Goal: Task Accomplishment & Management: Manage account settings

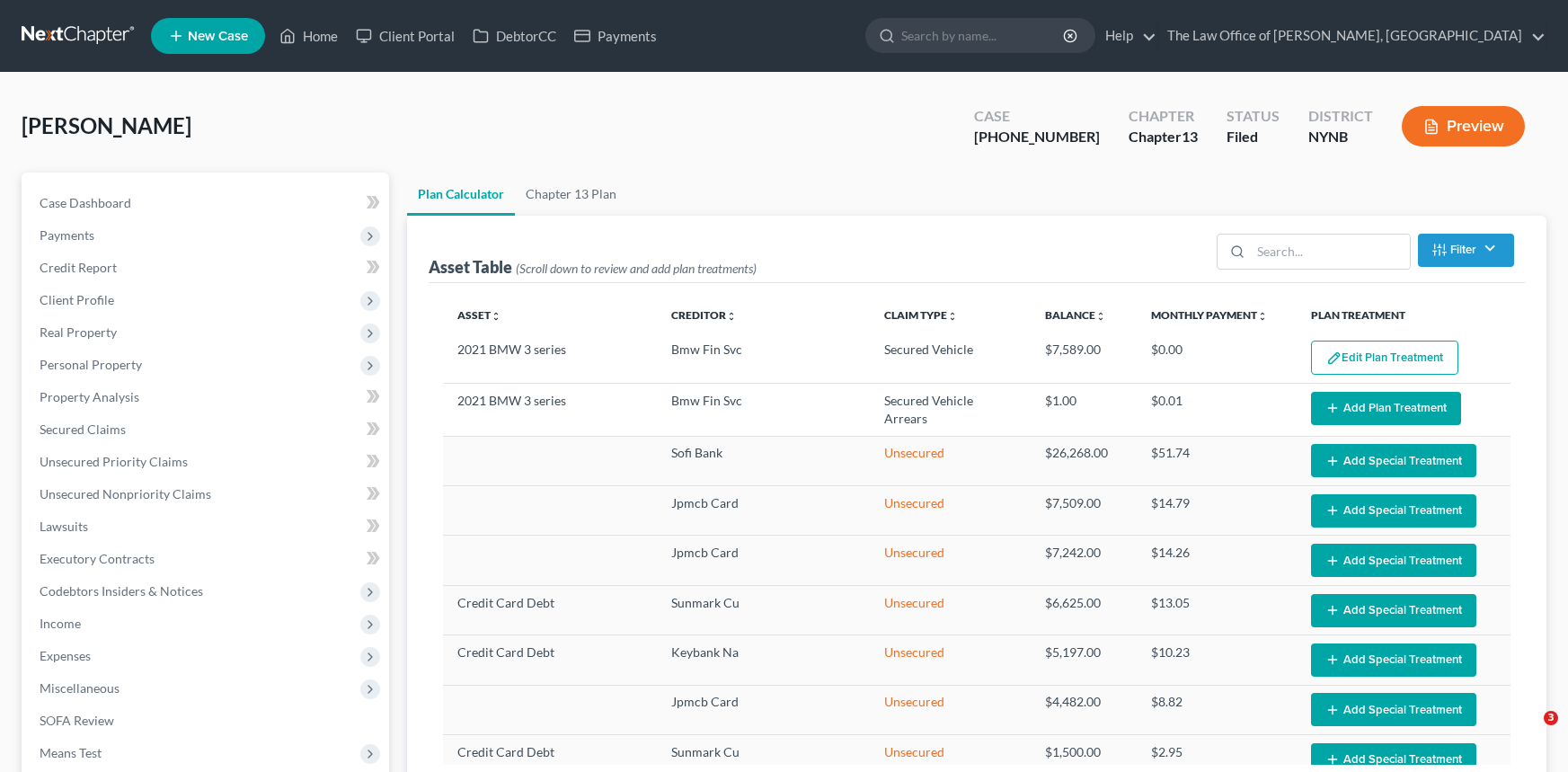
select select "59"
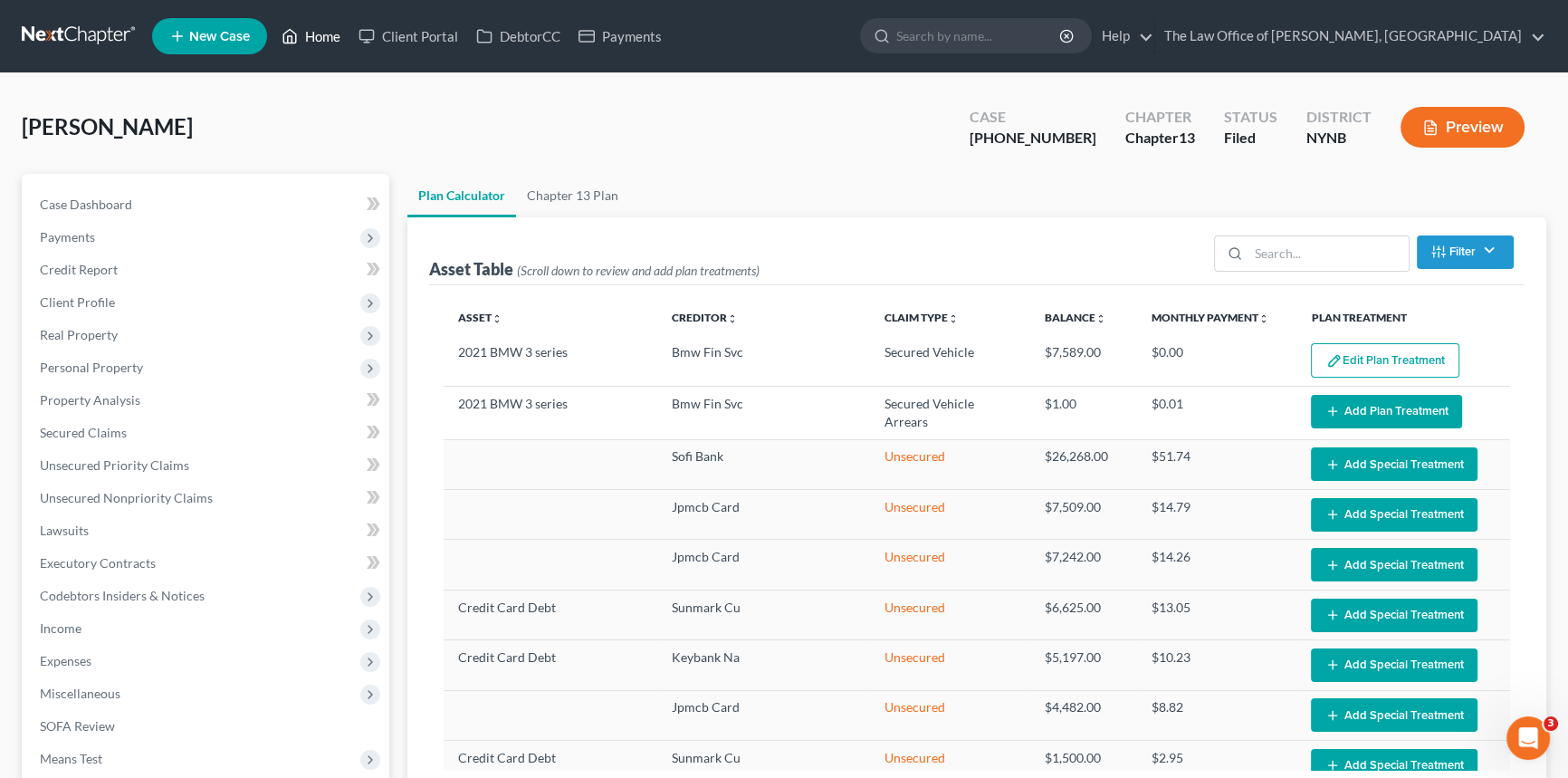
click at [316, 38] on link "Home" at bounding box center [311, 36] width 76 height 33
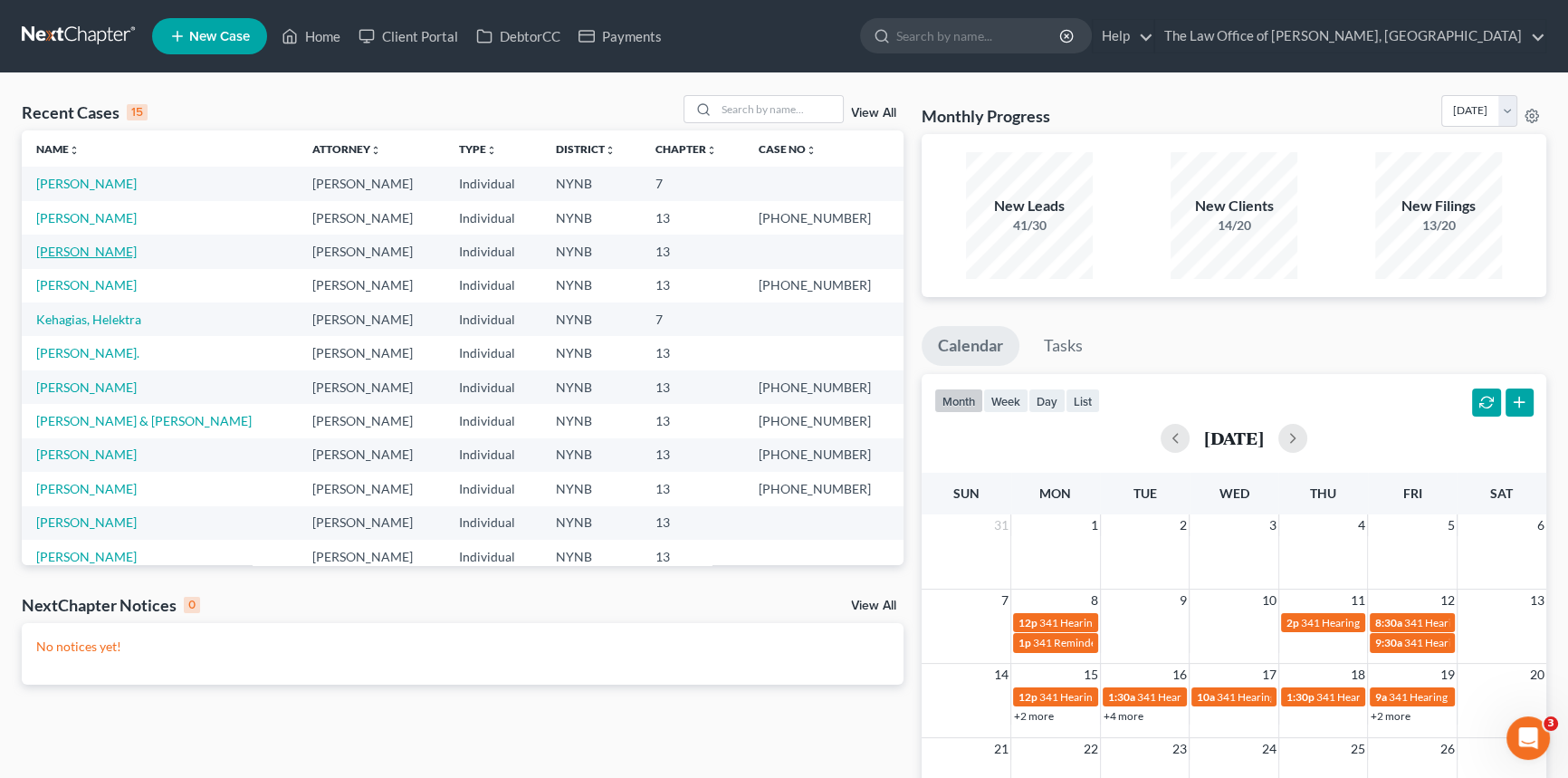
click at [58, 255] on link "Jasewicz, Danielle" at bounding box center [87, 251] width 100 height 15
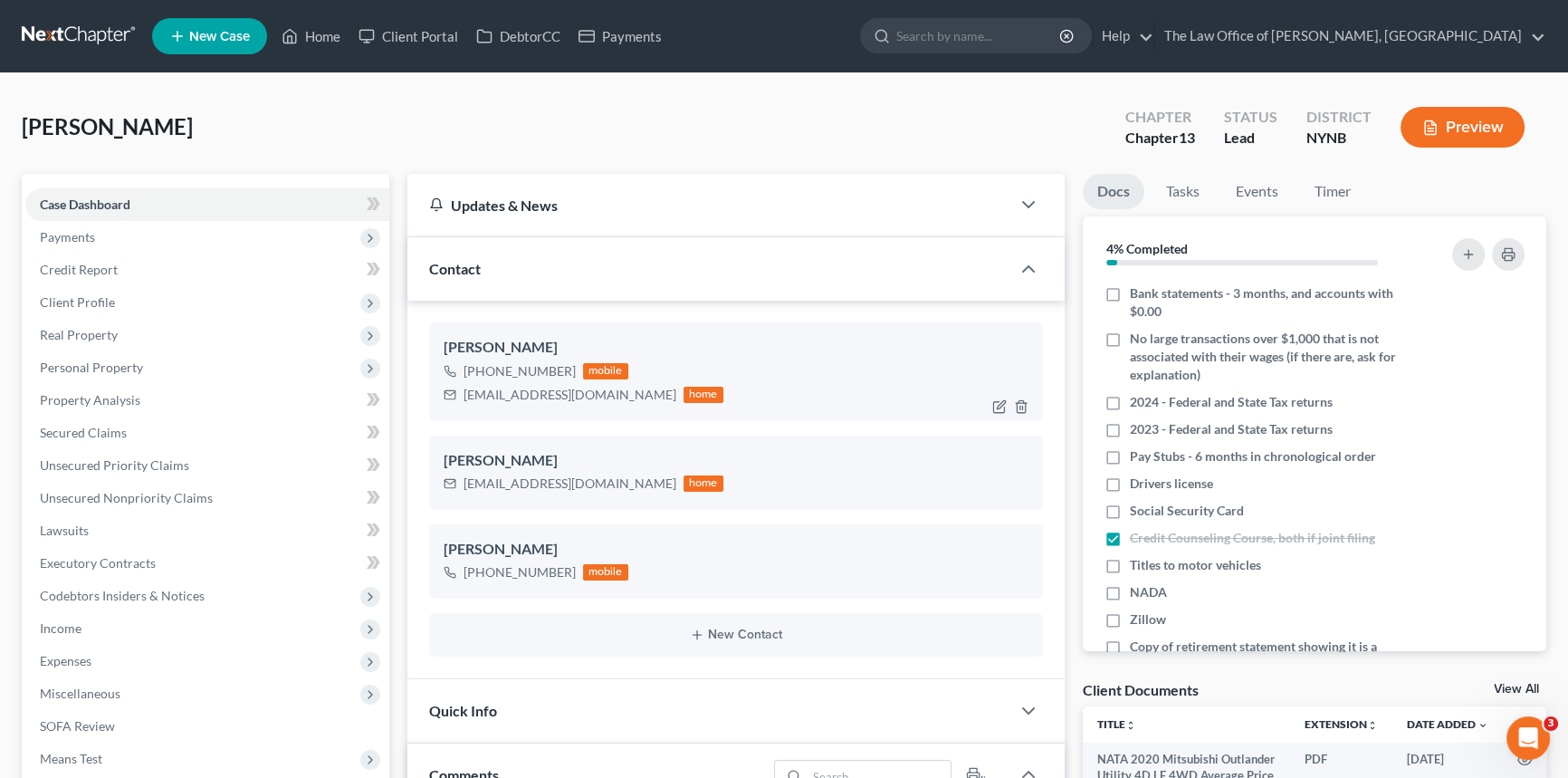
scroll to position [1116, 0]
drag, startPoint x: 596, startPoint y: 398, endPoint x: 457, endPoint y: 344, distance: 149.1
click at [435, 335] on div "Danielle Jasewicz +1 (518) 229-3811 mobile froginafire1@gmail.com home" at bounding box center [736, 371] width 614 height 97
click at [306, 40] on link "Home" at bounding box center [311, 36] width 76 height 33
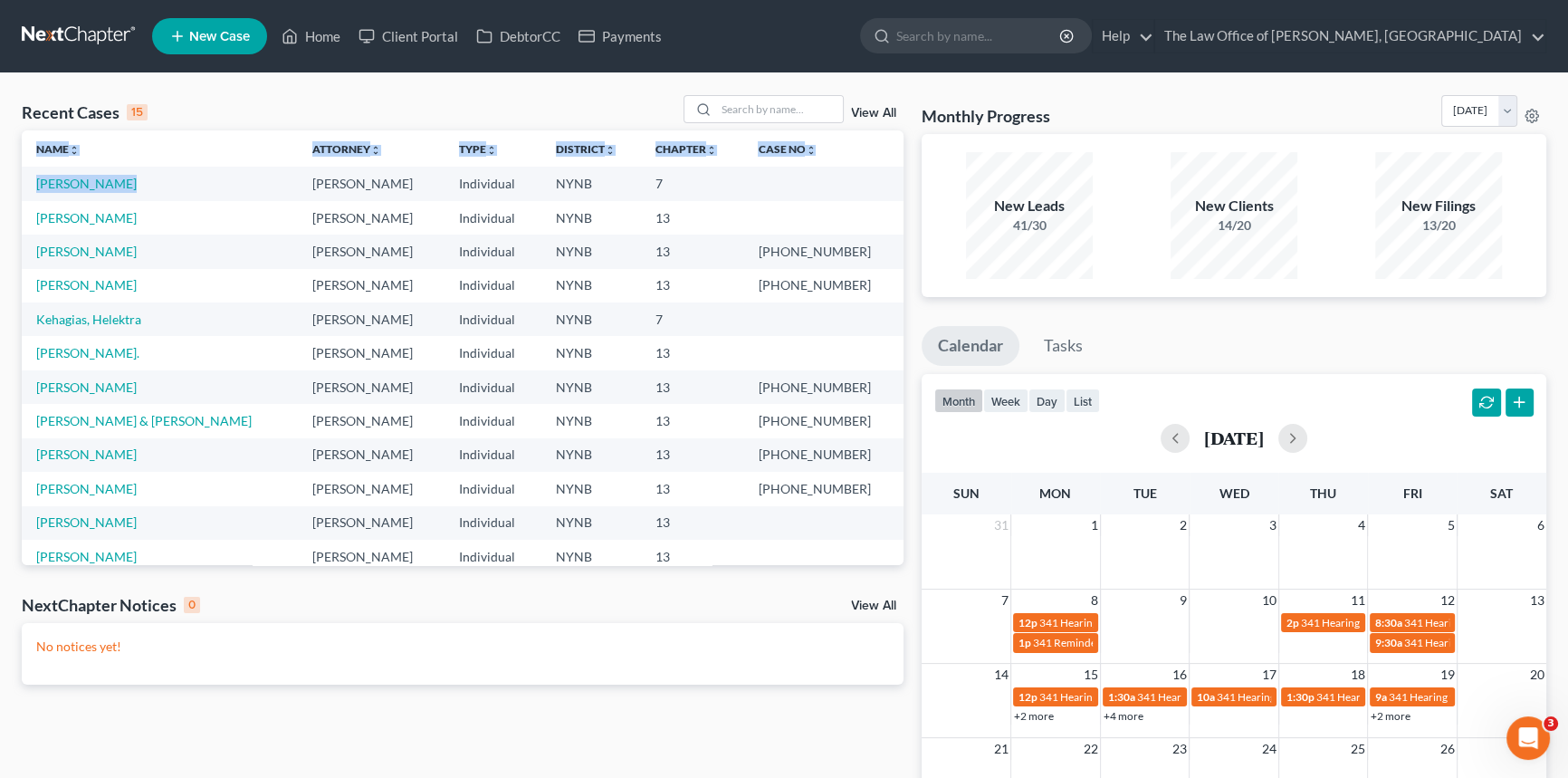
drag, startPoint x: 120, startPoint y: 188, endPoint x: 5, endPoint y: 189, distance: 115.0
click at [5, 189] on div "Recent Cases 15 View All Name unfold_more expand_more expand_less Attorney unfo…" at bounding box center [784, 544] width 1568 height 940
click at [76, 190] on link "[PERSON_NAME]" at bounding box center [87, 183] width 100 height 15
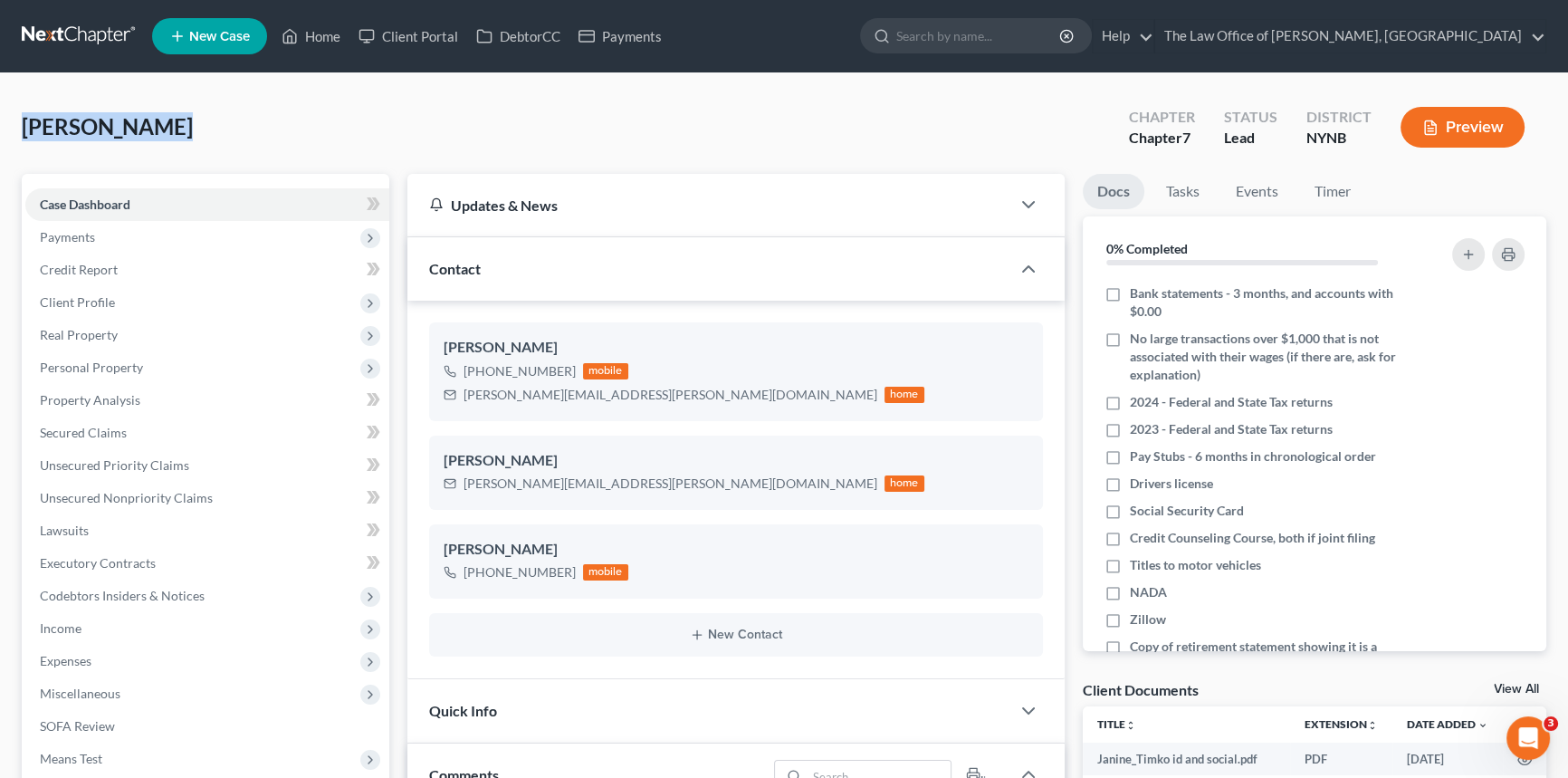
drag, startPoint x: 158, startPoint y: 128, endPoint x: 4, endPoint y: 131, distance: 154.0
copy span "[PERSON_NAME]"
click at [81, 232] on span "Payments" at bounding box center [67, 236] width 56 height 15
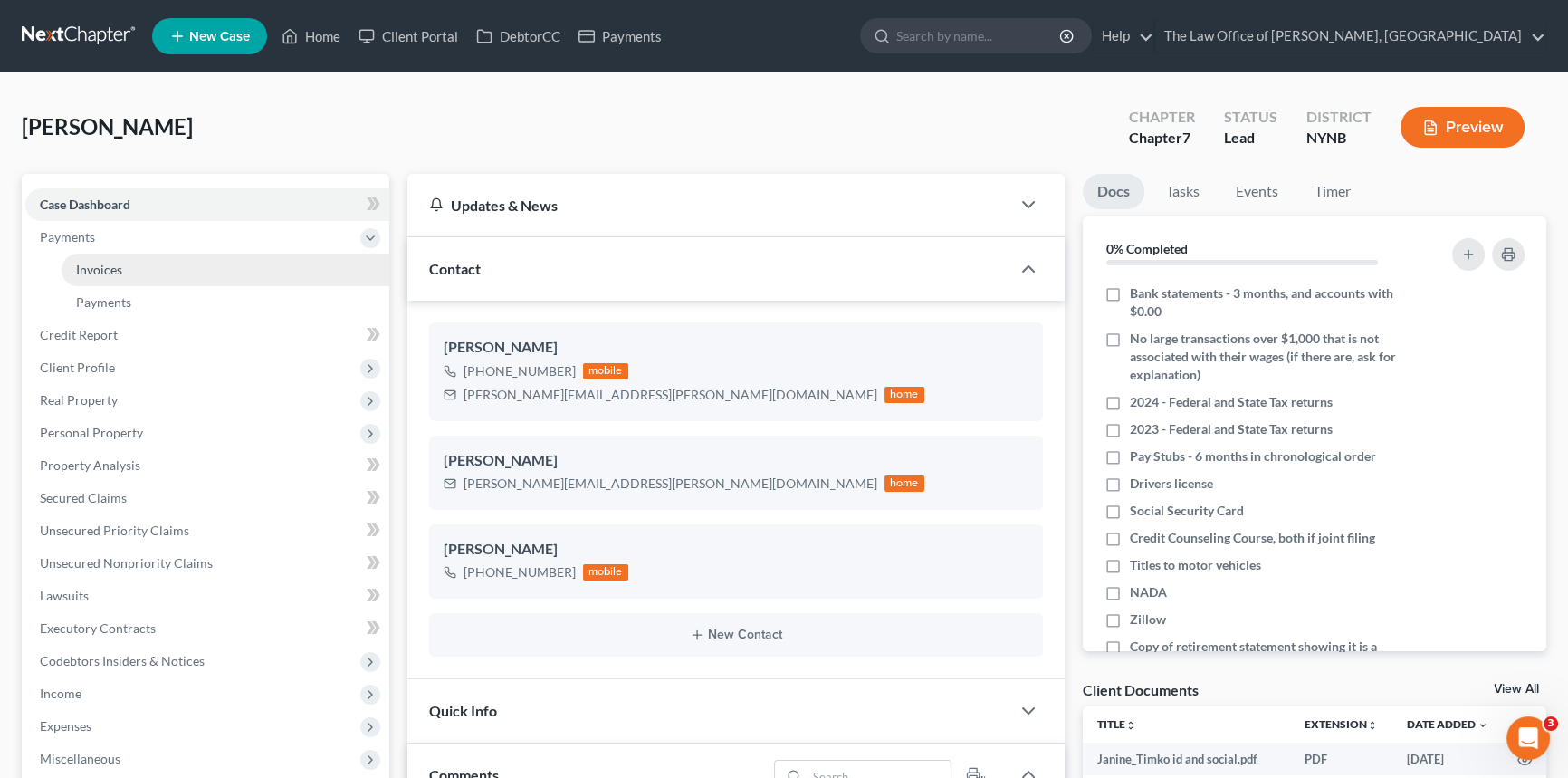
click at [104, 271] on span "Invoices" at bounding box center [99, 269] width 46 height 15
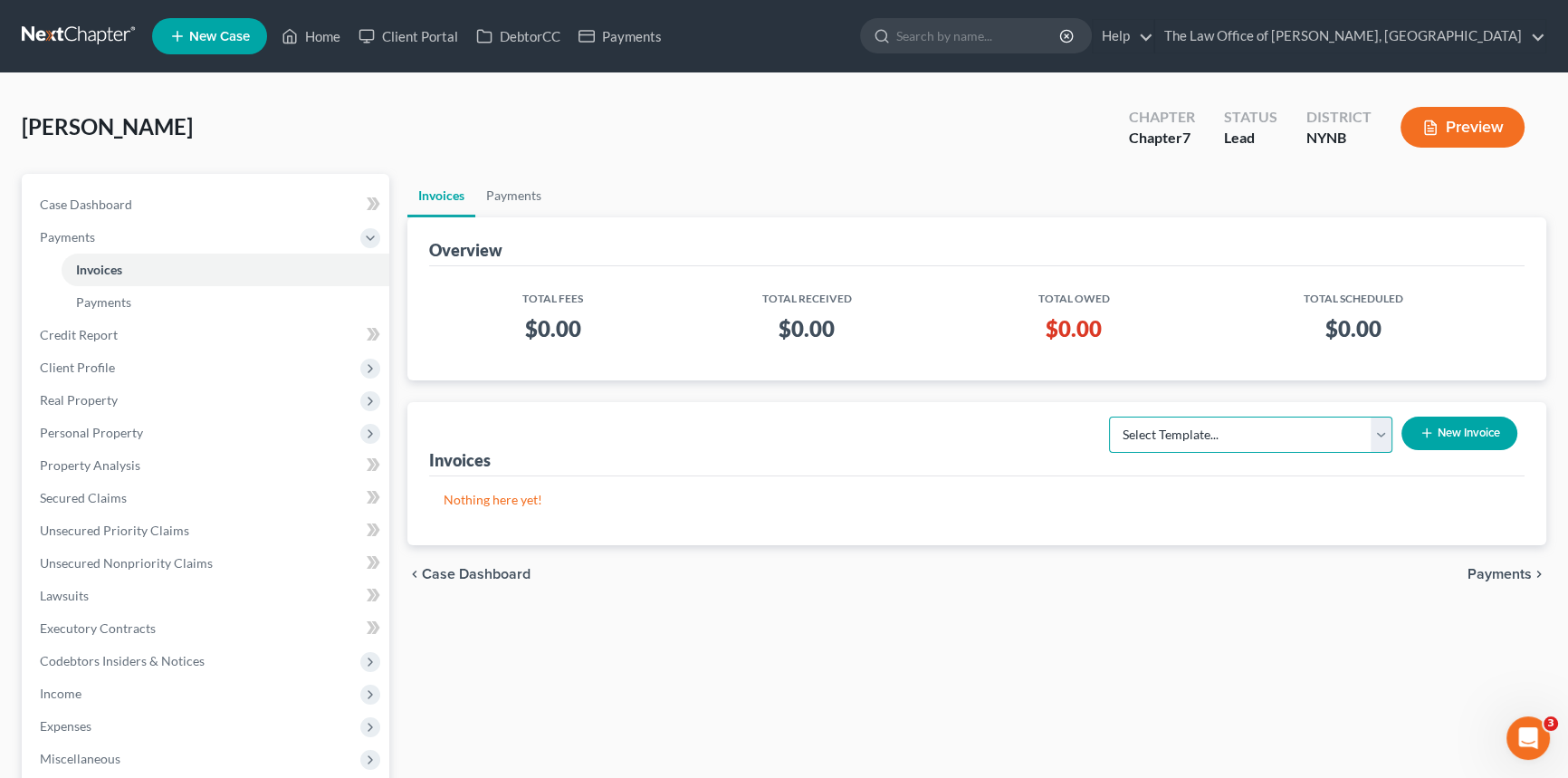
click at [1372, 432] on select "Select Template... Bankruptcy Standard Fee and Costs - Ch 7" at bounding box center [1250, 435] width 283 height 36
select select "0"
click at [1110, 416] on select "Select Template... Bankruptcy Standard Fee and Costs - Ch 7" at bounding box center [1250, 435] width 283 height 36
click at [1475, 419] on button "New Invoice" at bounding box center [1459, 433] width 116 height 34
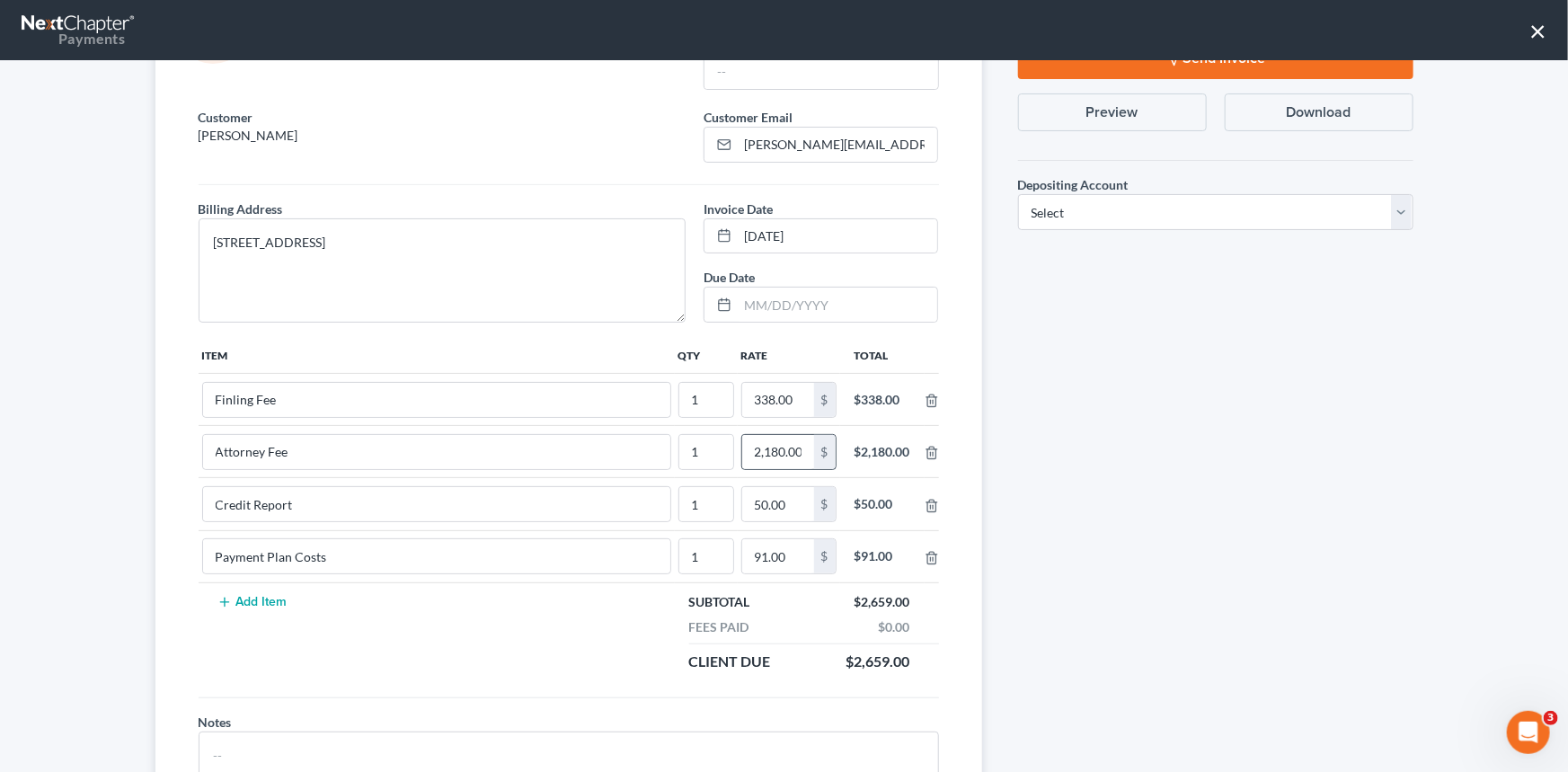
scroll to position [200, 0]
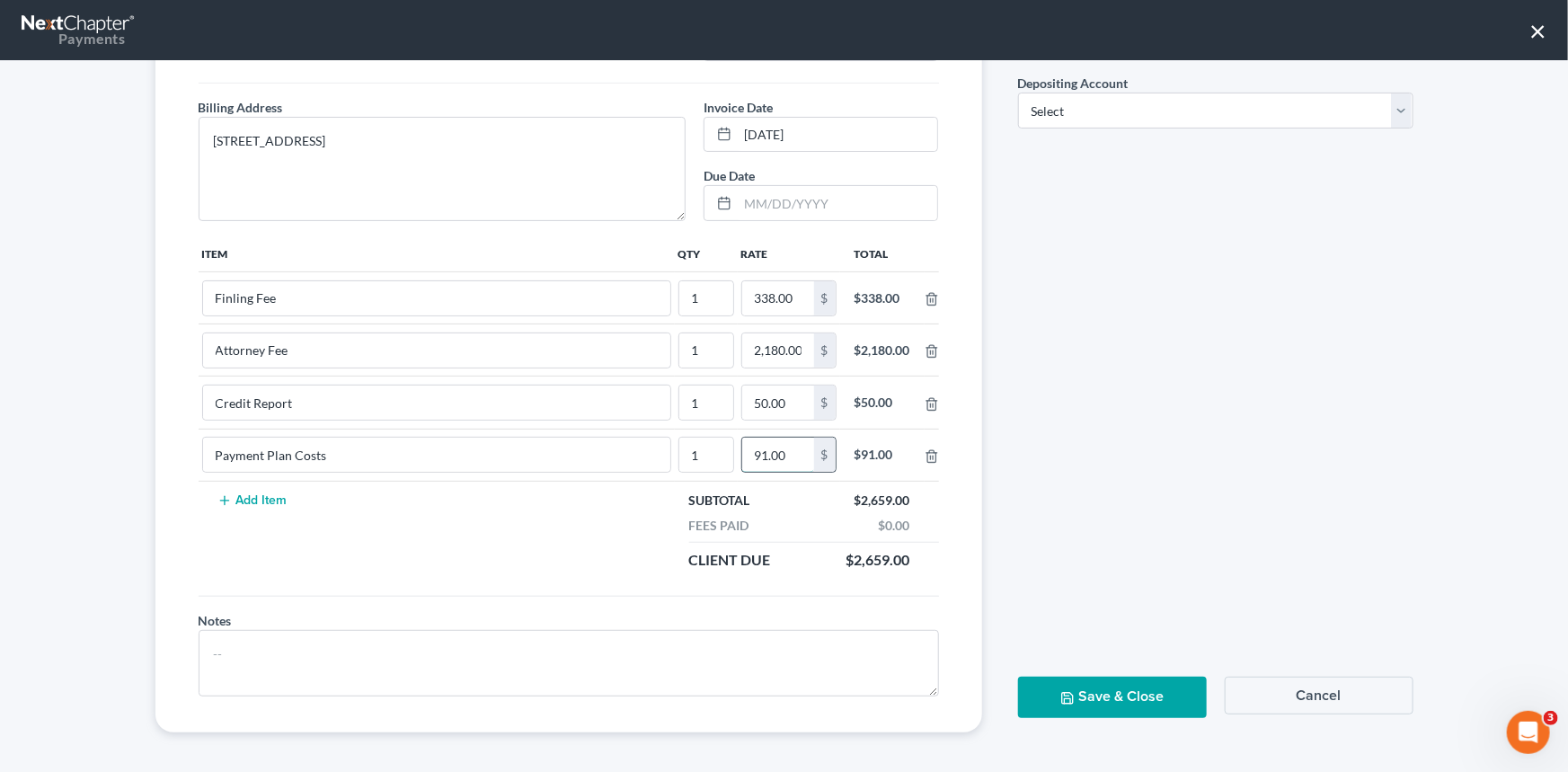
click at [790, 457] on input "91.00" at bounding box center [778, 455] width 72 height 34
type input "0"
click at [787, 299] on input "338.00" at bounding box center [778, 298] width 72 height 34
type input "0"
click at [767, 346] on input "2,180.00" at bounding box center [778, 351] width 72 height 34
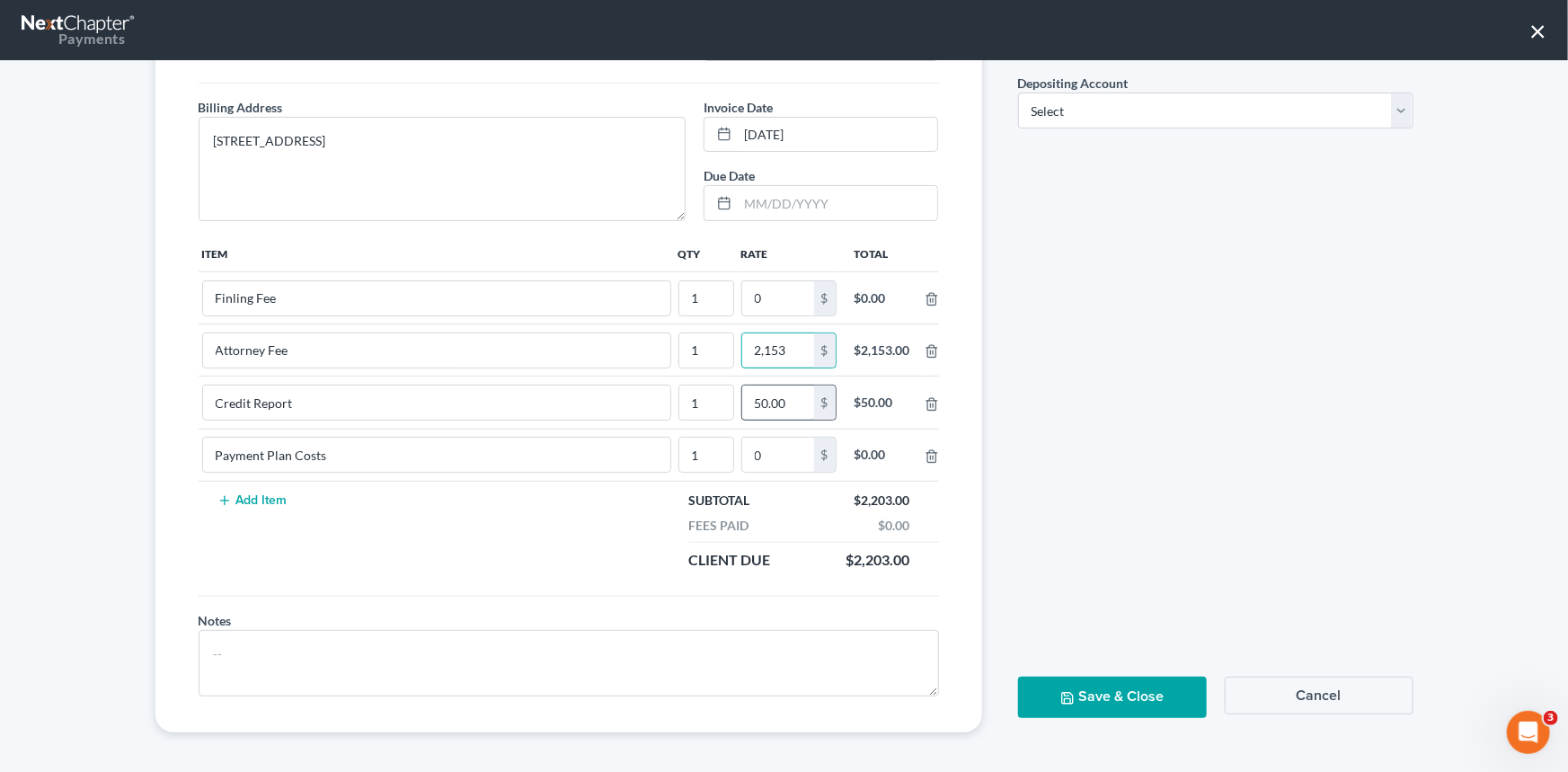
type input "2,153"
click at [782, 402] on input "50.00" at bounding box center [778, 402] width 72 height 34
click at [1167, 705] on button "Save & Close" at bounding box center [1112, 697] width 189 height 41
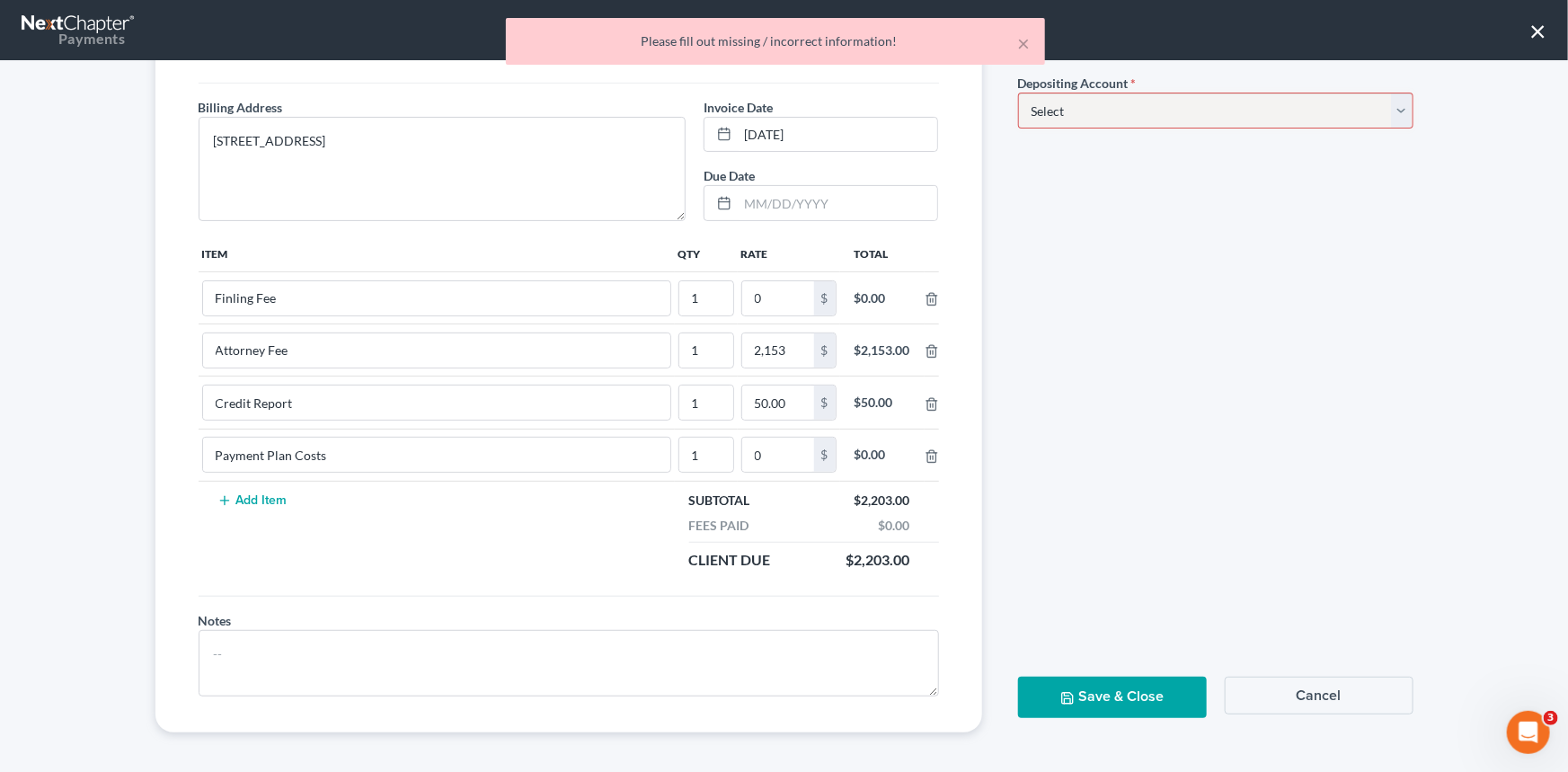
click at [1132, 122] on select "Select Operation Trust" at bounding box center [1215, 110] width 395 height 36
select select "0"
click at [1018, 92] on select "Select Operation Trust" at bounding box center [1215, 110] width 395 height 36
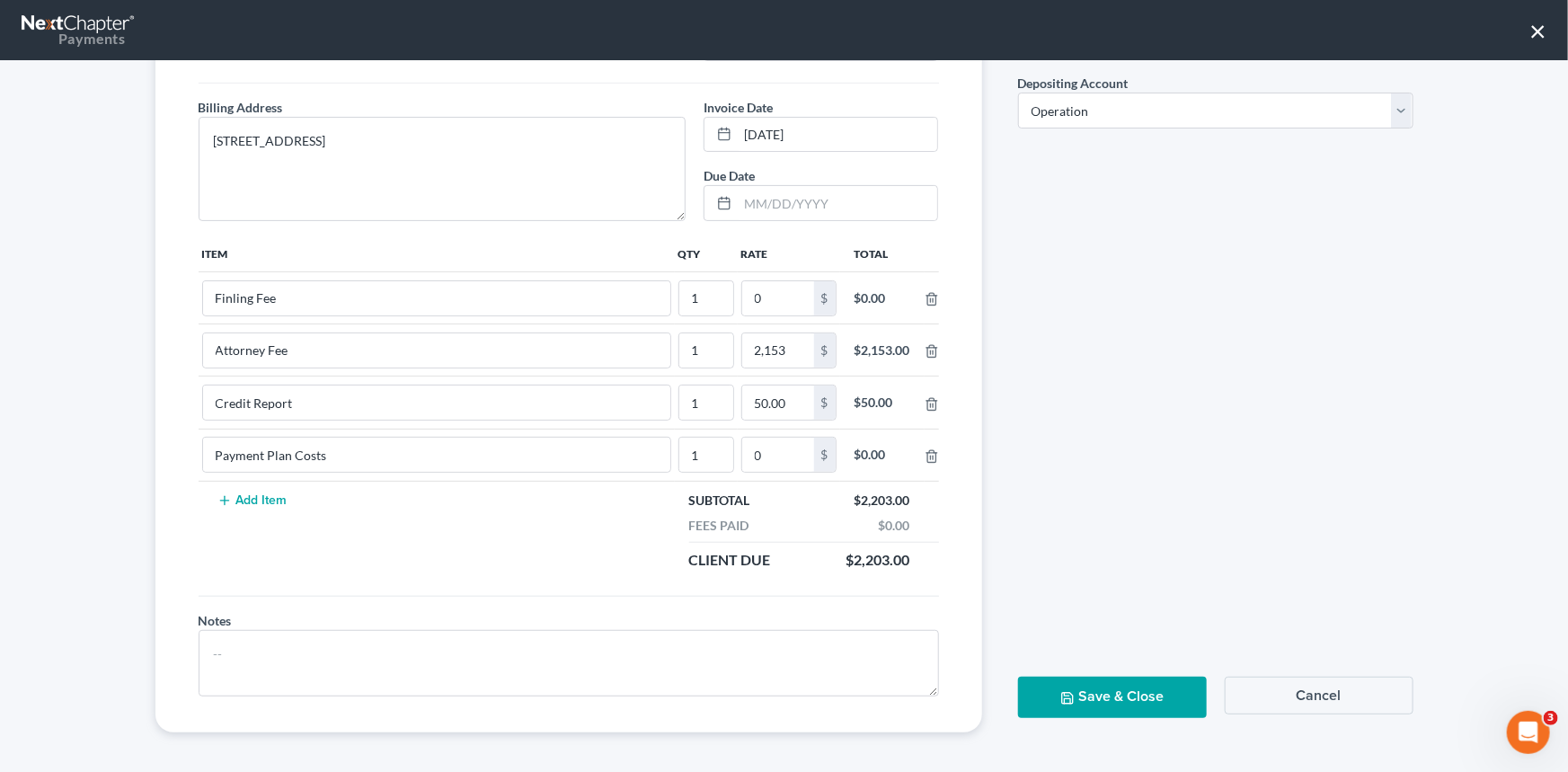
click at [1087, 701] on button "Save & Close" at bounding box center [1112, 697] width 189 height 41
click at [1094, 693] on button "Save & Close" at bounding box center [1112, 697] width 189 height 41
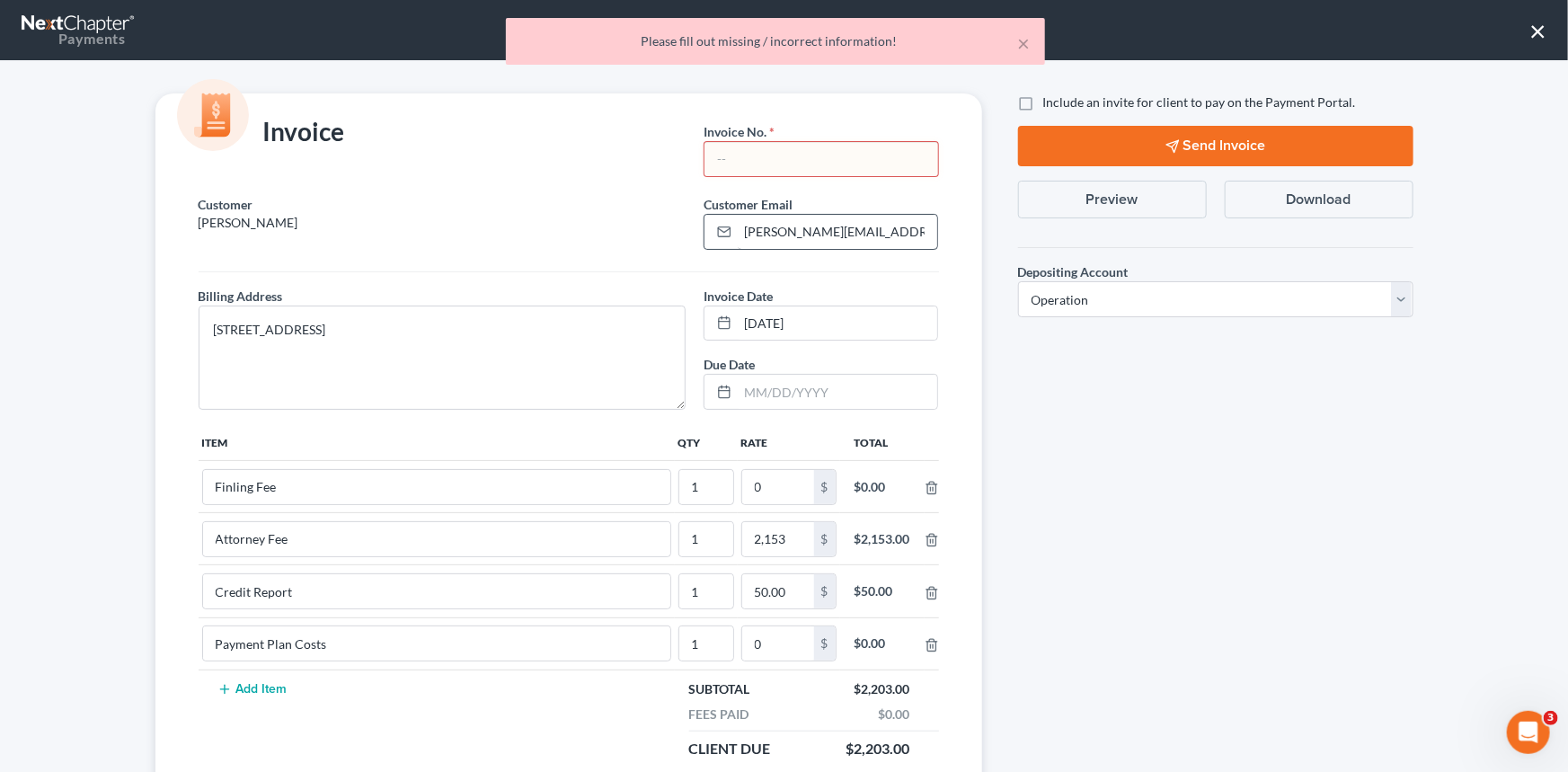
scroll to position [0, 0]
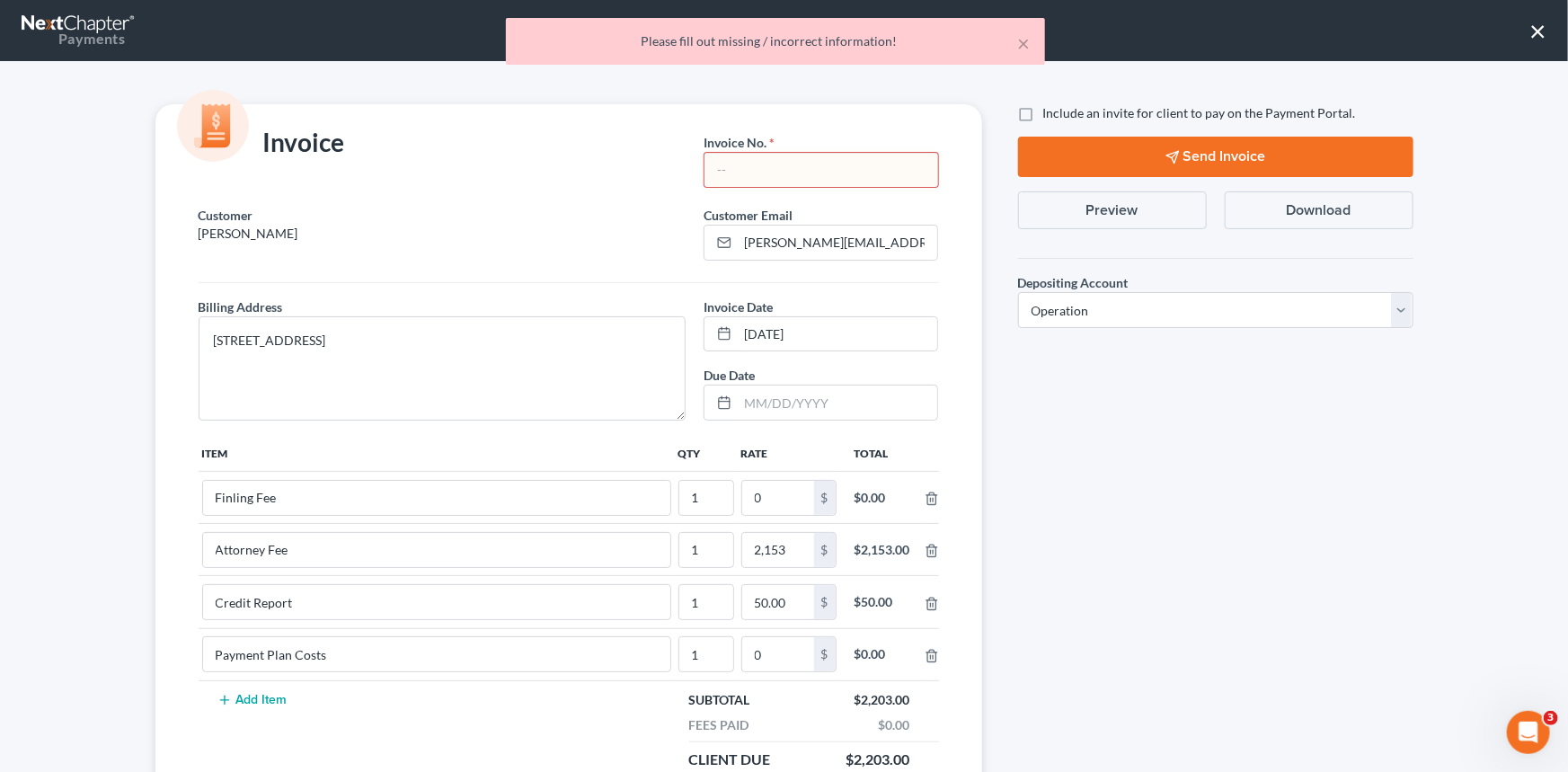
click at [817, 156] on input "text" at bounding box center [820, 170] width 232 height 34
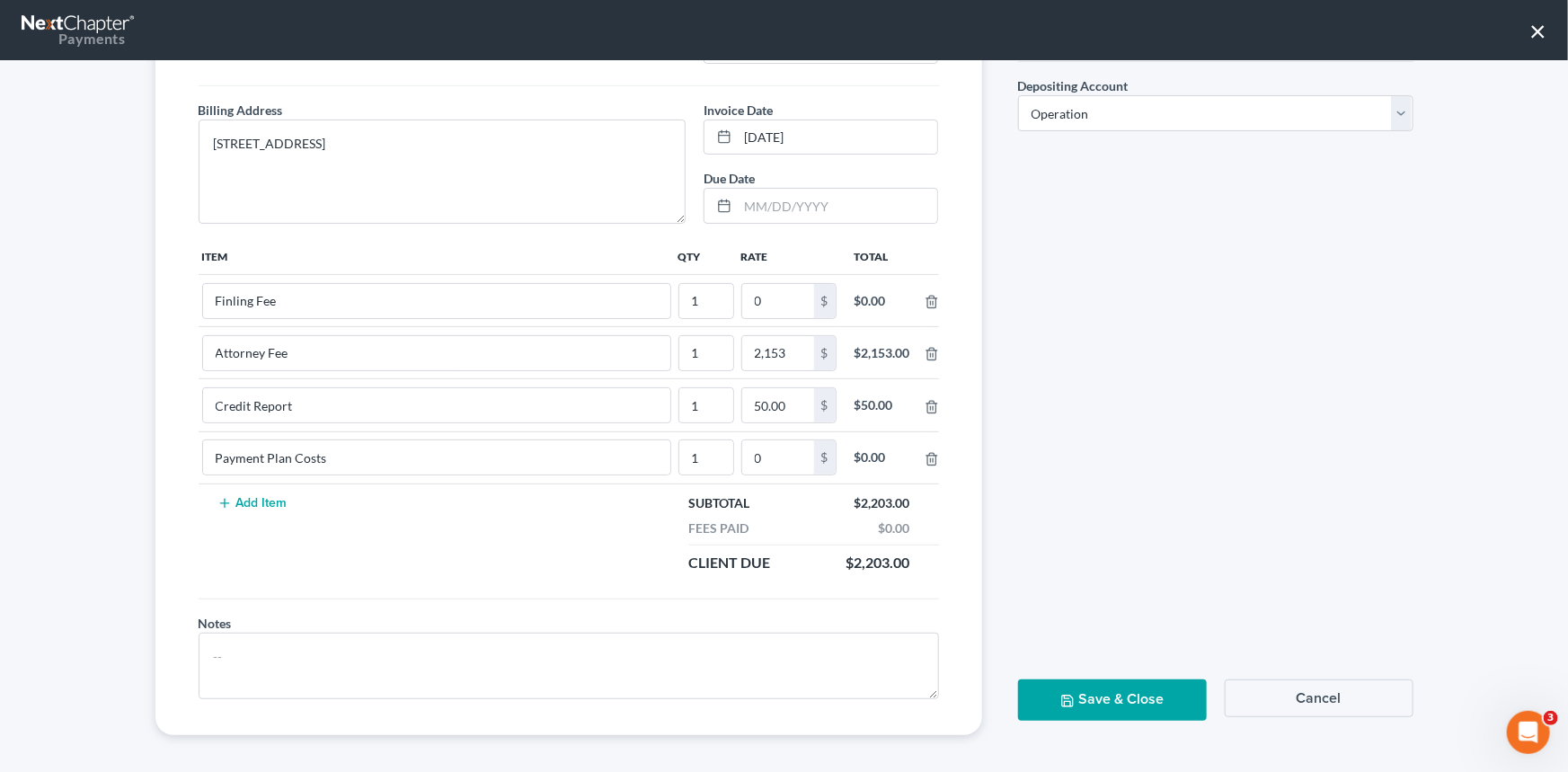
scroll to position [200, 0]
type input "2024"
click at [1087, 695] on button "Save & Close" at bounding box center [1112, 697] width 189 height 41
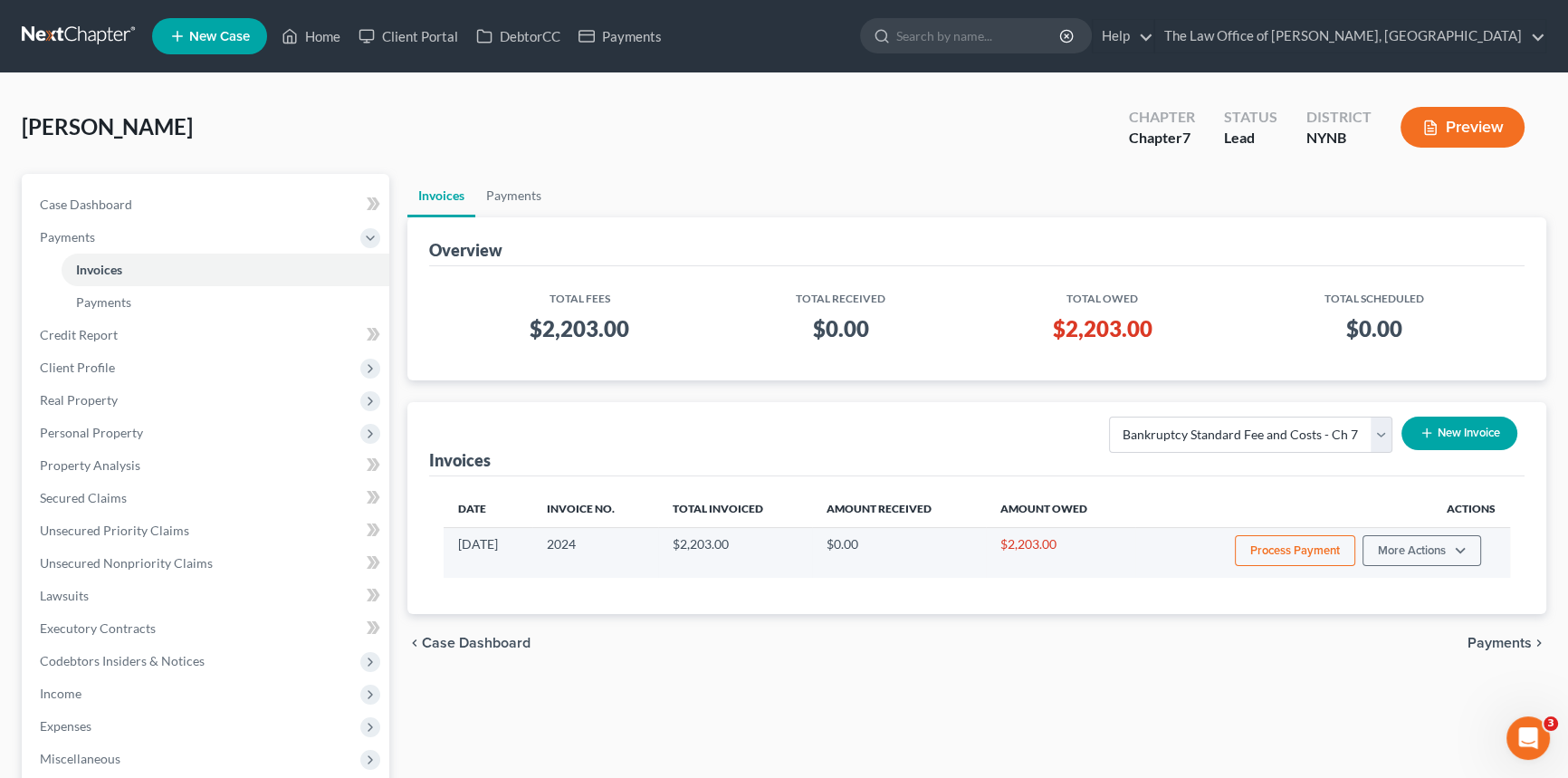
click at [1273, 547] on button "Process Payment" at bounding box center [1295, 550] width 120 height 31
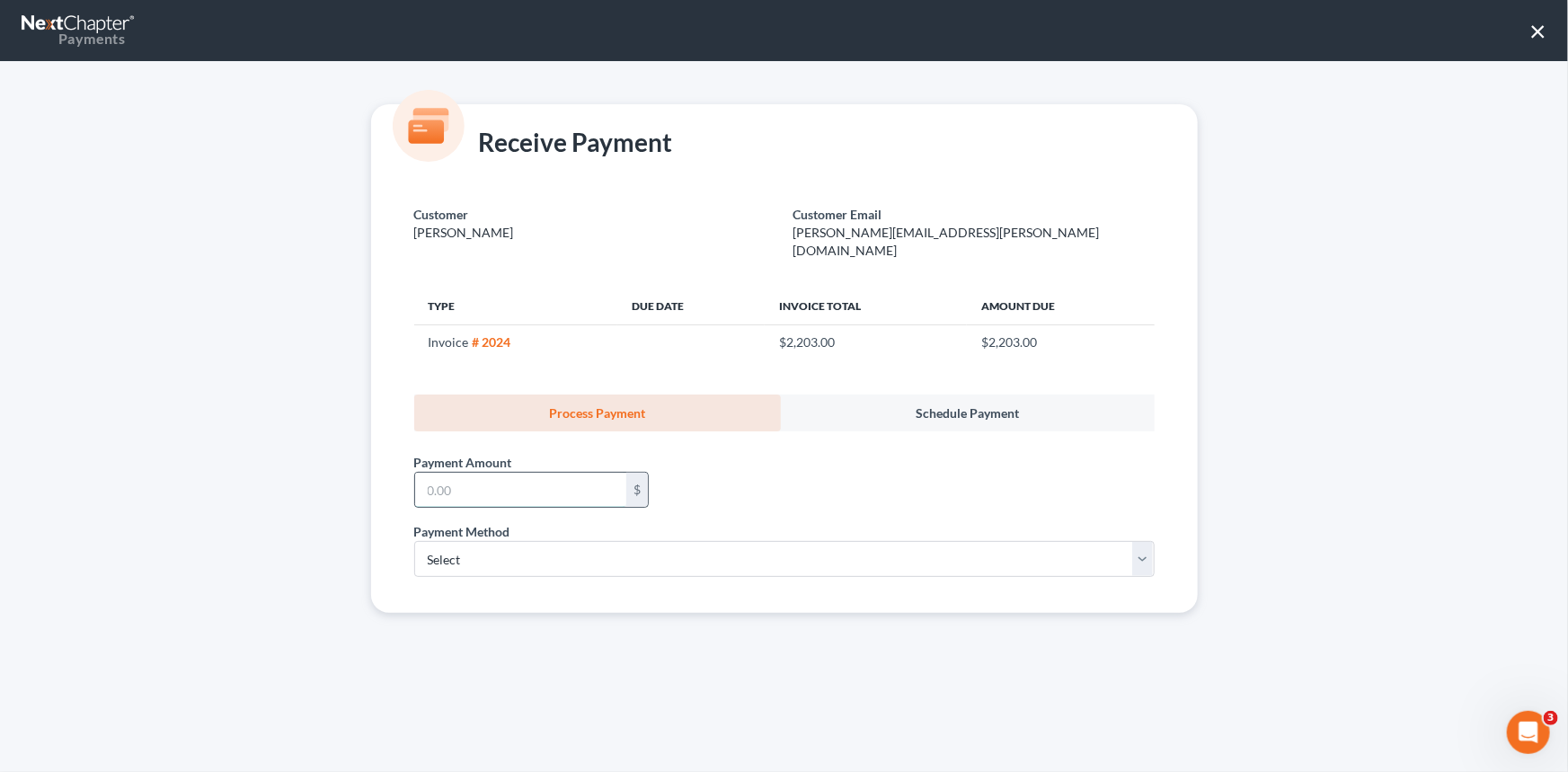
click at [515, 474] on input "text" at bounding box center [521, 490] width 211 height 34
type input "2,203"
click at [578, 543] on select "Select ACH Credit Card" at bounding box center [784, 559] width 740 height 36
select select "1"
click at [414, 541] on select "Select ACH Credit Card" at bounding box center [784, 559] width 740 height 36
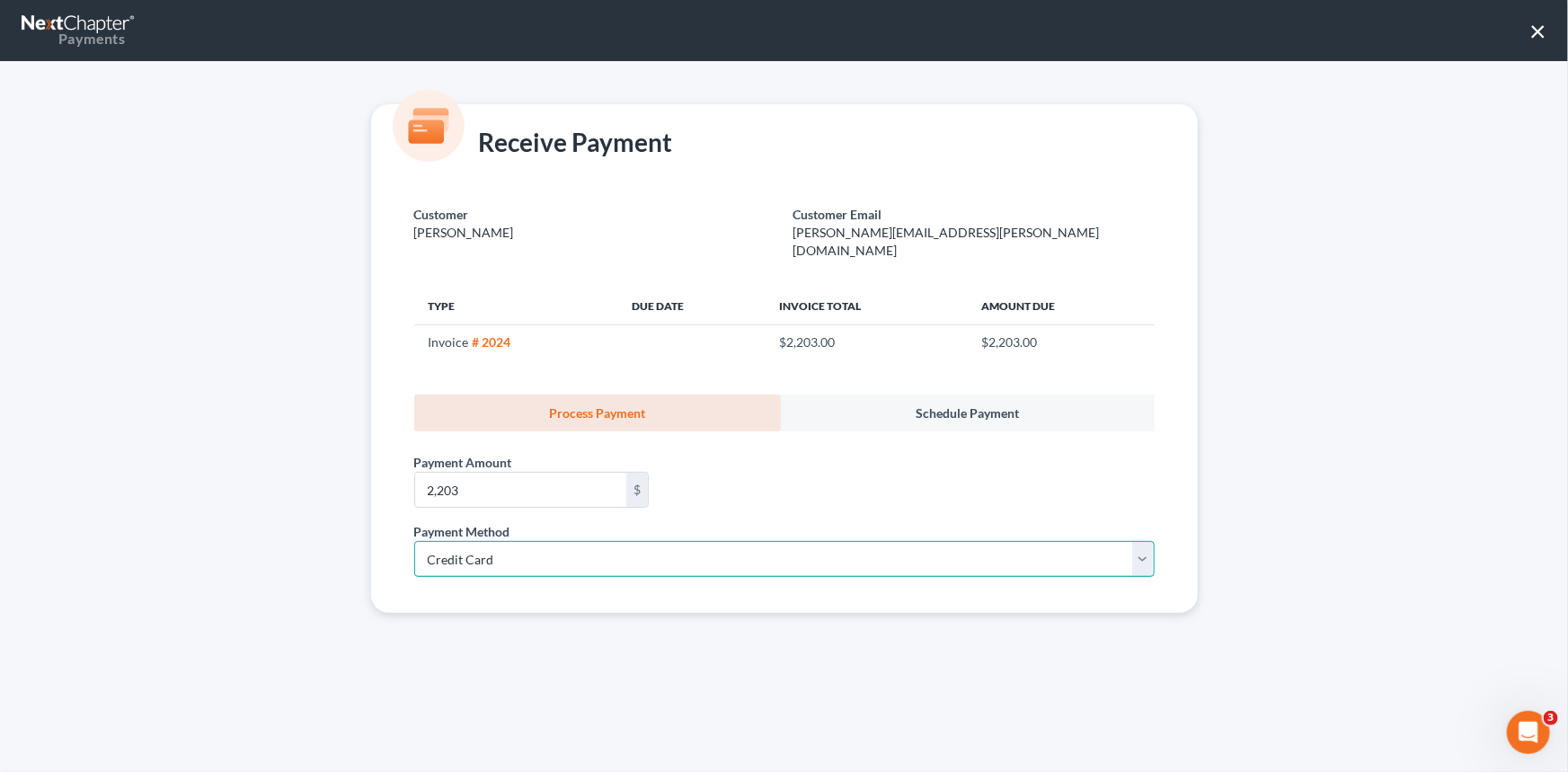
select select "35"
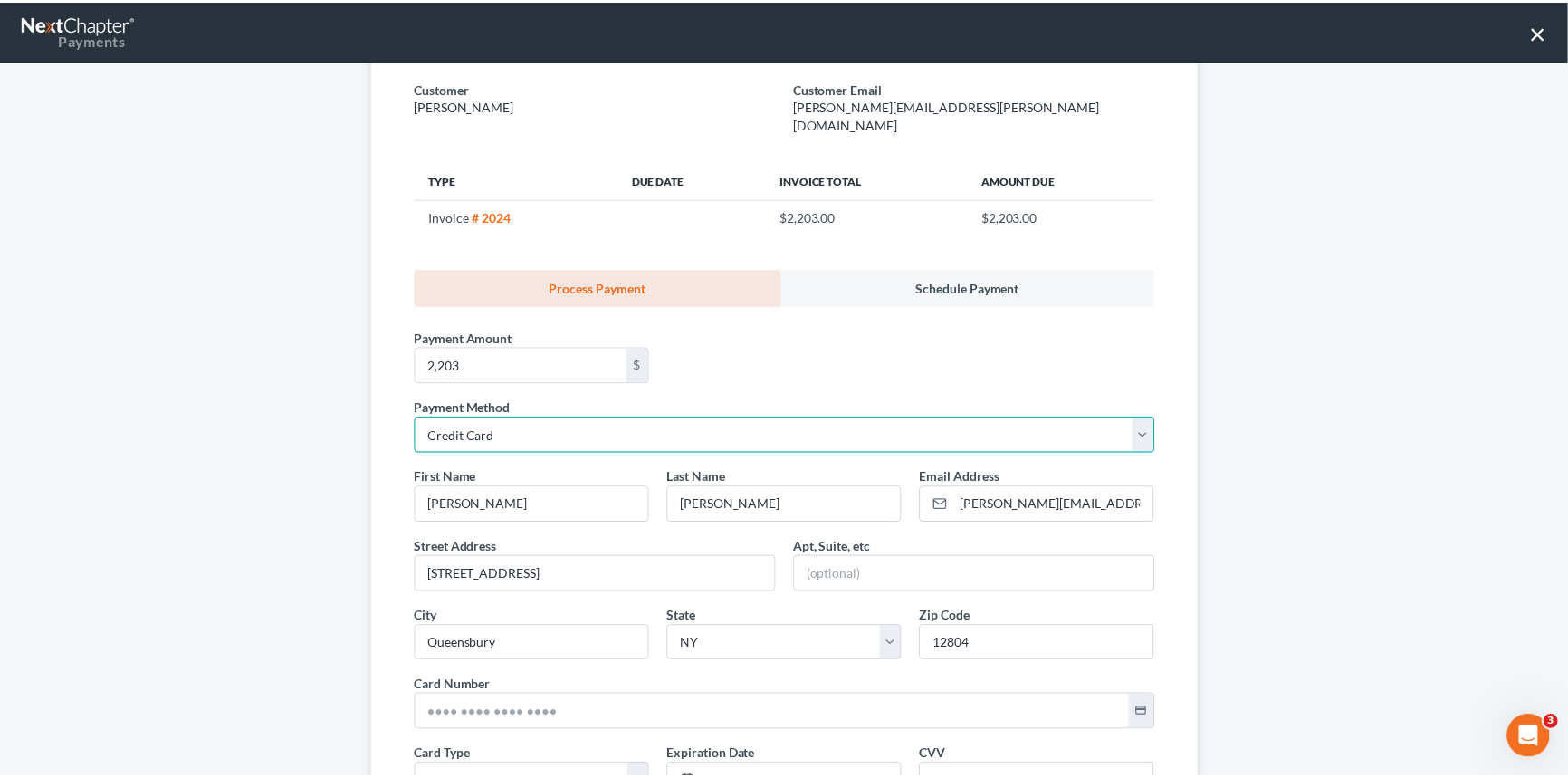
scroll to position [316, 0]
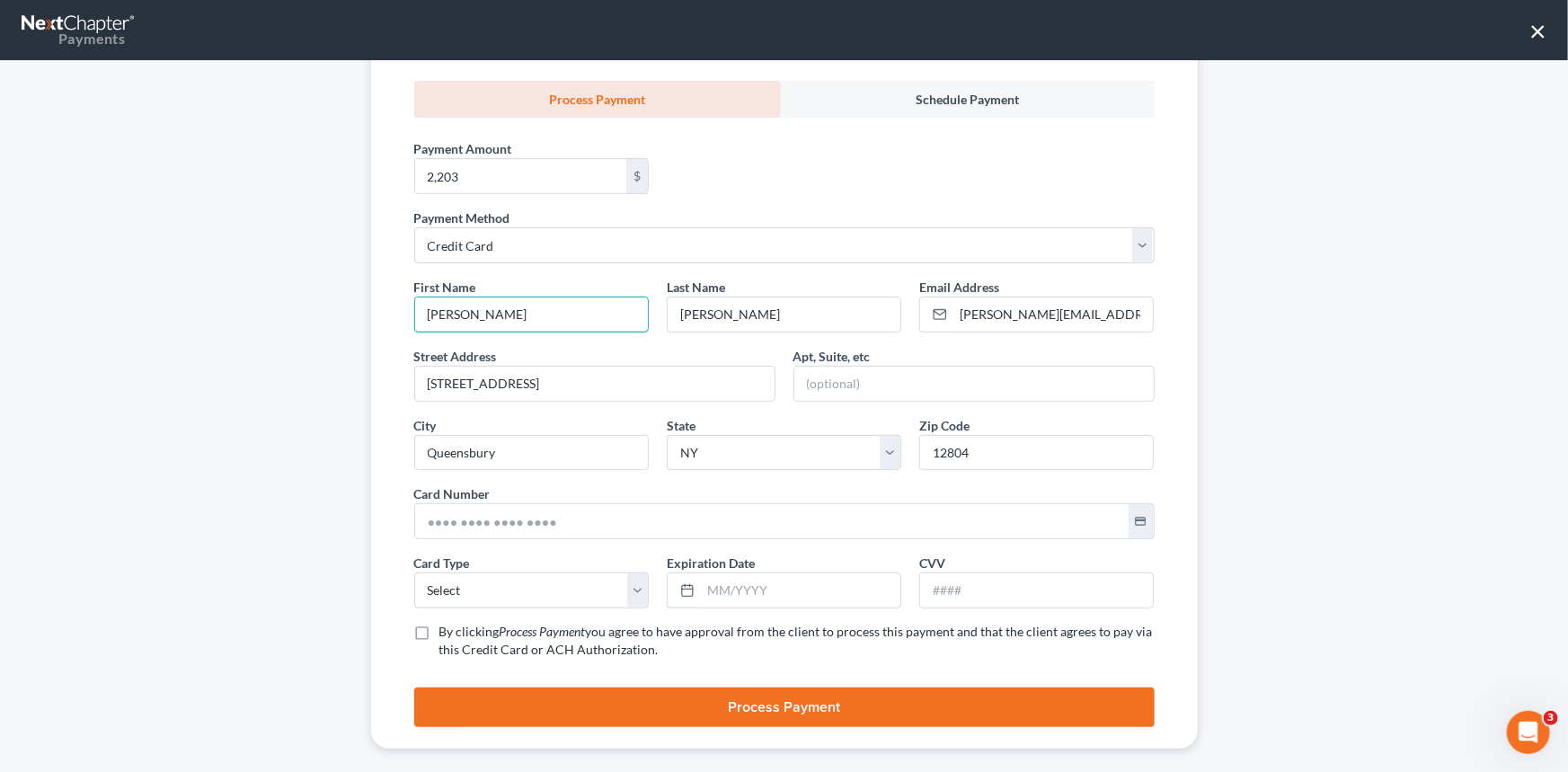
drag, startPoint x: 462, startPoint y: 295, endPoint x: 307, endPoint y: 297, distance: 155.0
click at [307, 297] on div "Receive Payment Customer Timko, Janine Customer Email Janine.timko@gmail.com Ty…" at bounding box center [784, 417] width 1568 height 711
click at [582, 301] on input "Michael" at bounding box center [530, 315] width 232 height 34
type input "Michael"
click at [485, 505] on input "text" at bounding box center [771, 522] width 713 height 34
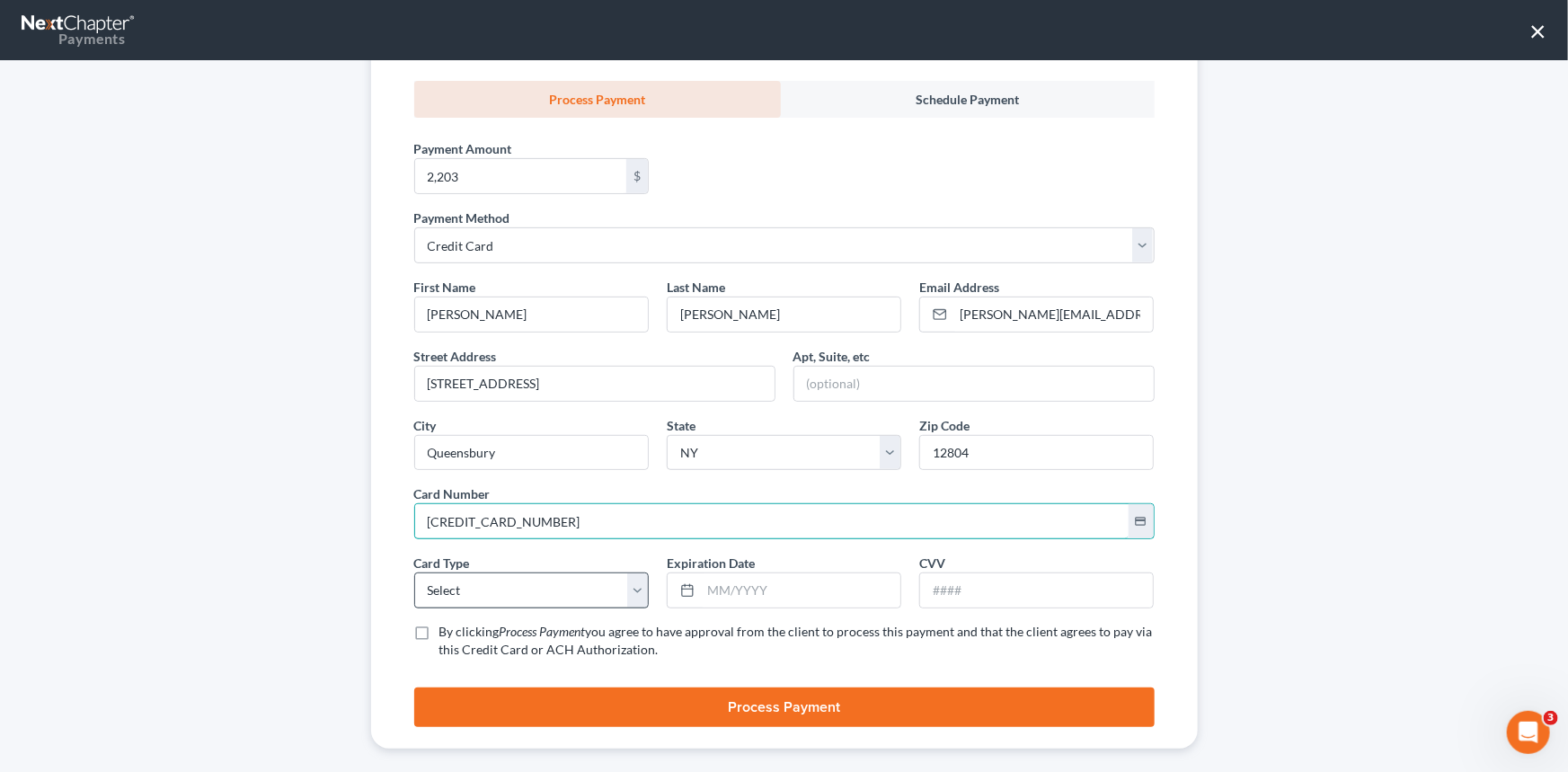
type input "4147 2024 7887 9115"
click at [446, 572] on select "Select Visa MasterCard Discover American Express" at bounding box center [530, 590] width 234 height 36
select select "0"
click at [414, 572] on select "Select Visa MasterCard Discover American Express" at bounding box center [530, 590] width 234 height 36
click at [736, 580] on input "text" at bounding box center [800, 590] width 200 height 34
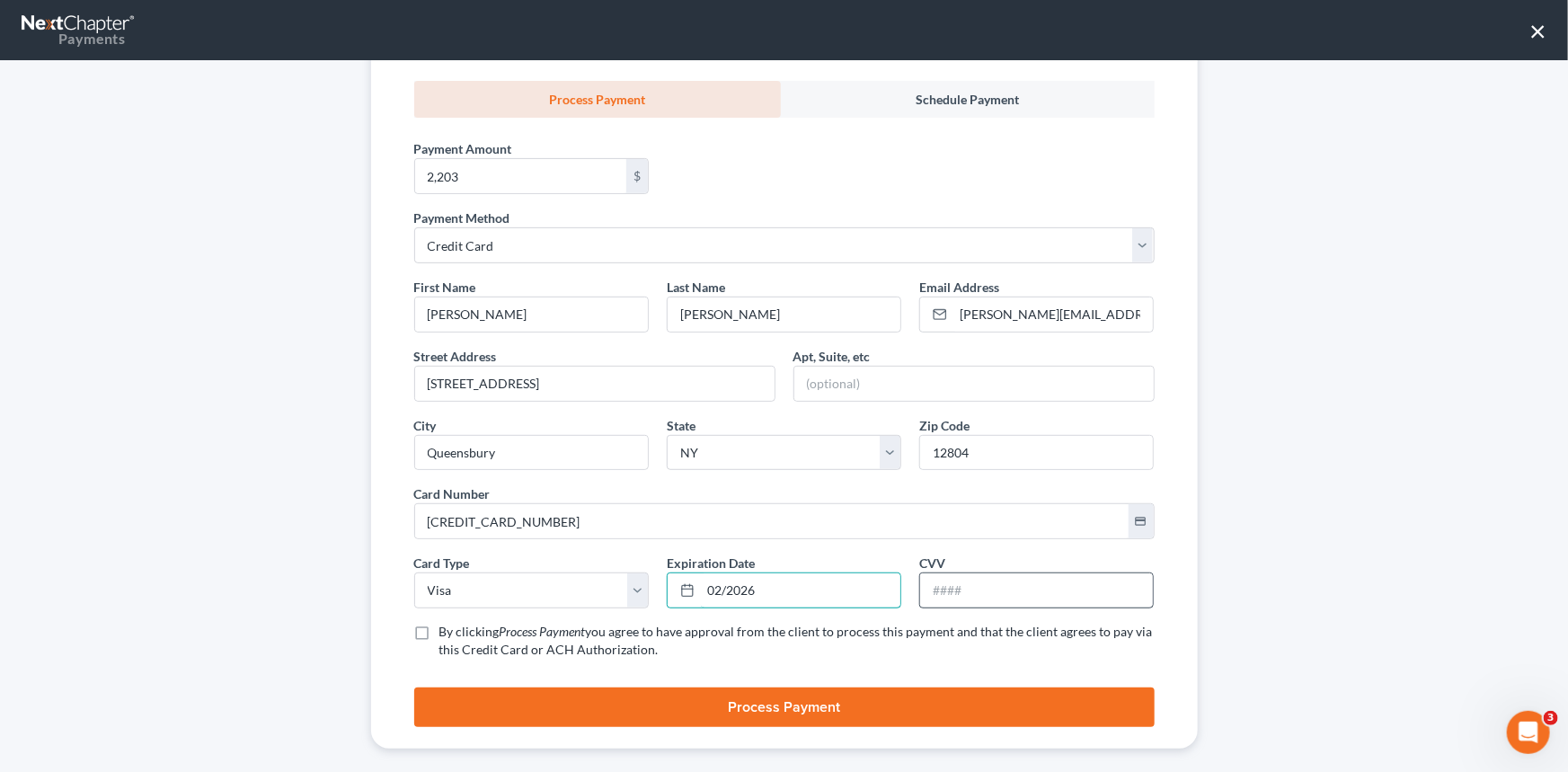
type input "02/2026"
click at [937, 573] on input "text" at bounding box center [1036, 590] width 232 height 34
type input "988"
click at [439, 623] on label "By clicking Process Payment you agree to have approval from the client to proce…" at bounding box center [796, 641] width 715 height 36
click at [446, 623] on input "By clicking Process Payment you agree to have approval from the client to proce…" at bounding box center [452, 628] width 12 height 12
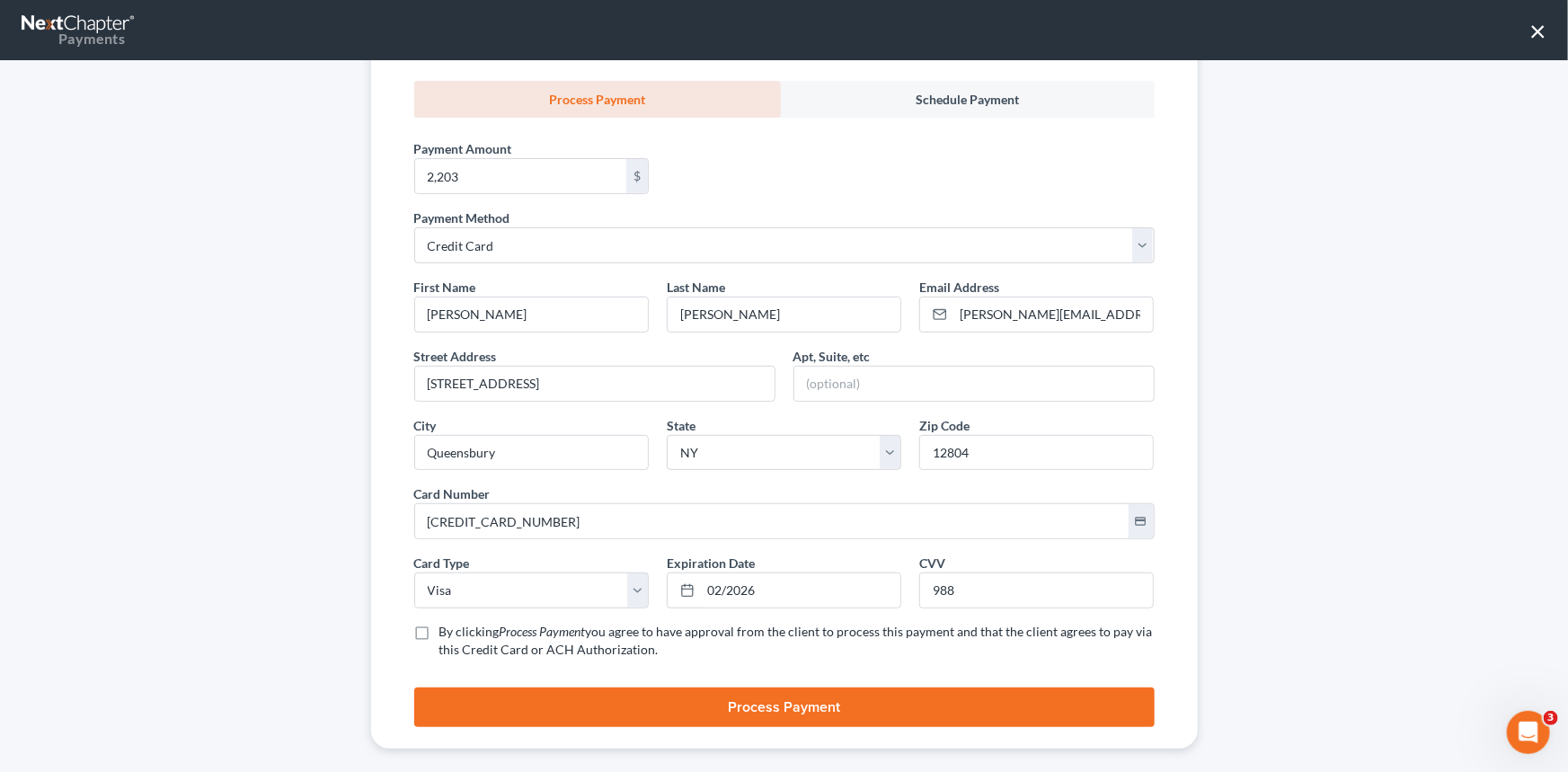
checkbox input "true"
click at [767, 687] on button "Process Payment" at bounding box center [784, 707] width 740 height 40
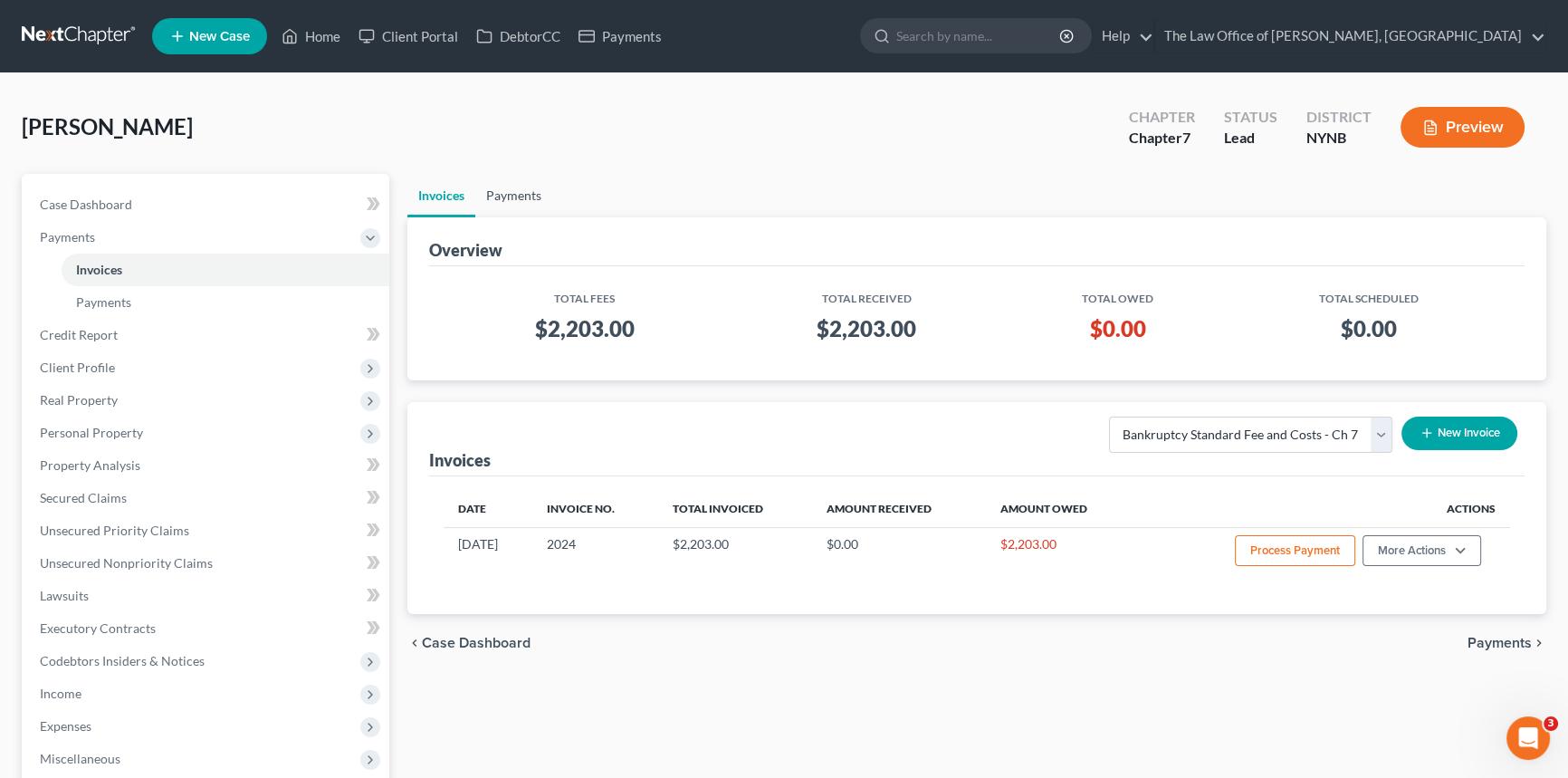
click at [516, 199] on link "Payments" at bounding box center [514, 196] width 76 height 44
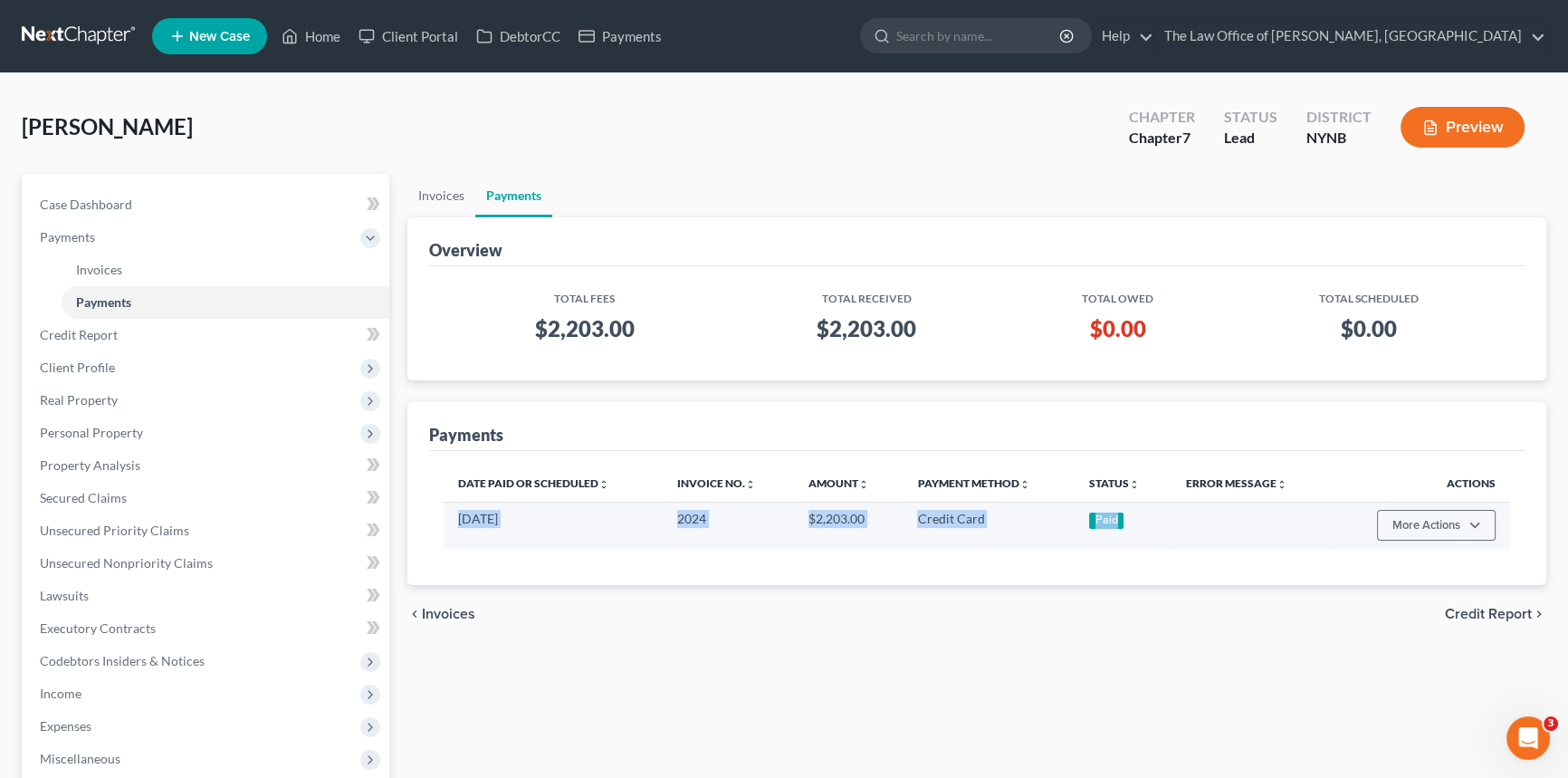
drag, startPoint x: 1055, startPoint y: 511, endPoint x: 446, endPoint y: 527, distance: 609.2
click at [446, 527] on tr "09/30/2025 2024 $2,203.00 Credit Card Paid More Actions Refund" at bounding box center [976, 526] width 1066 height 47
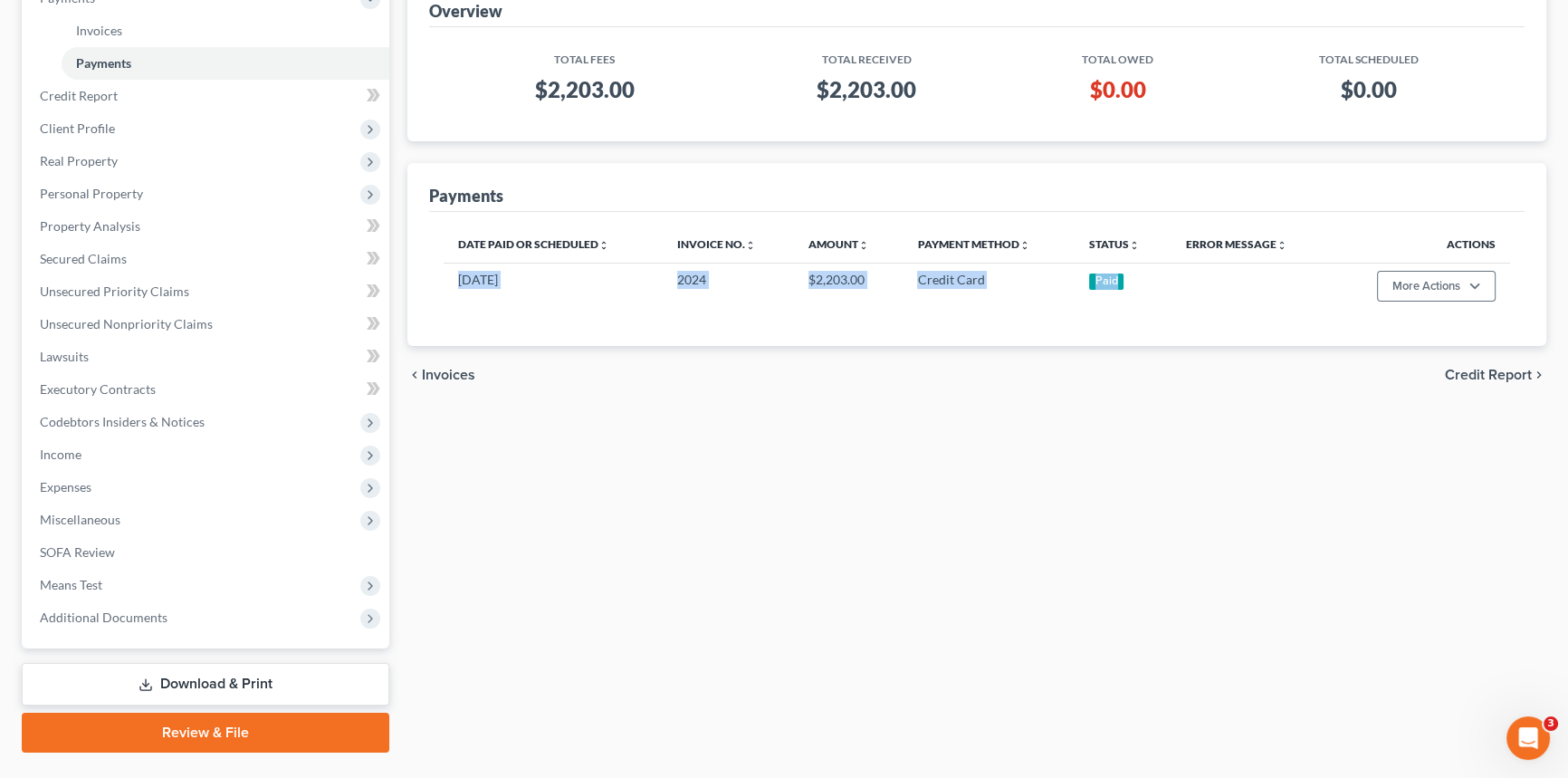
scroll to position [281, 0]
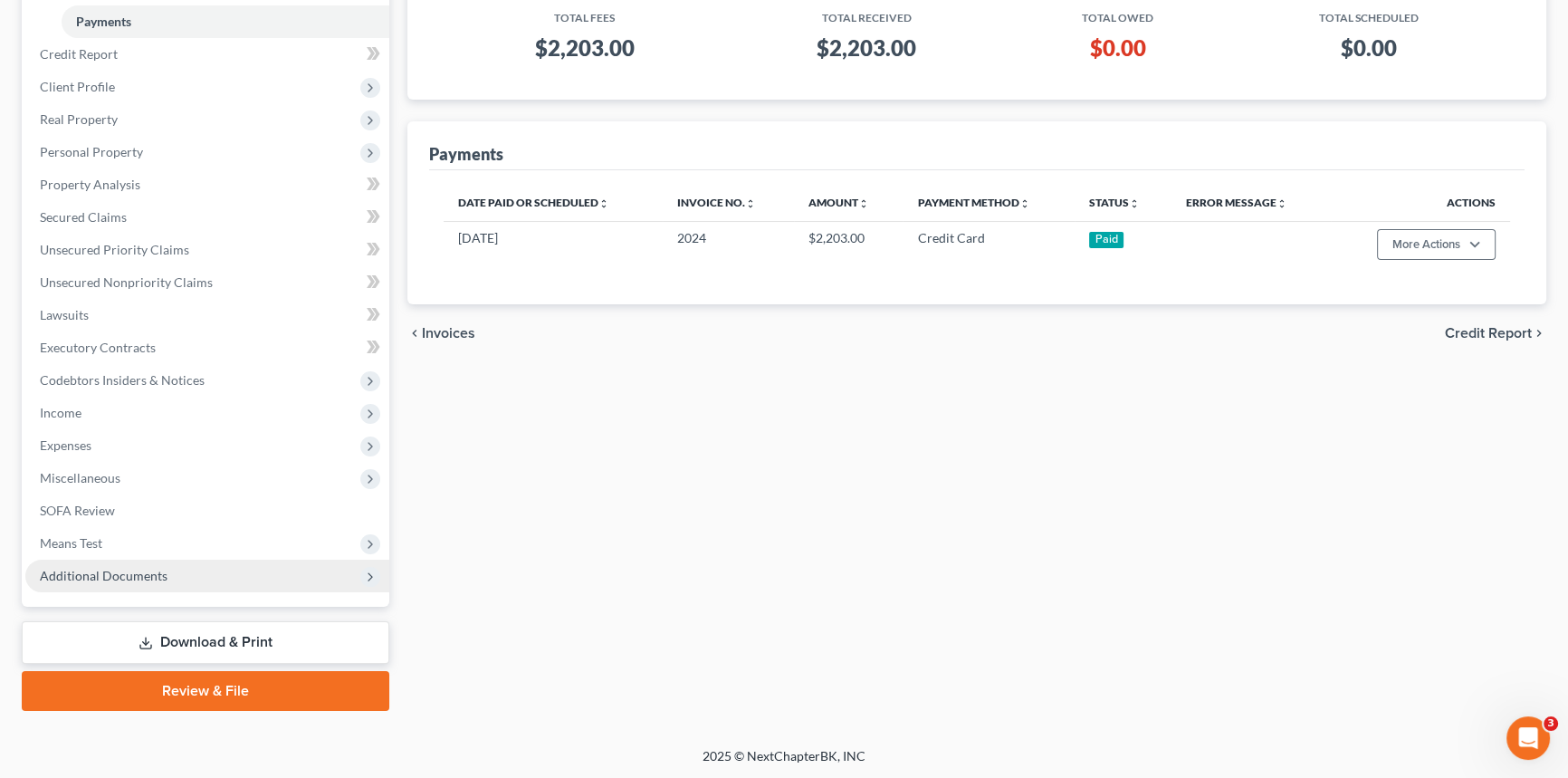
click at [121, 574] on span "Additional Documents" at bounding box center [104, 575] width 127 height 15
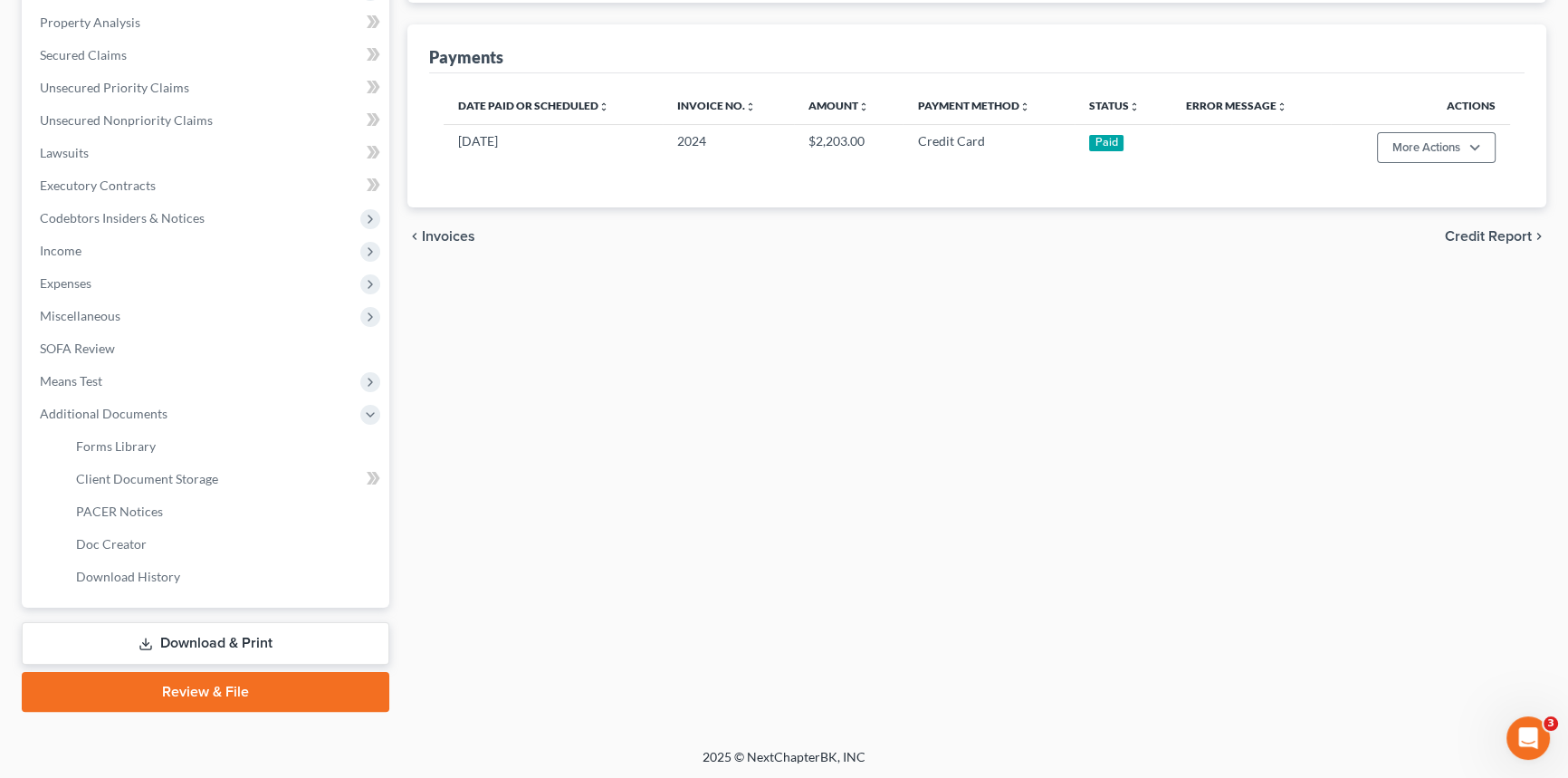
click at [201, 642] on link "Download & Print" at bounding box center [206, 643] width 368 height 43
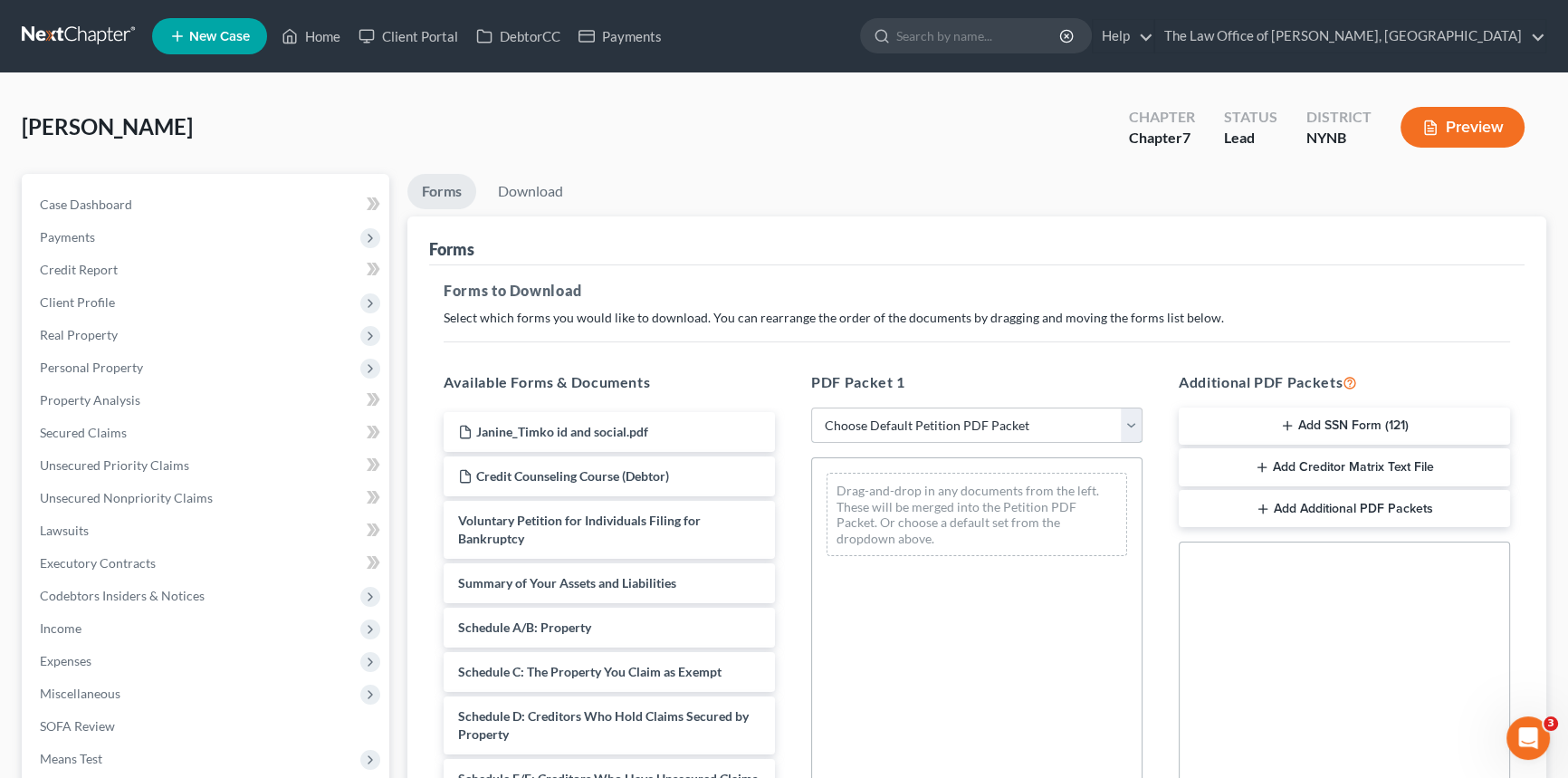
click at [897, 425] on select "Choose Default Petition PDF Packet Complete Bankruptcy Petition (all forms and …" at bounding box center [977, 425] width 331 height 36
select select "0"
click at [811, 407] on select "Choose Default Petition PDF Packet Complete Bankruptcy Petition (all forms and …" at bounding box center [977, 425] width 331 height 36
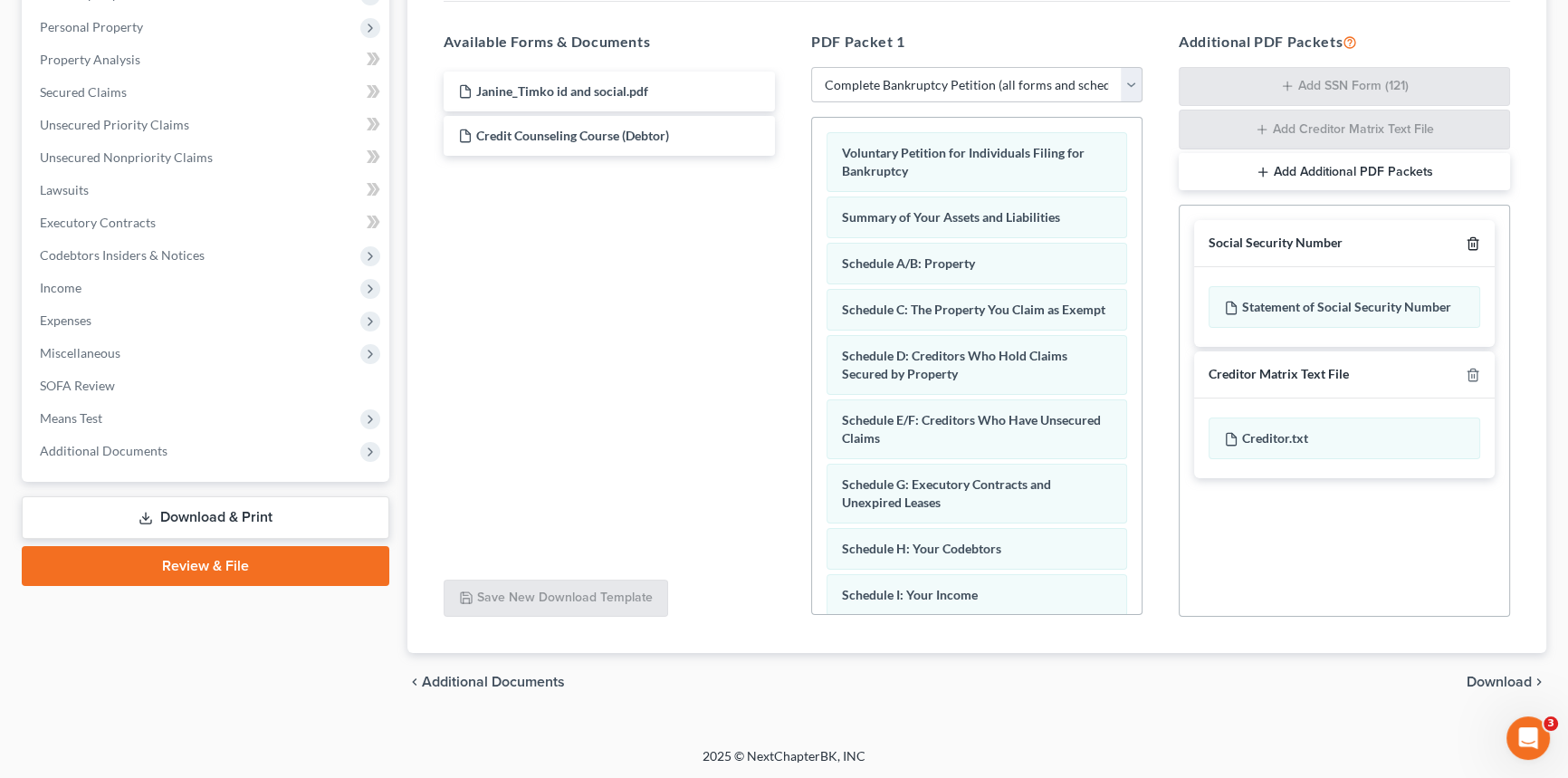
click at [1475, 238] on icon "button" at bounding box center [1471, 243] width 8 height 12
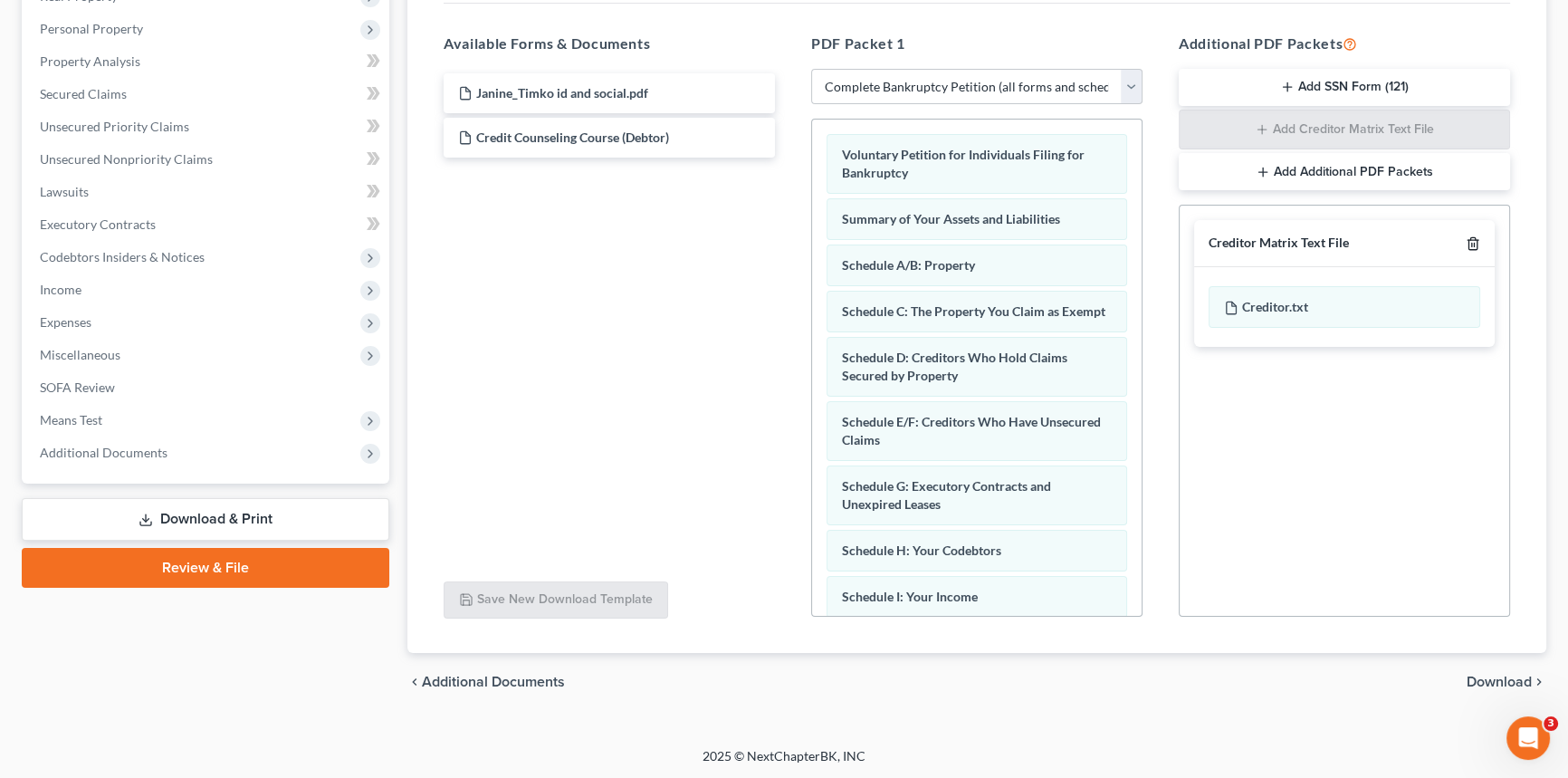
click at [1475, 238] on icon "button" at bounding box center [1471, 243] width 8 height 12
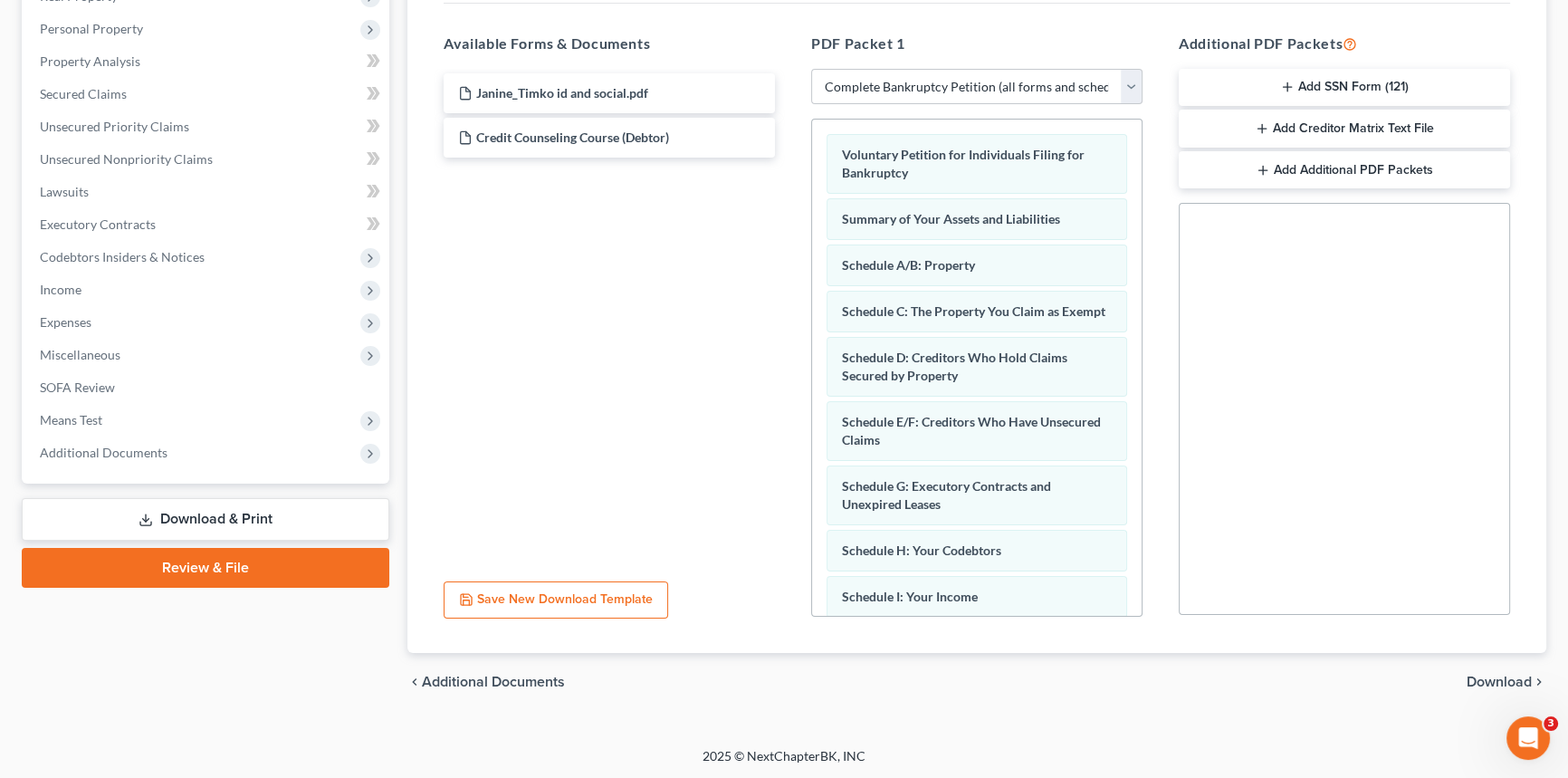
click at [1493, 675] on span "Download" at bounding box center [1499, 682] width 66 height 15
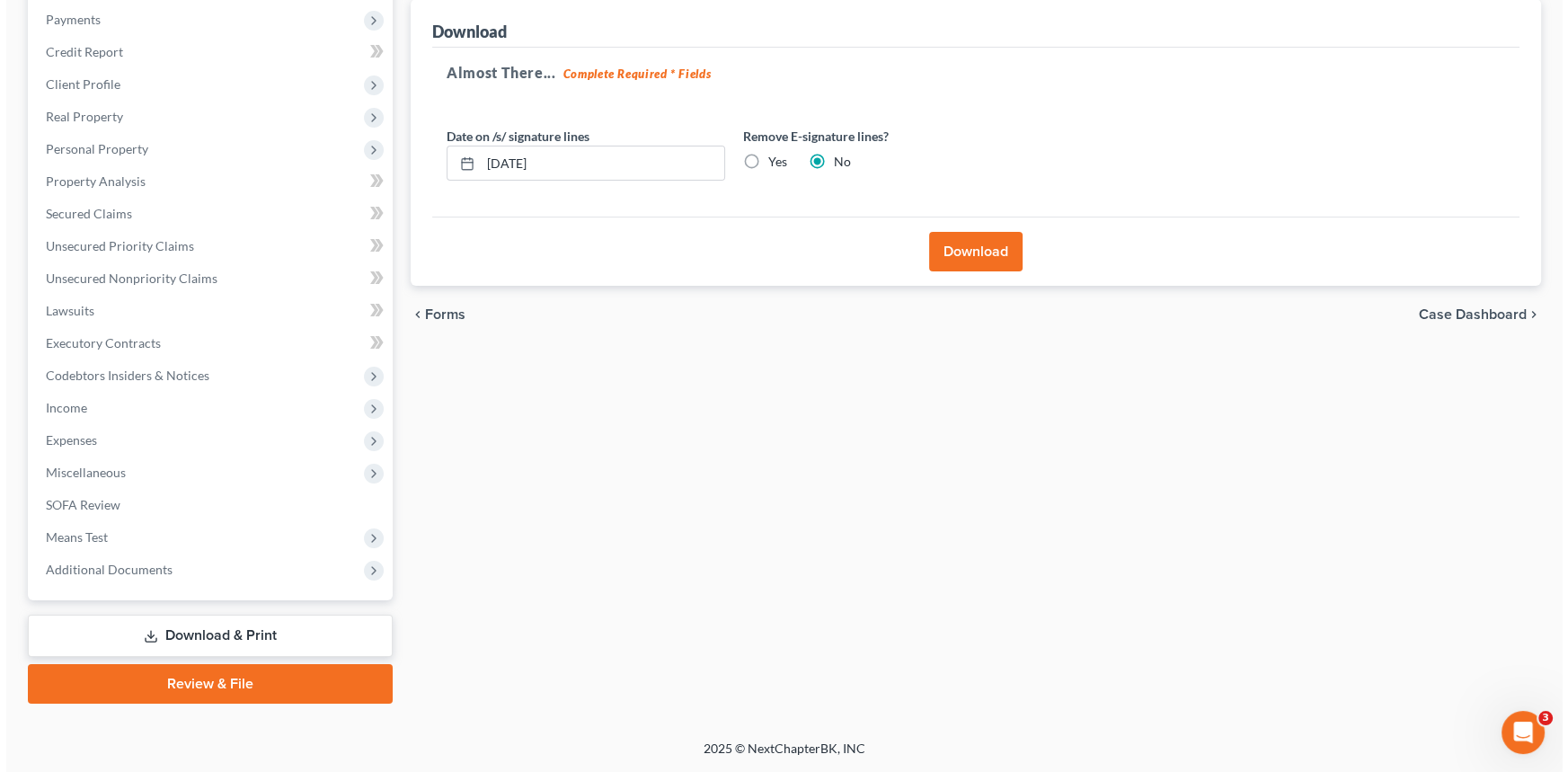
scroll to position [213, 0]
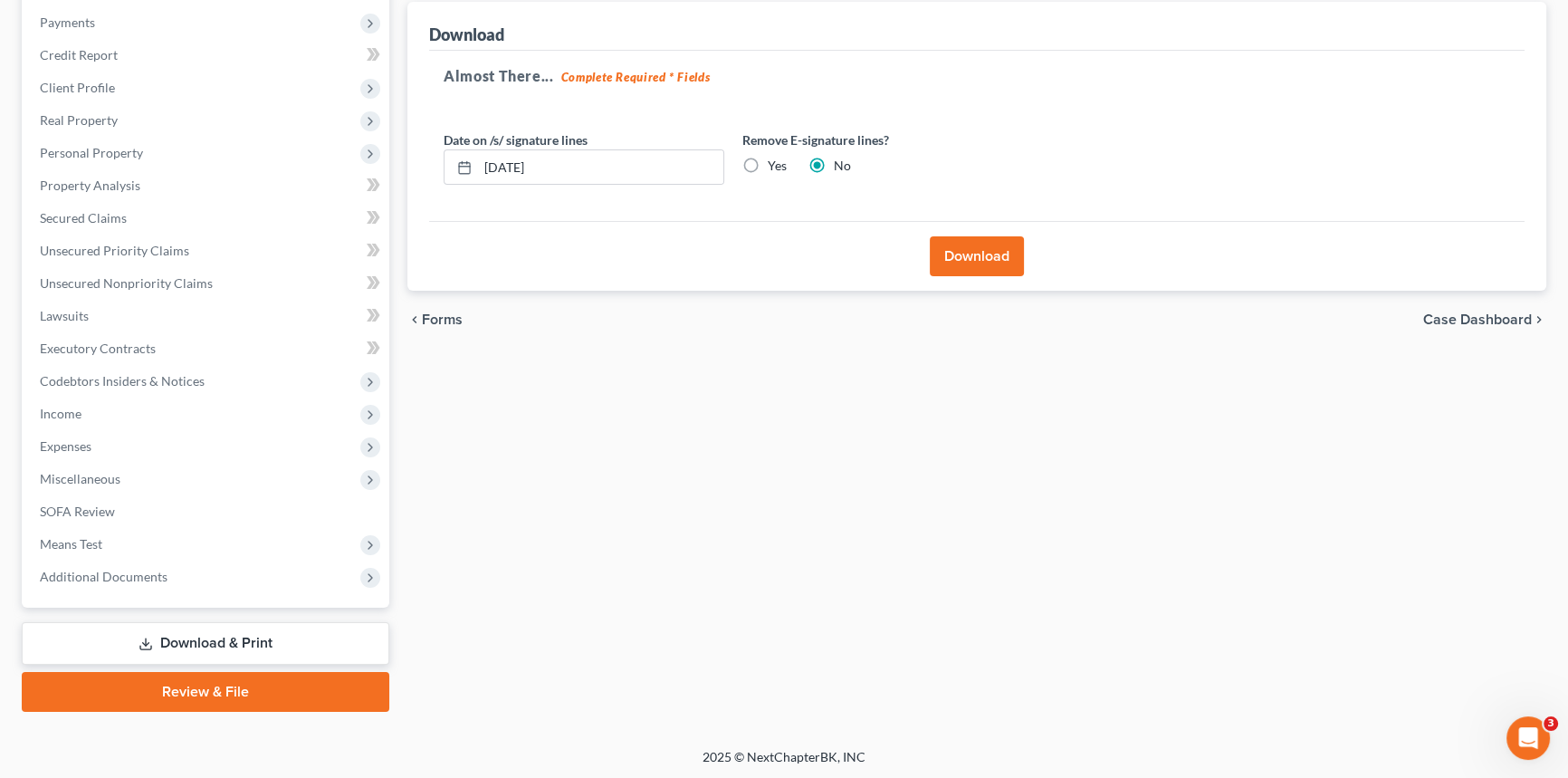
click at [972, 262] on button "Download" at bounding box center [976, 256] width 94 height 40
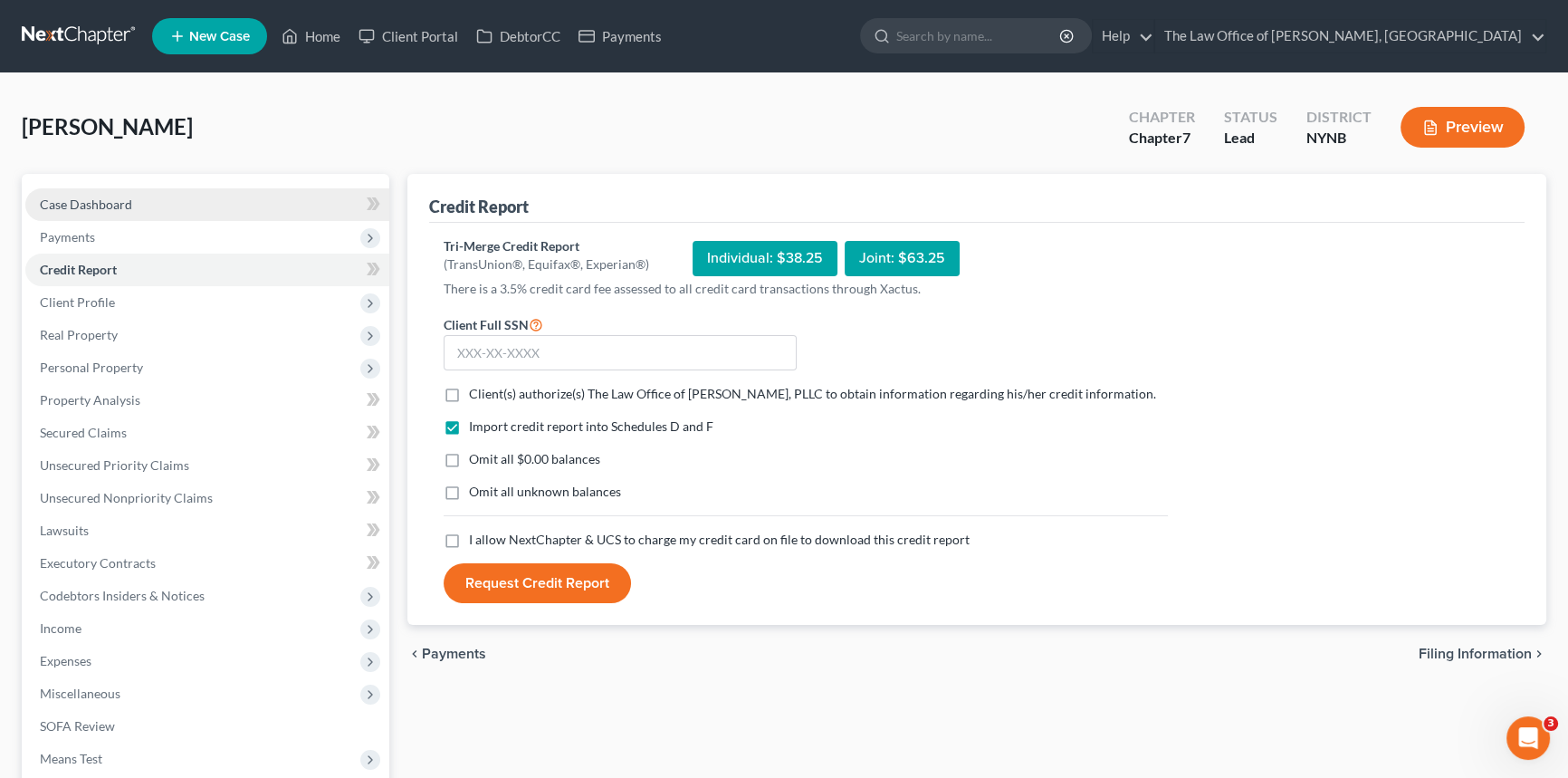
click at [108, 206] on span "Case Dashboard" at bounding box center [86, 204] width 92 height 15
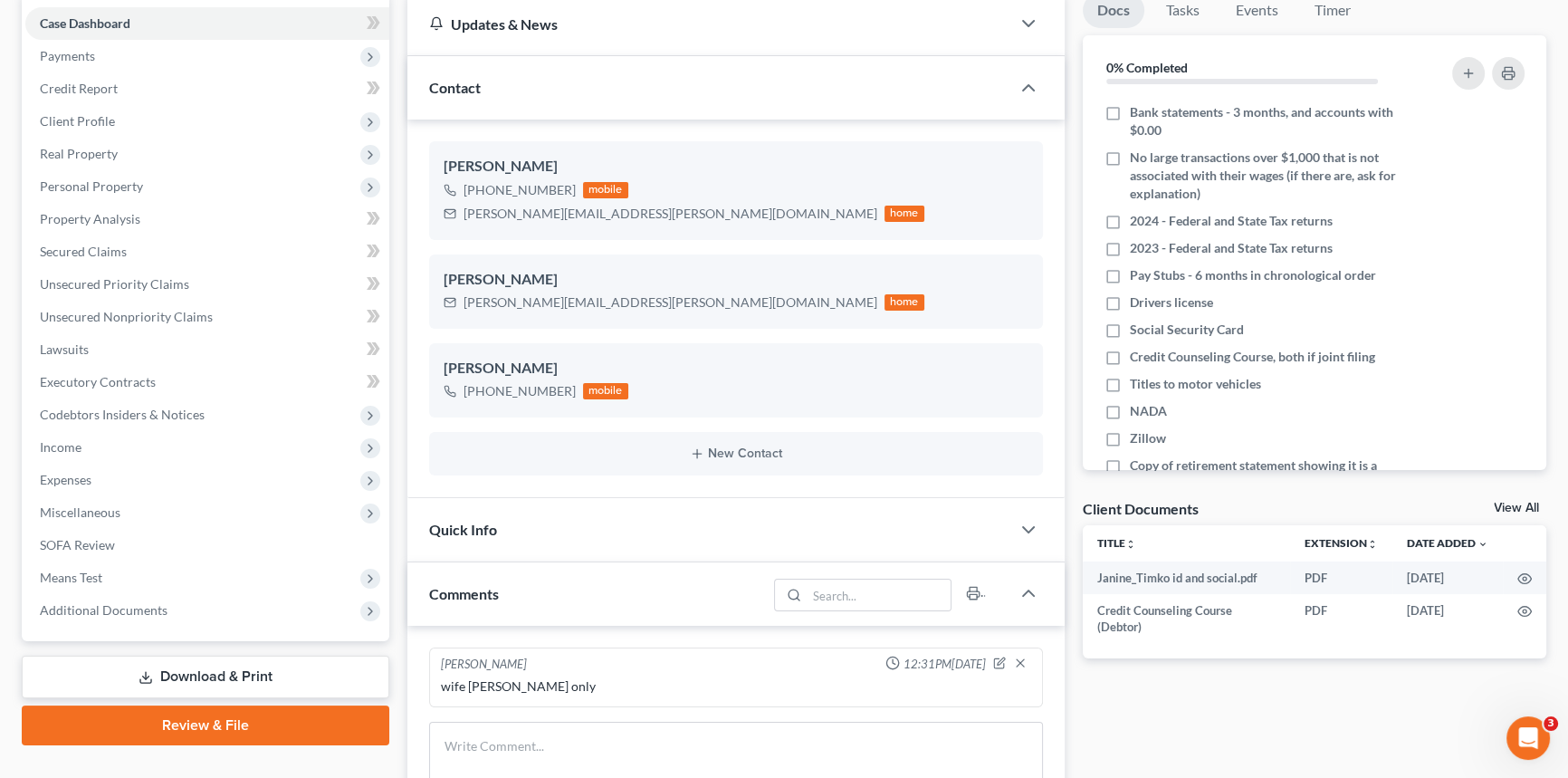
scroll to position [411, 0]
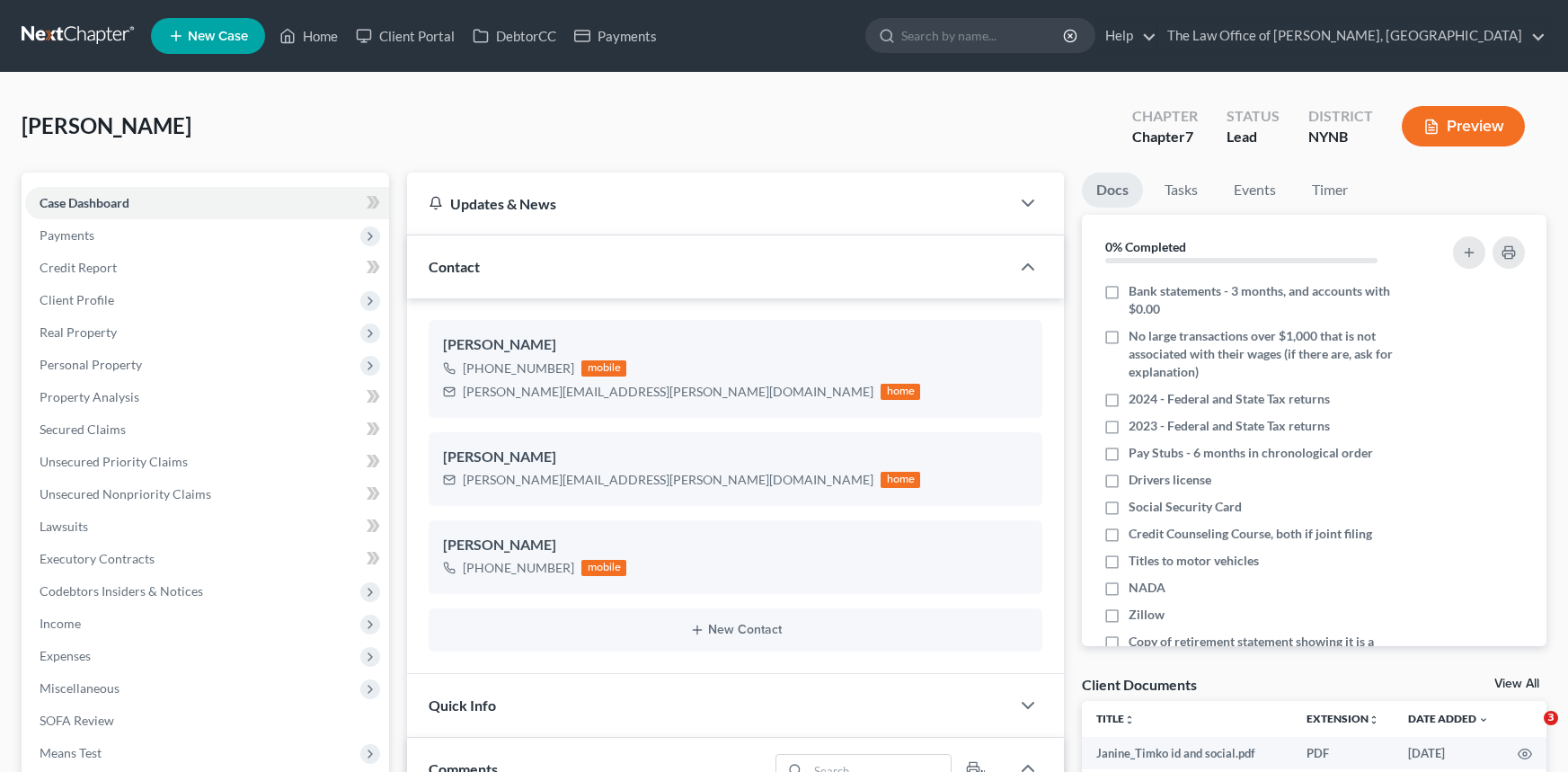
select select "0"
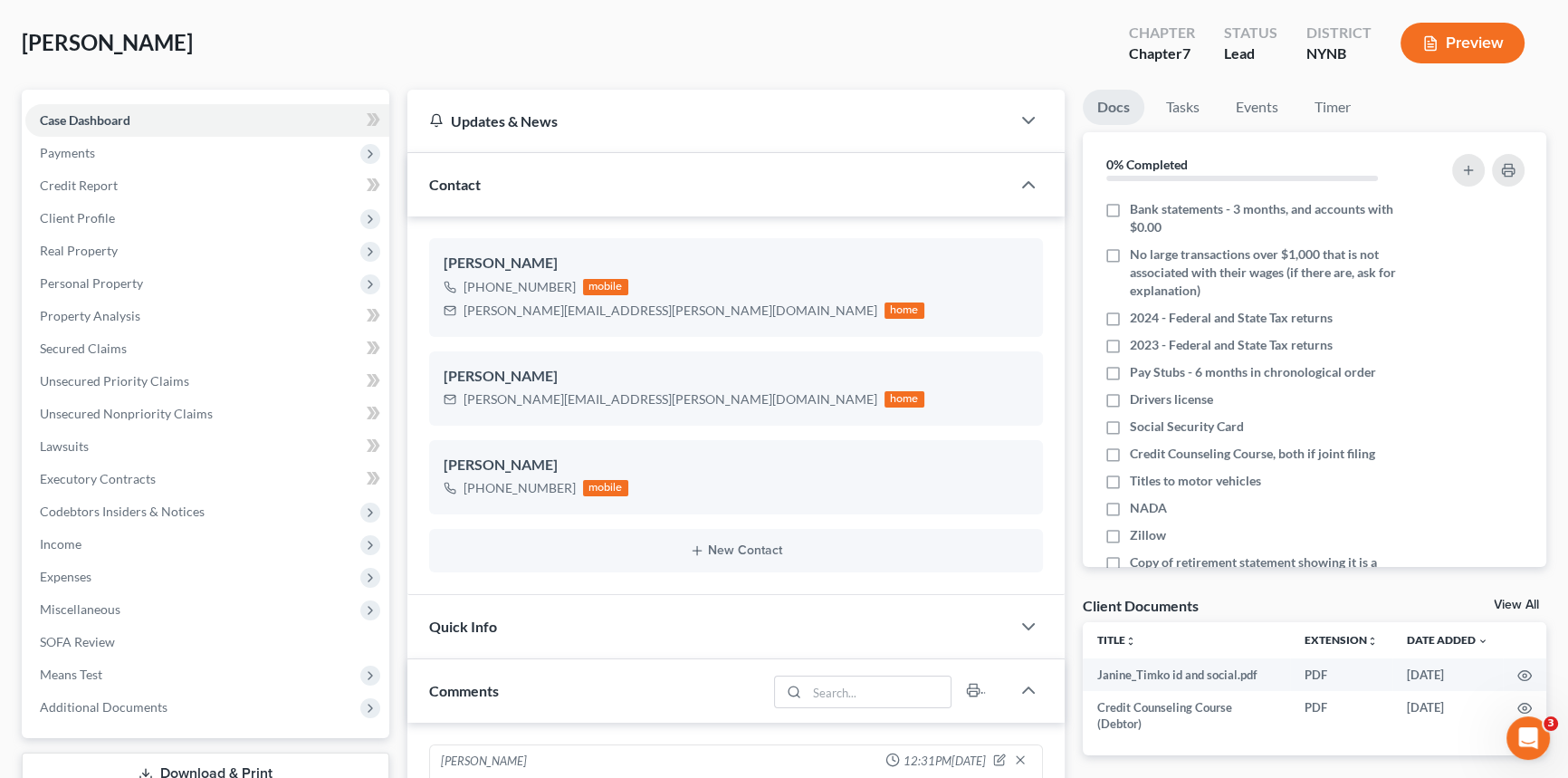
scroll to position [81, 0]
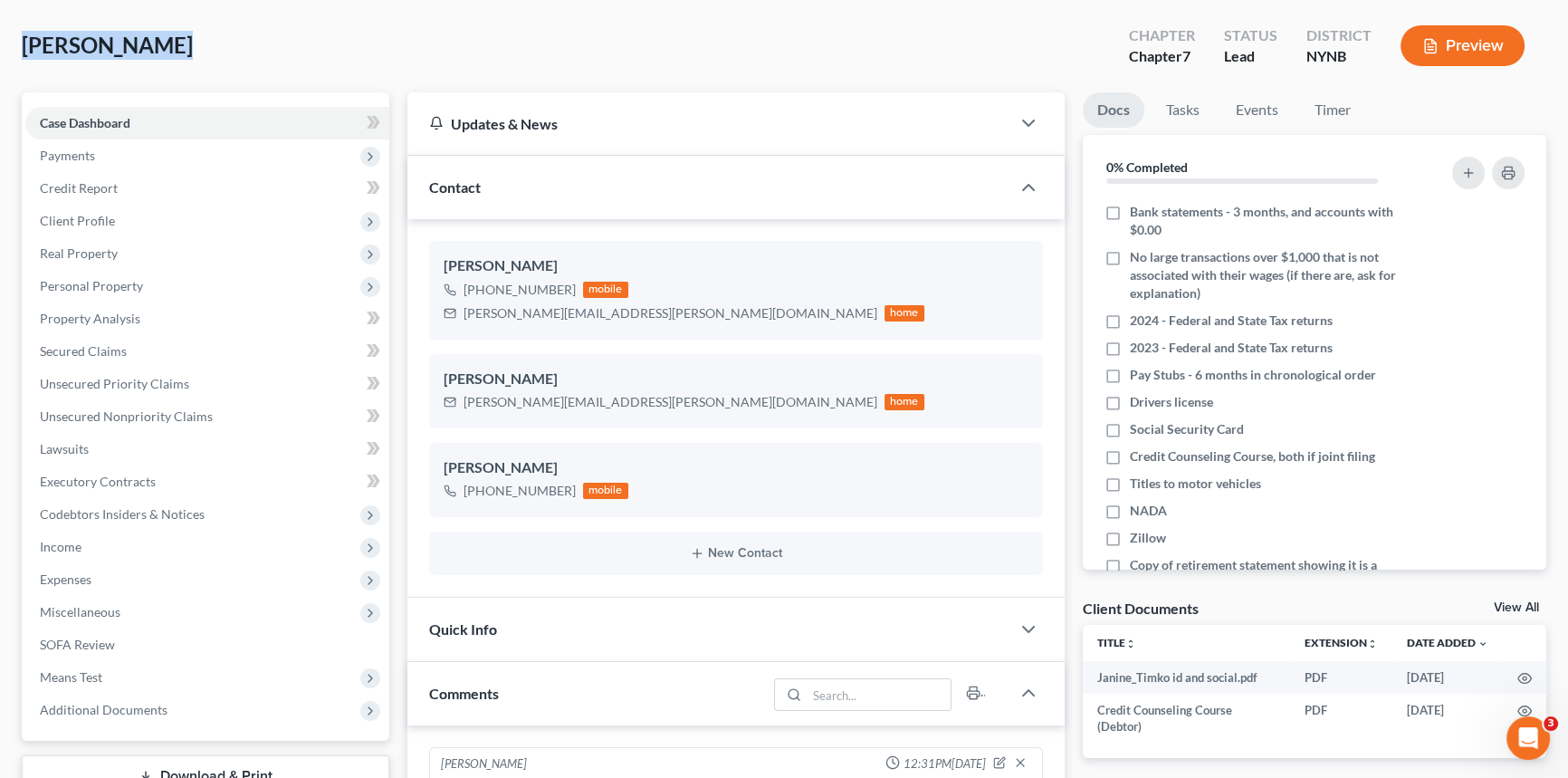
drag, startPoint x: 156, startPoint y: 40, endPoint x: 0, endPoint y: 42, distance: 156.0
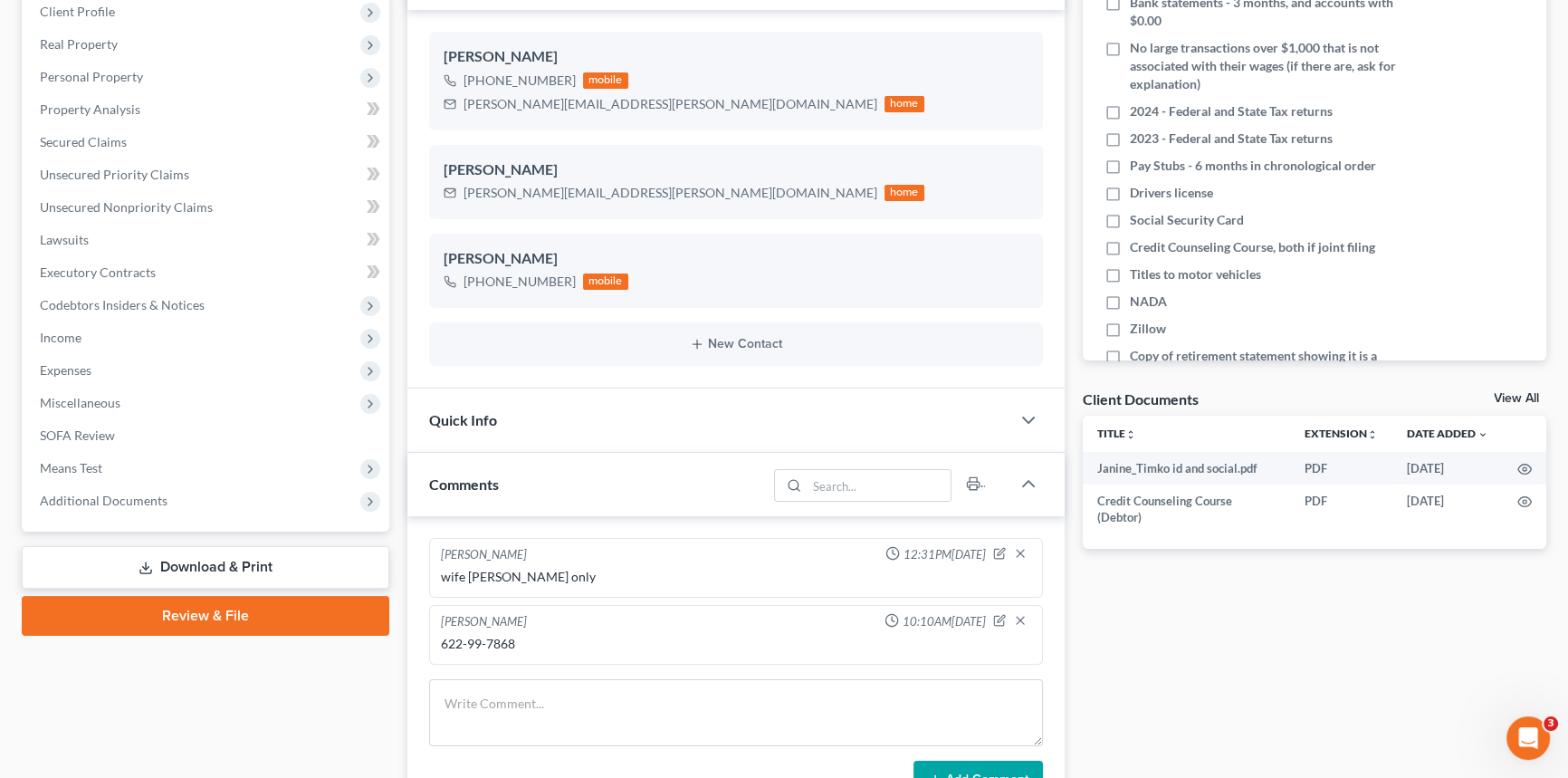
scroll to position [411, 0]
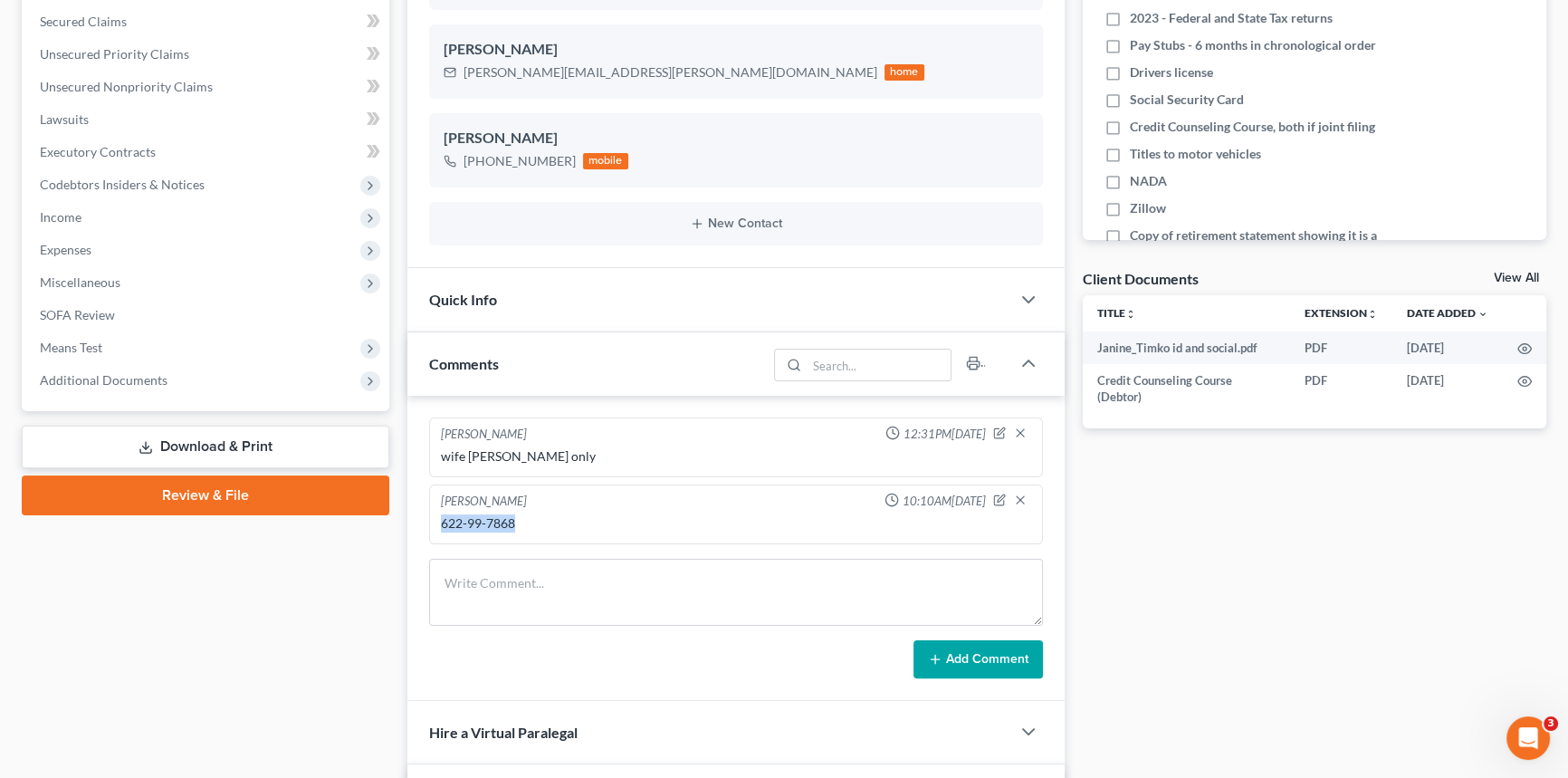
drag, startPoint x: 504, startPoint y: 518, endPoint x: 441, endPoint y: 517, distance: 63.0
click at [441, 517] on div "622-99-7868" at bounding box center [736, 524] width 590 height 18
copy div "622-99-7868"
click at [223, 435] on link "Download & Print" at bounding box center [206, 446] width 368 height 43
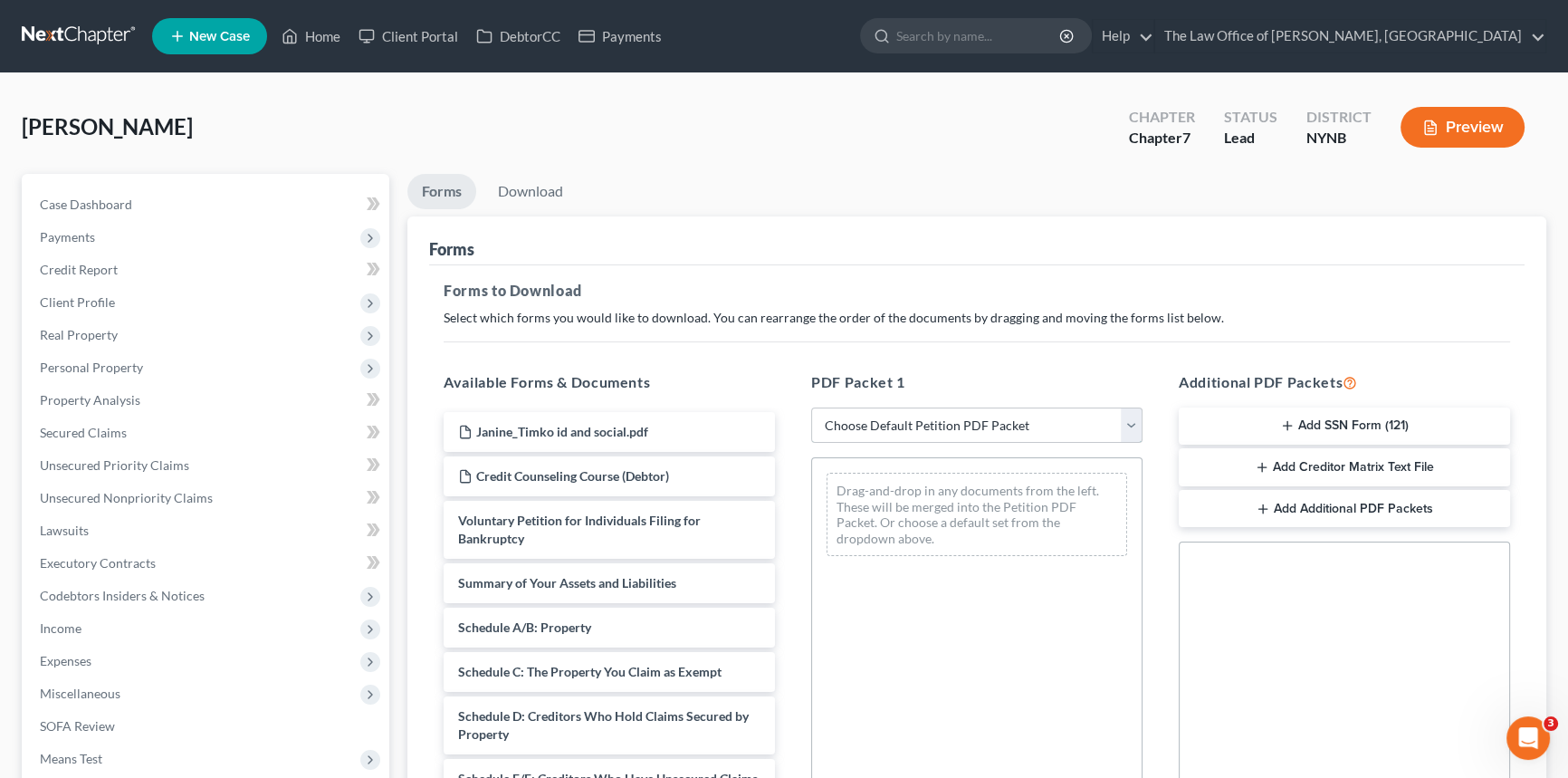
click at [961, 415] on select "Choose Default Petition PDF Packet Complete Bankruptcy Petition (all forms and …" at bounding box center [977, 425] width 331 height 36
select select "3"
click at [811, 407] on select "Choose Default Petition PDF Packet Complete Bankruptcy Petition (all forms and …" at bounding box center [977, 425] width 331 height 36
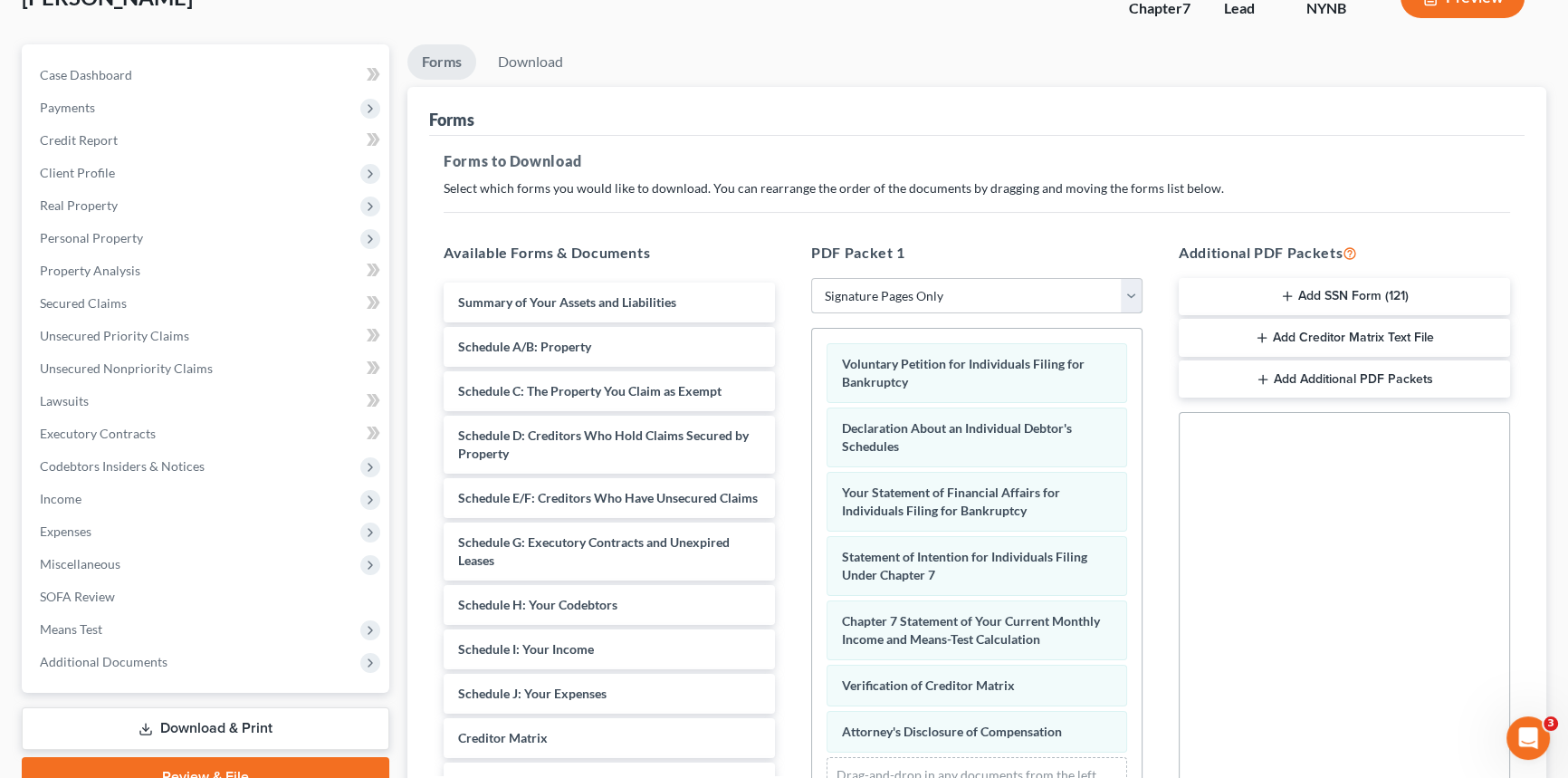
scroll to position [339, 0]
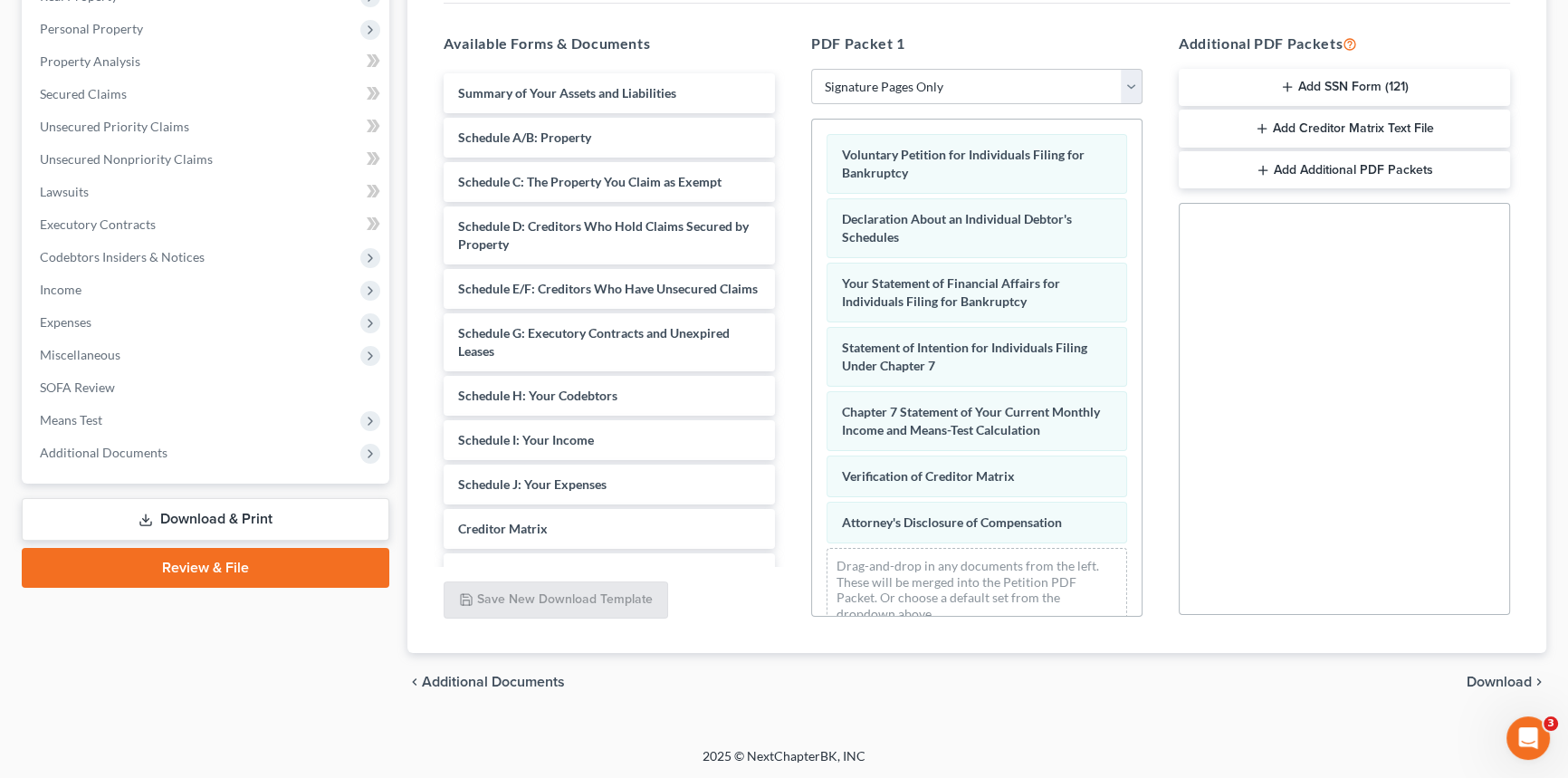
click at [1471, 677] on span "Download" at bounding box center [1499, 682] width 66 height 15
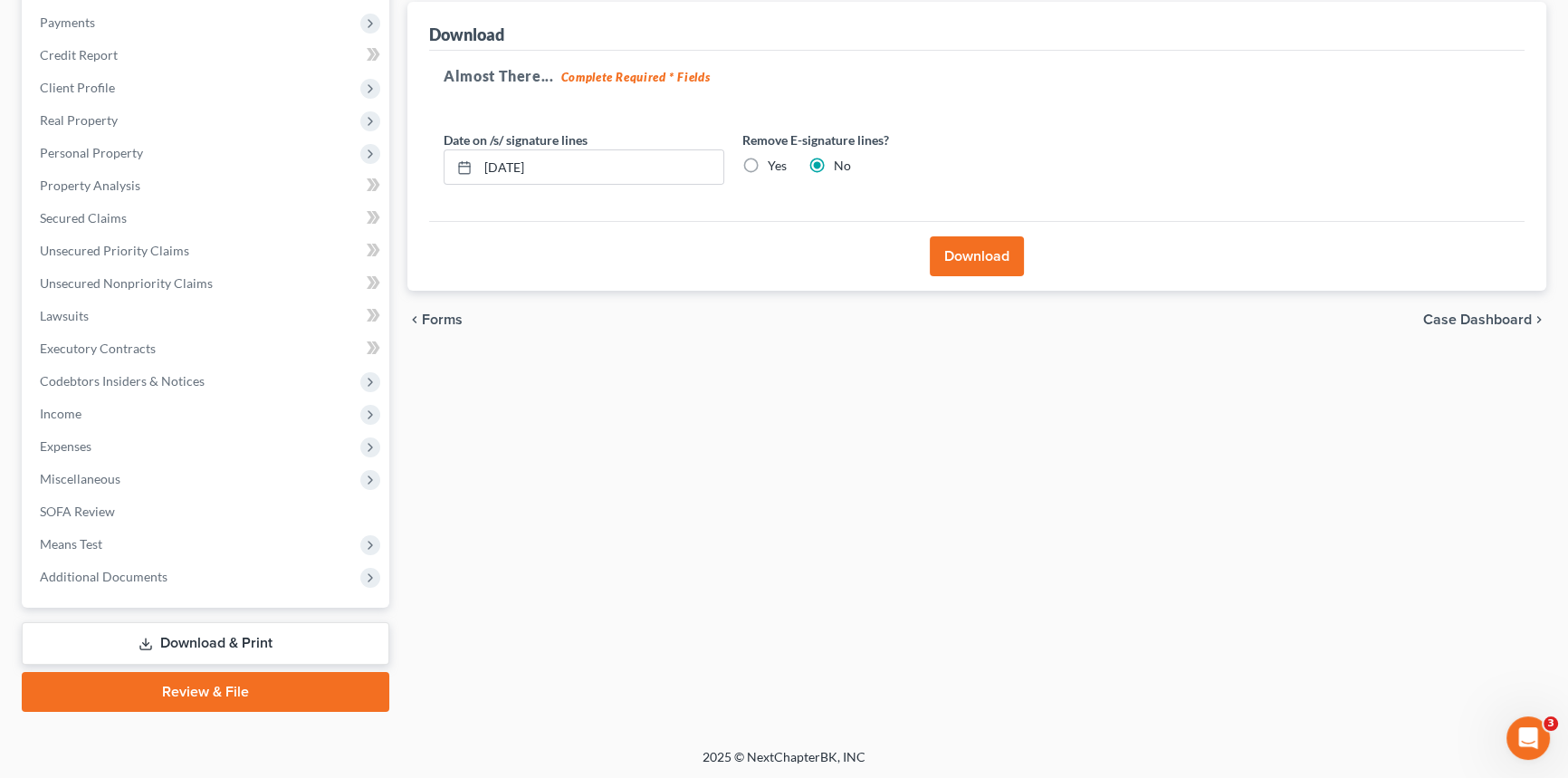
click at [960, 256] on button "Download" at bounding box center [976, 256] width 94 height 40
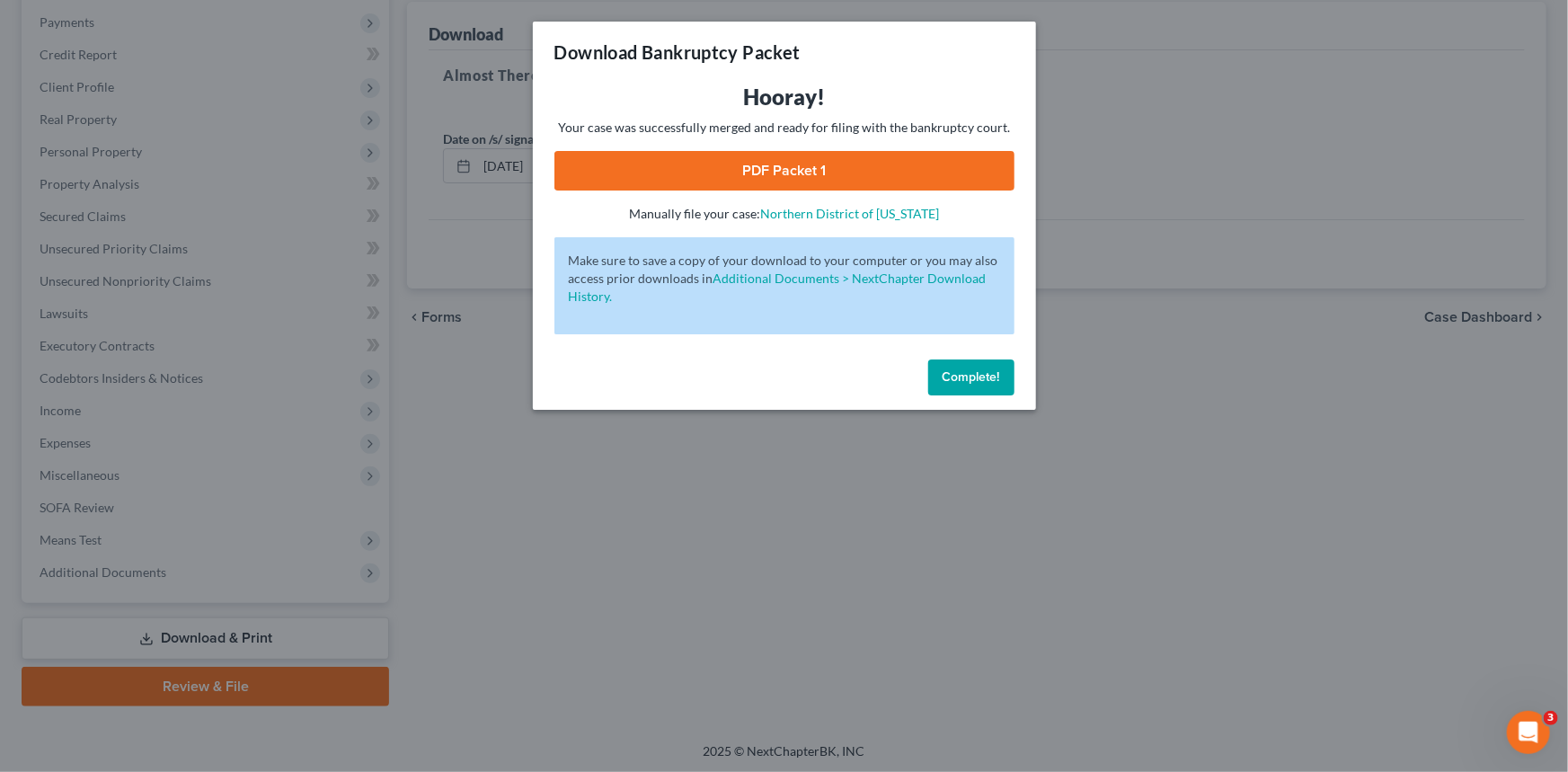
click at [803, 167] on link "PDF Packet 1" at bounding box center [784, 171] width 460 height 40
click at [988, 383] on button "Complete!" at bounding box center [971, 378] width 86 height 36
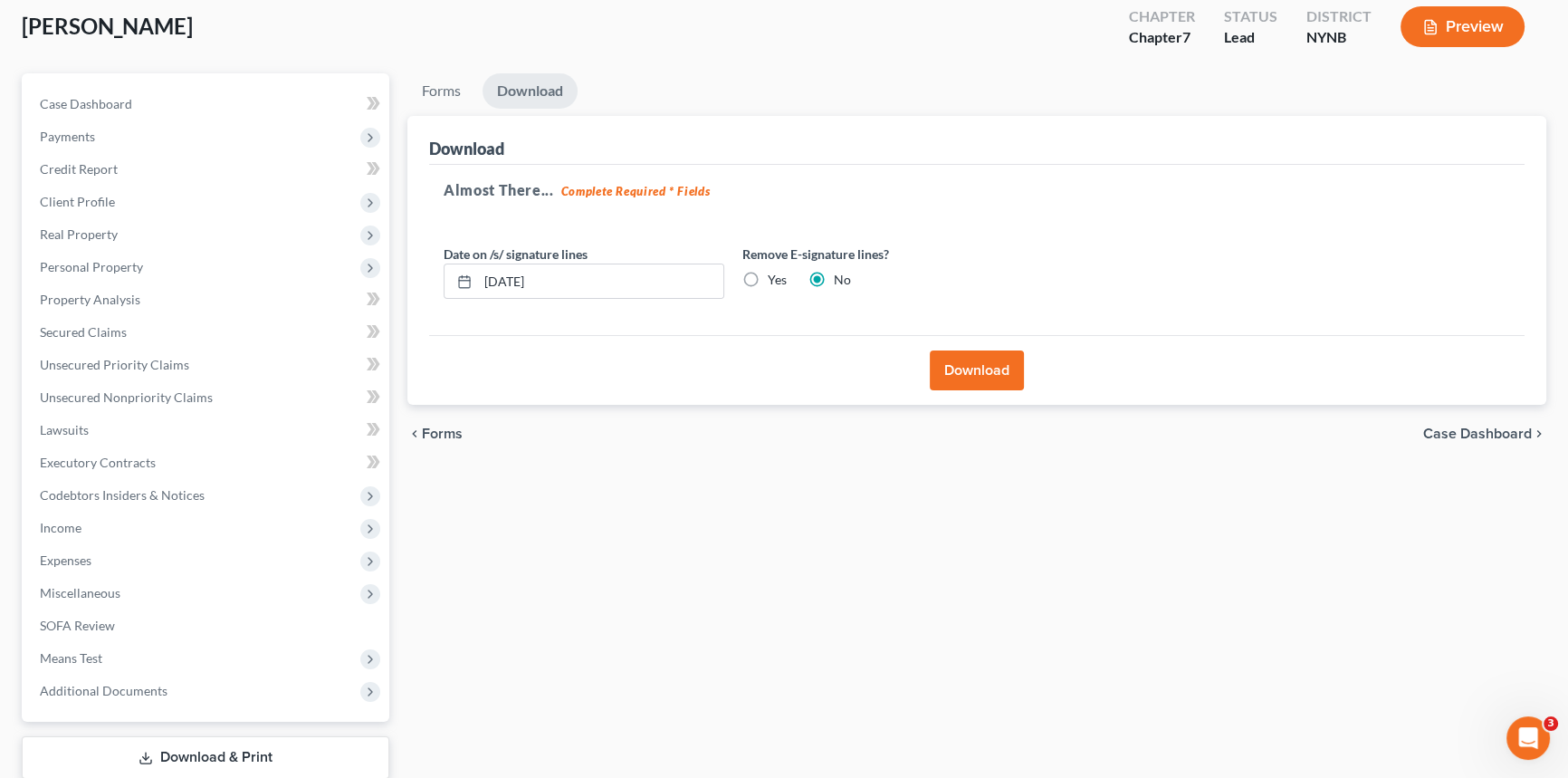
scroll to position [0, 0]
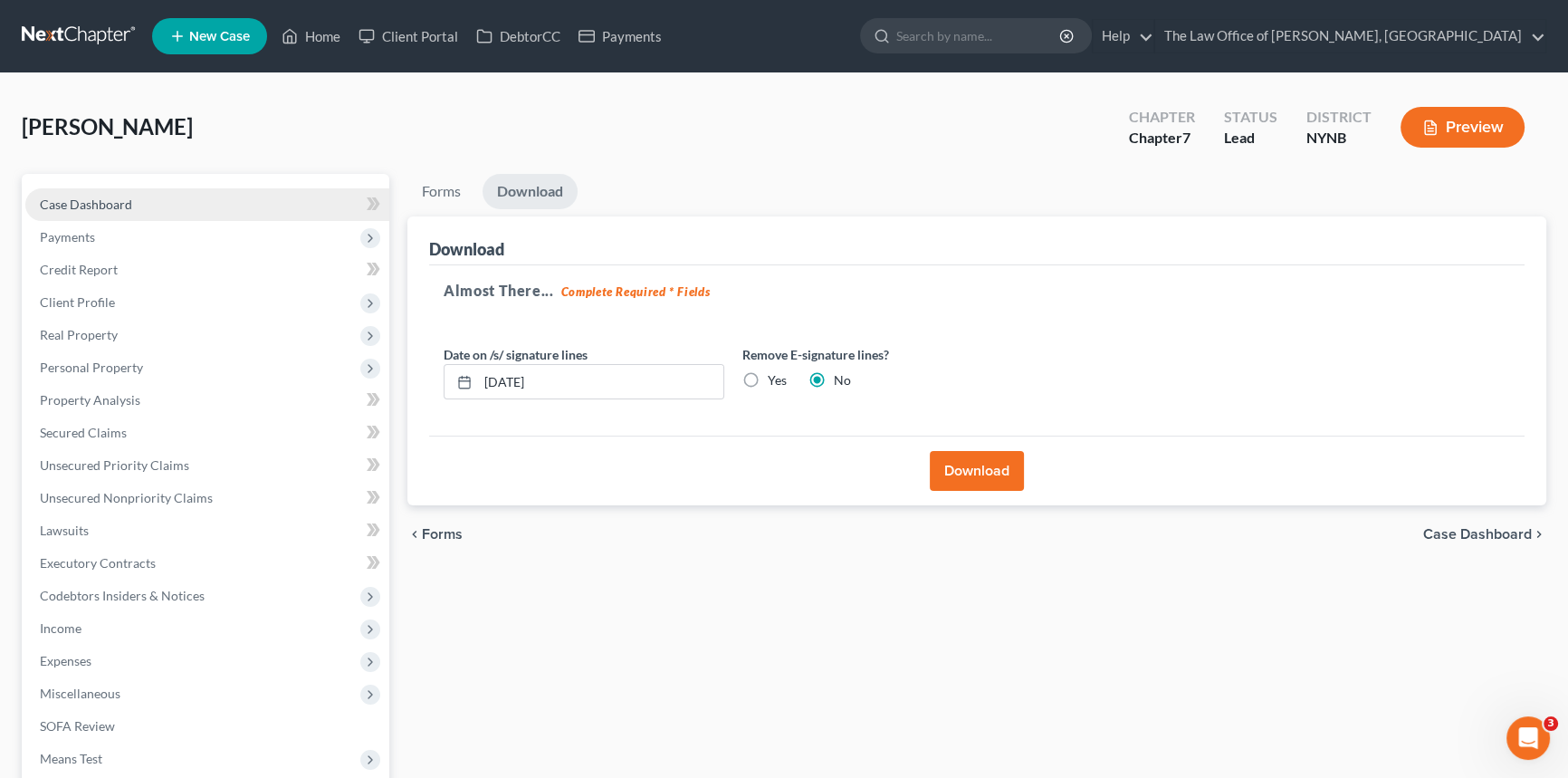
click at [69, 211] on link "Case Dashboard" at bounding box center [208, 205] width 364 height 33
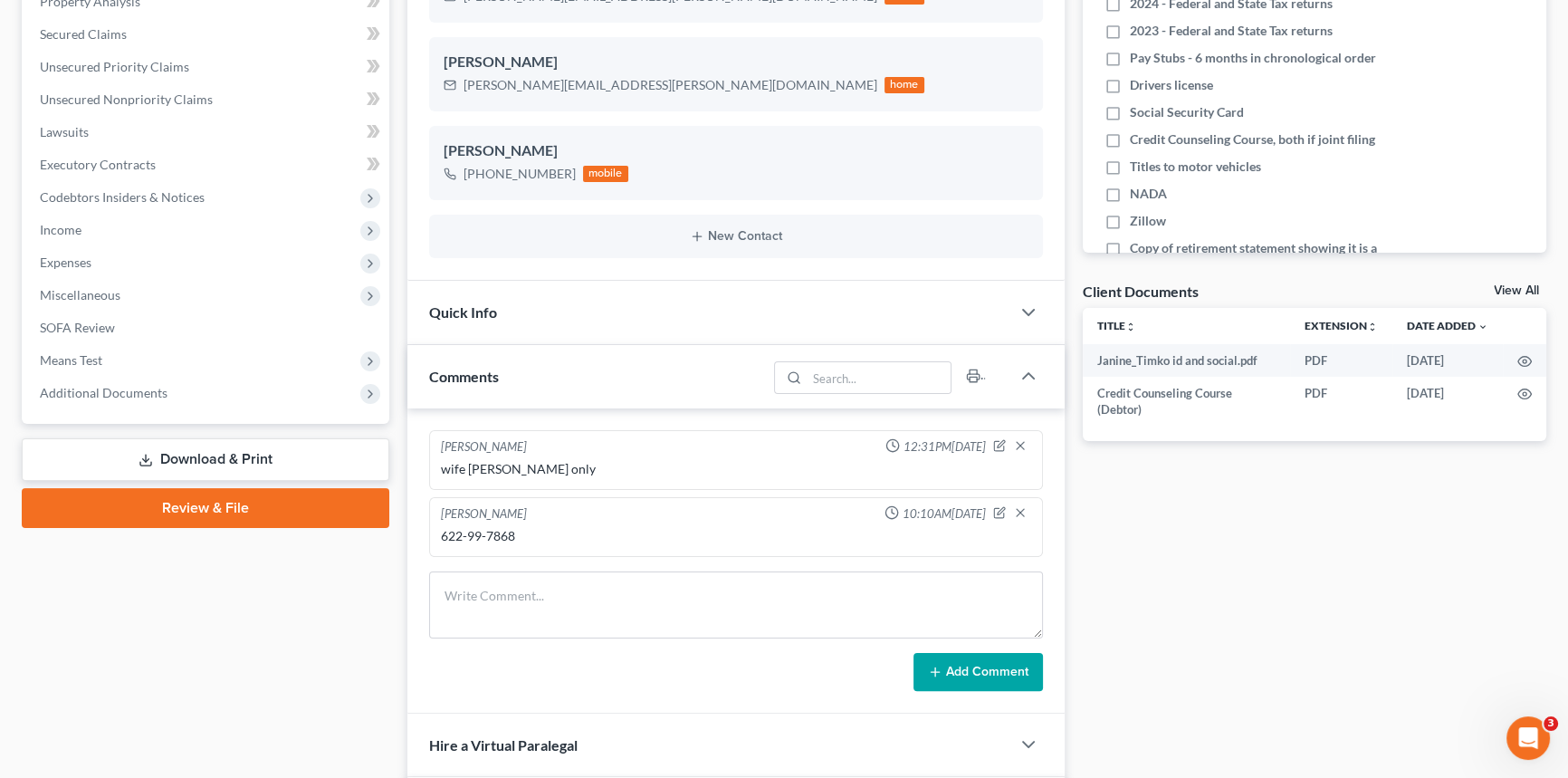
scroll to position [494, 0]
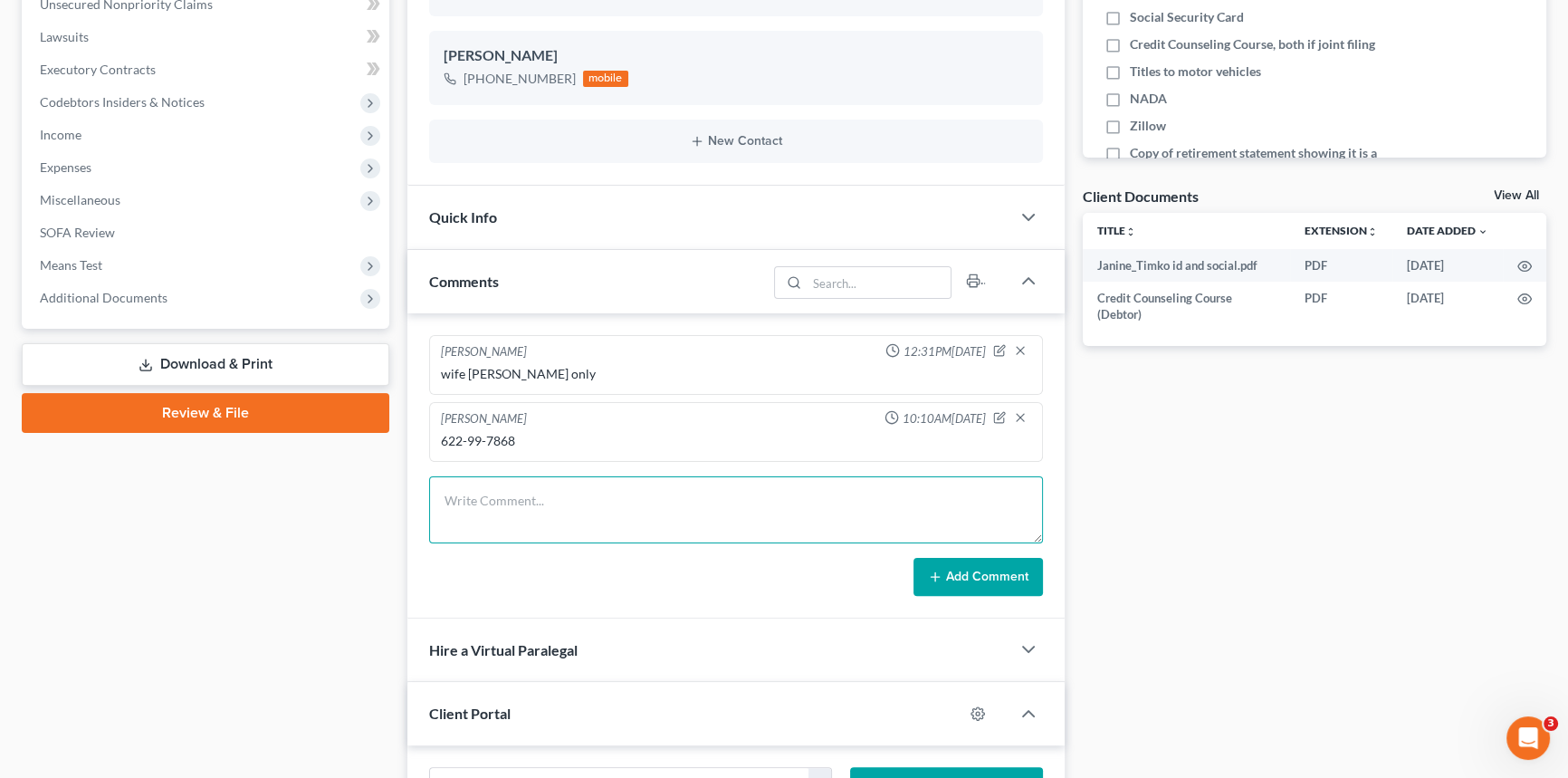
click at [485, 498] on textarea at bounding box center [736, 510] width 614 height 67
type textarea "350 cash 500 on 1s rest on card"
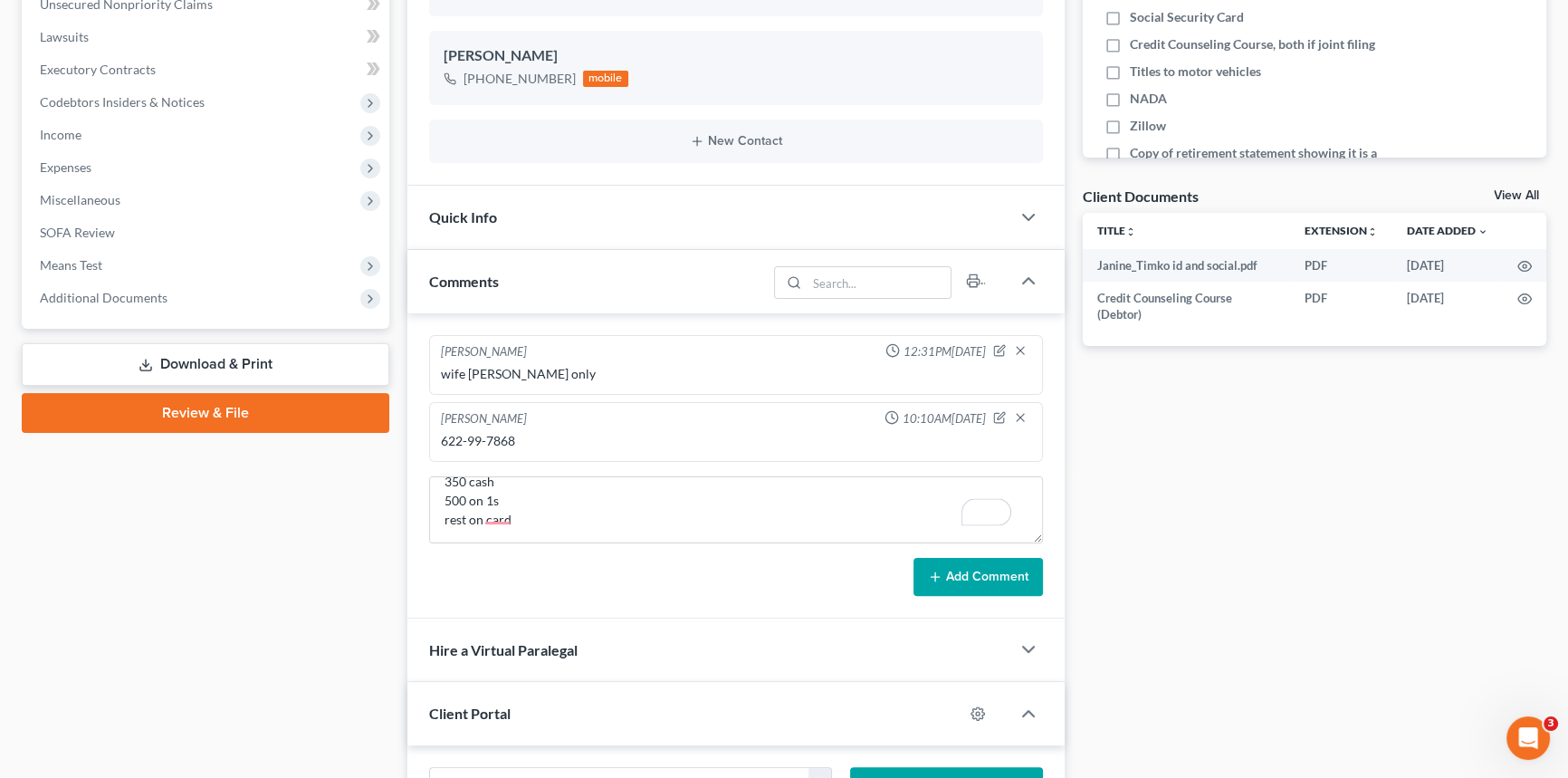
click at [943, 566] on button "Add Comment" at bounding box center [978, 577] width 129 height 38
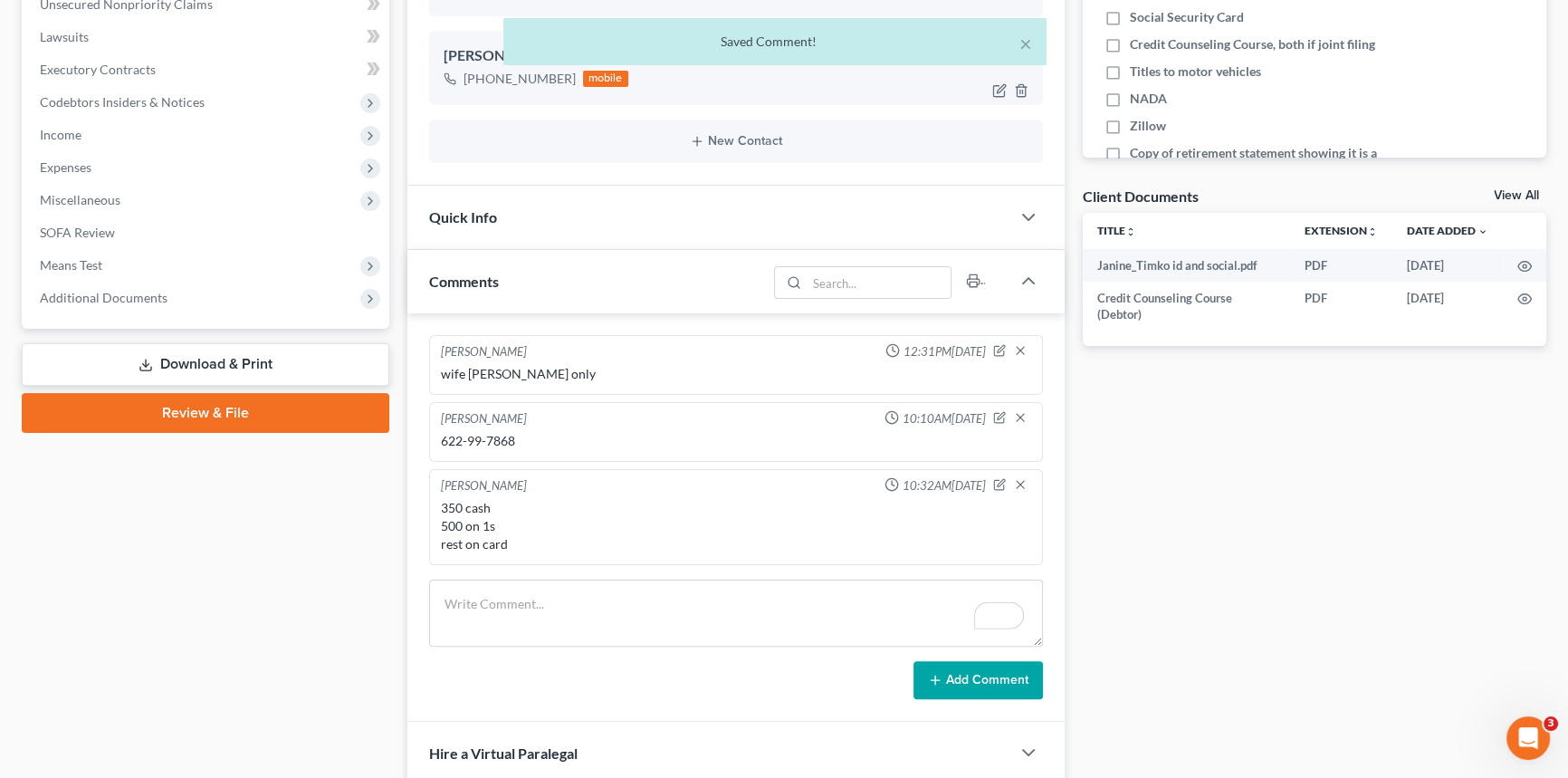
scroll to position [0, 0]
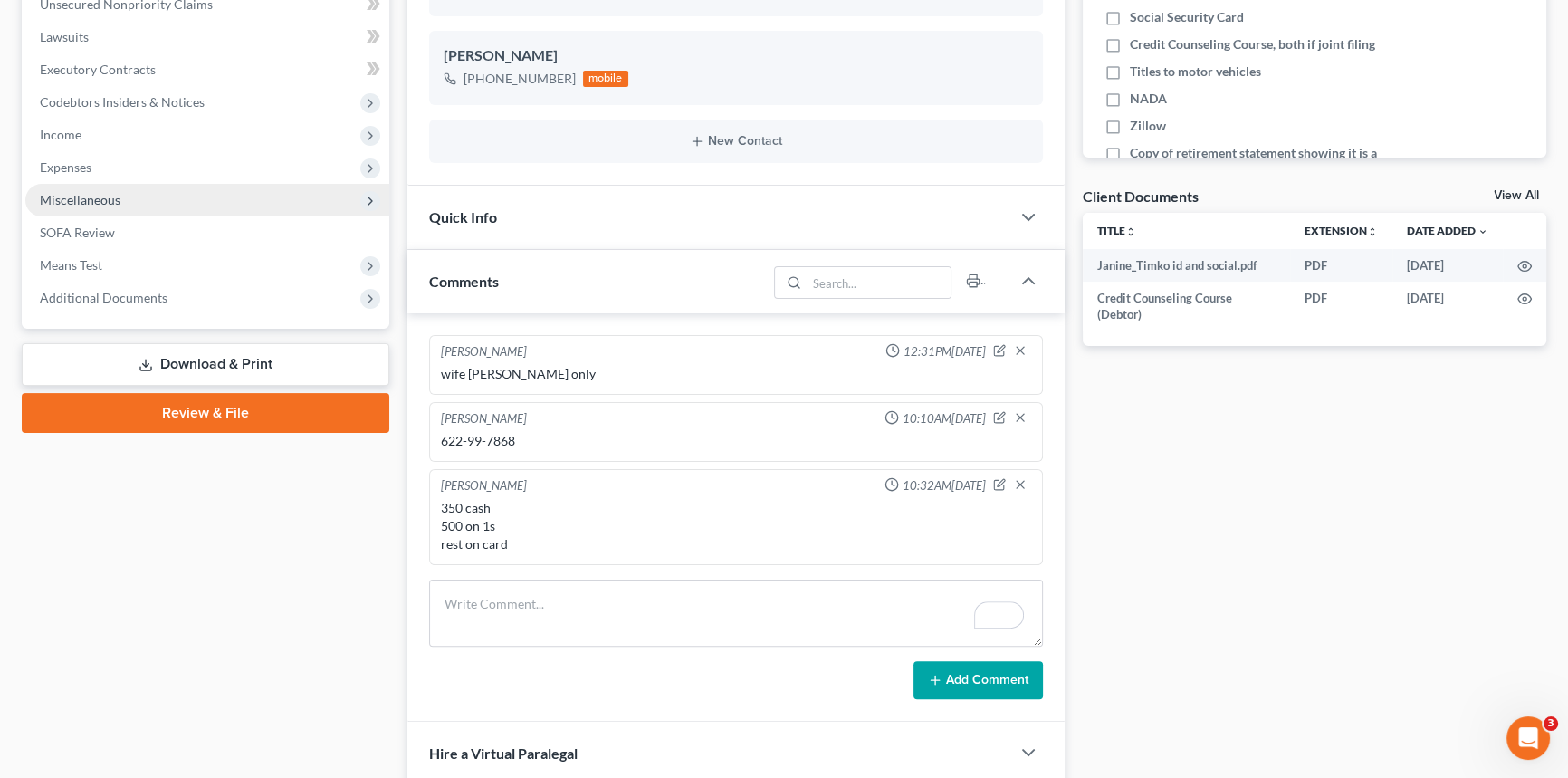
drag, startPoint x: 181, startPoint y: 367, endPoint x: 352, endPoint y: 336, distance: 173.8
click at [182, 367] on link "Download & Print" at bounding box center [206, 364] width 368 height 43
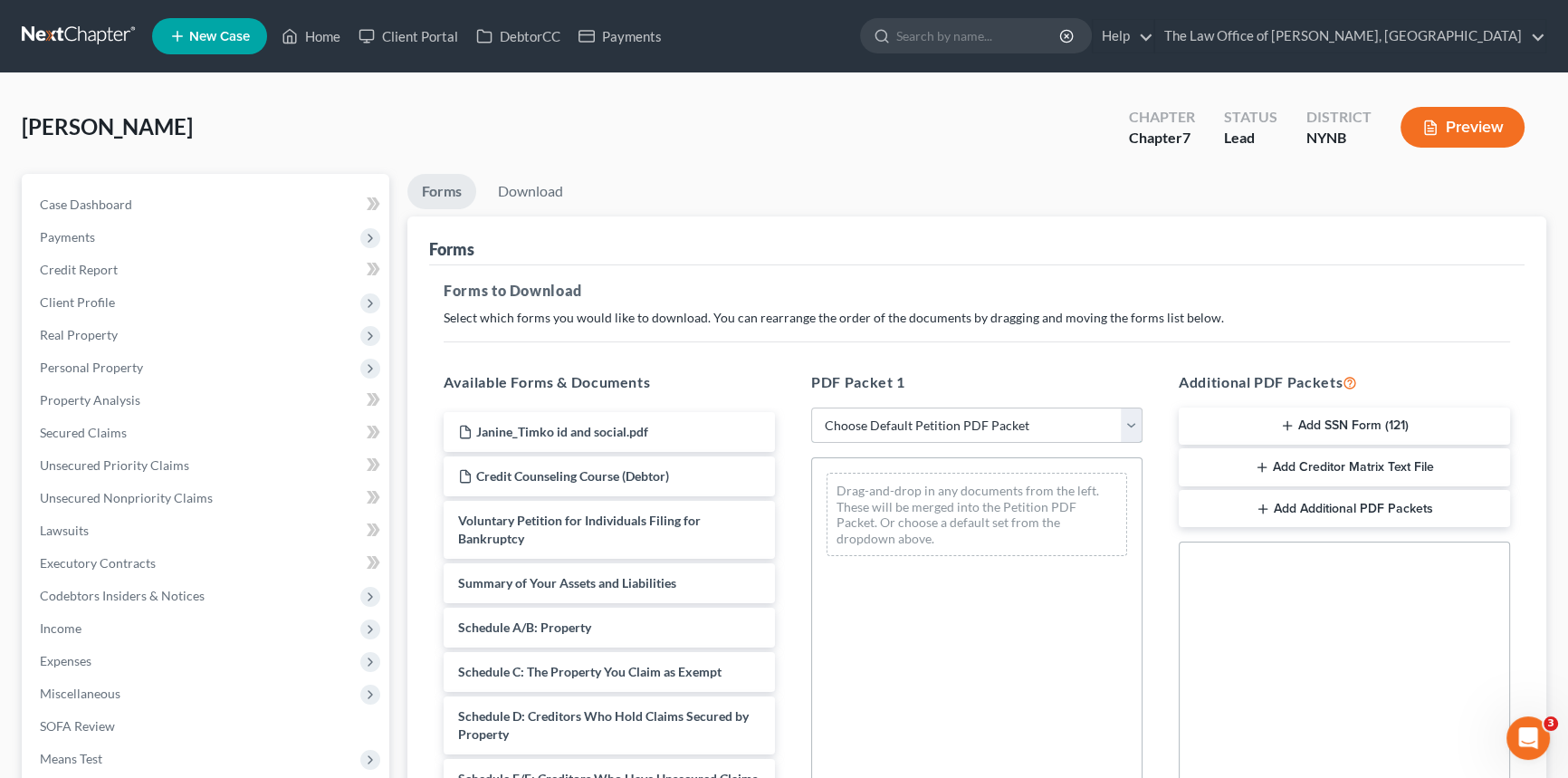
drag, startPoint x: 862, startPoint y: 414, endPoint x: 859, endPoint y: 425, distance: 11.4
click at [862, 414] on select "Choose Default Petition PDF Packet Complete Bankruptcy Petition (all forms and …" at bounding box center [977, 425] width 331 height 36
select select "3"
click at [811, 407] on select "Choose Default Petition PDF Packet Complete Bankruptcy Petition (all forms and …" at bounding box center [977, 425] width 331 height 36
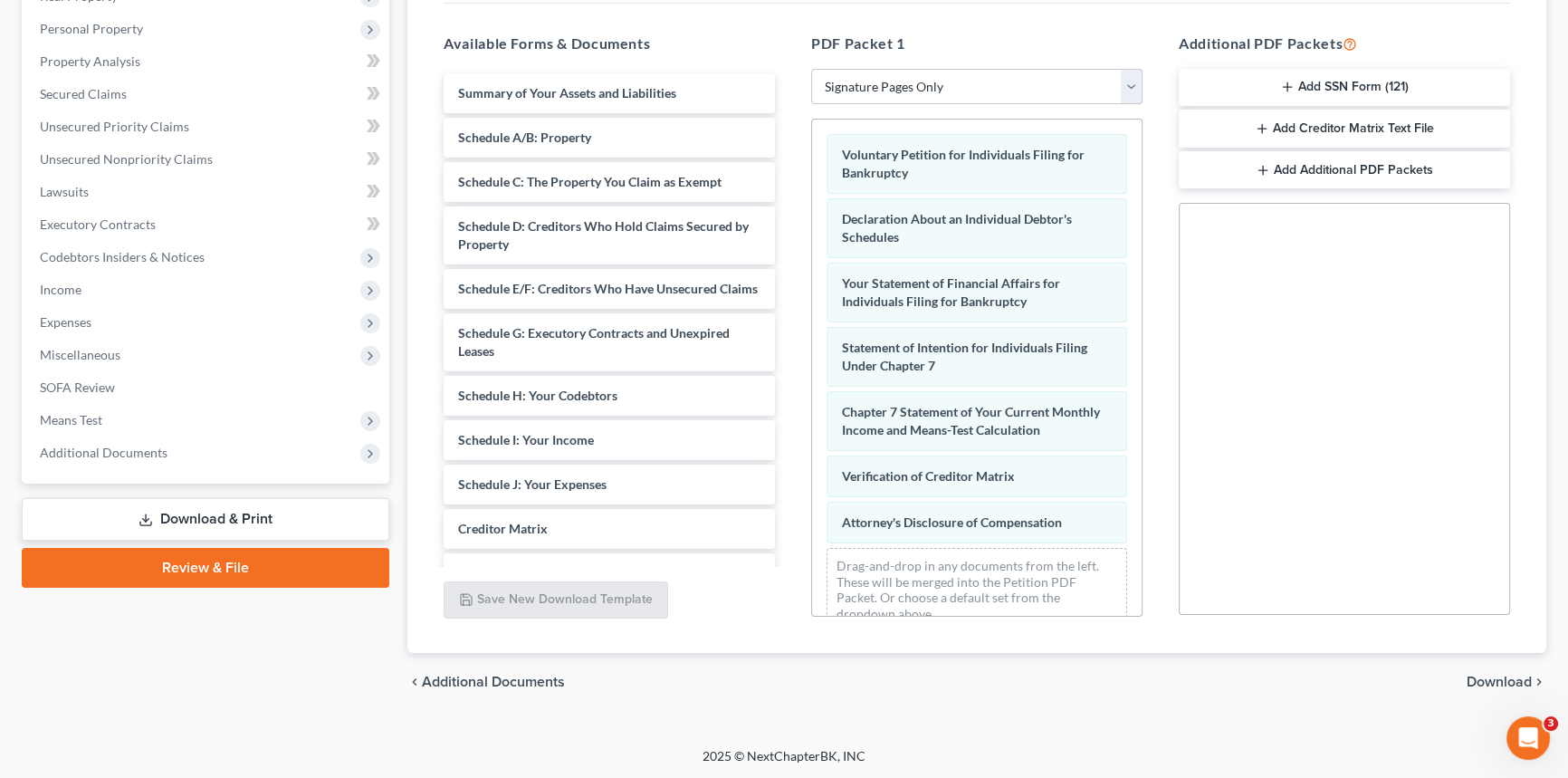
click at [1522, 678] on span "Download" at bounding box center [1499, 682] width 66 height 15
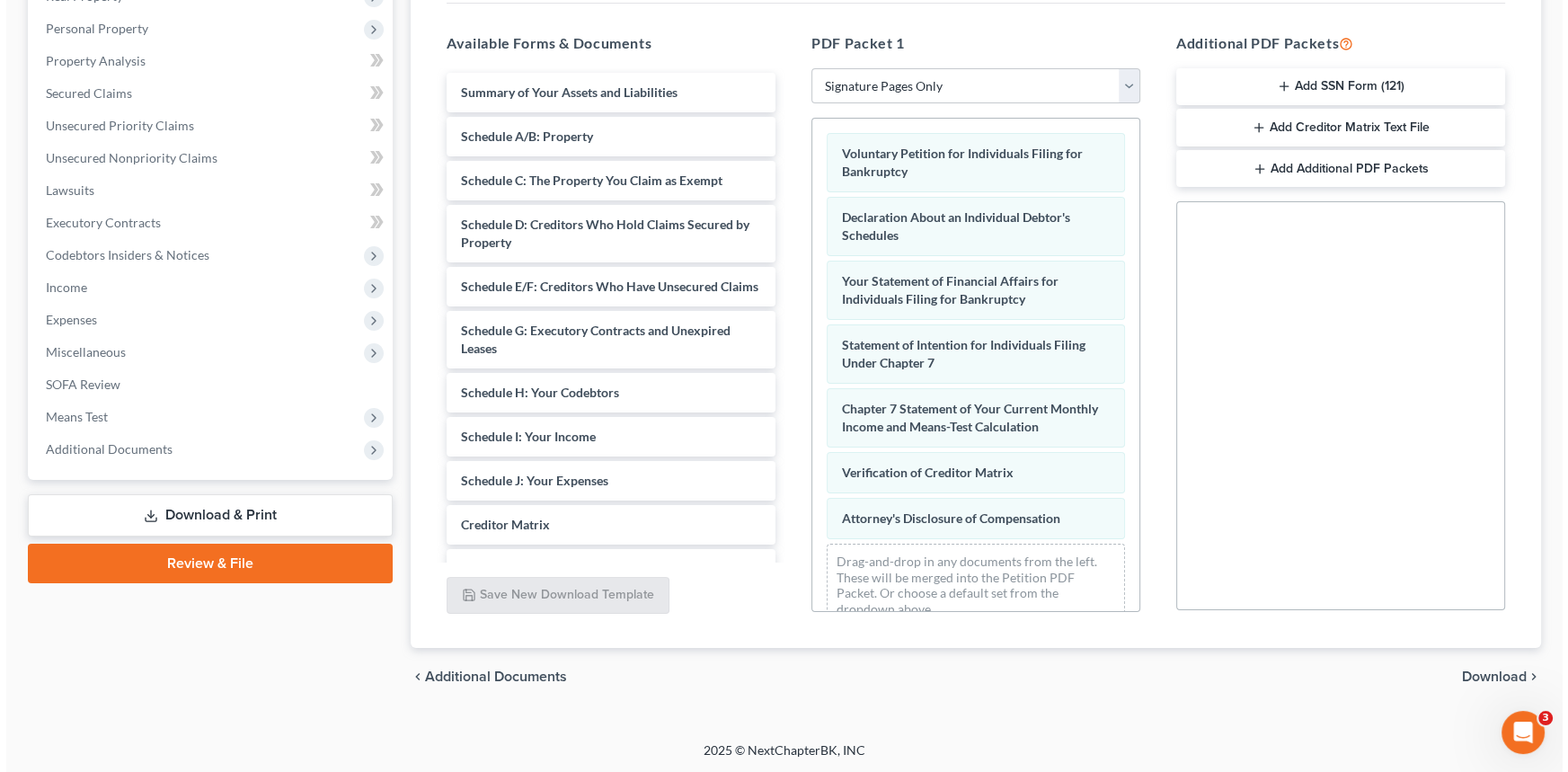
scroll to position [213, 0]
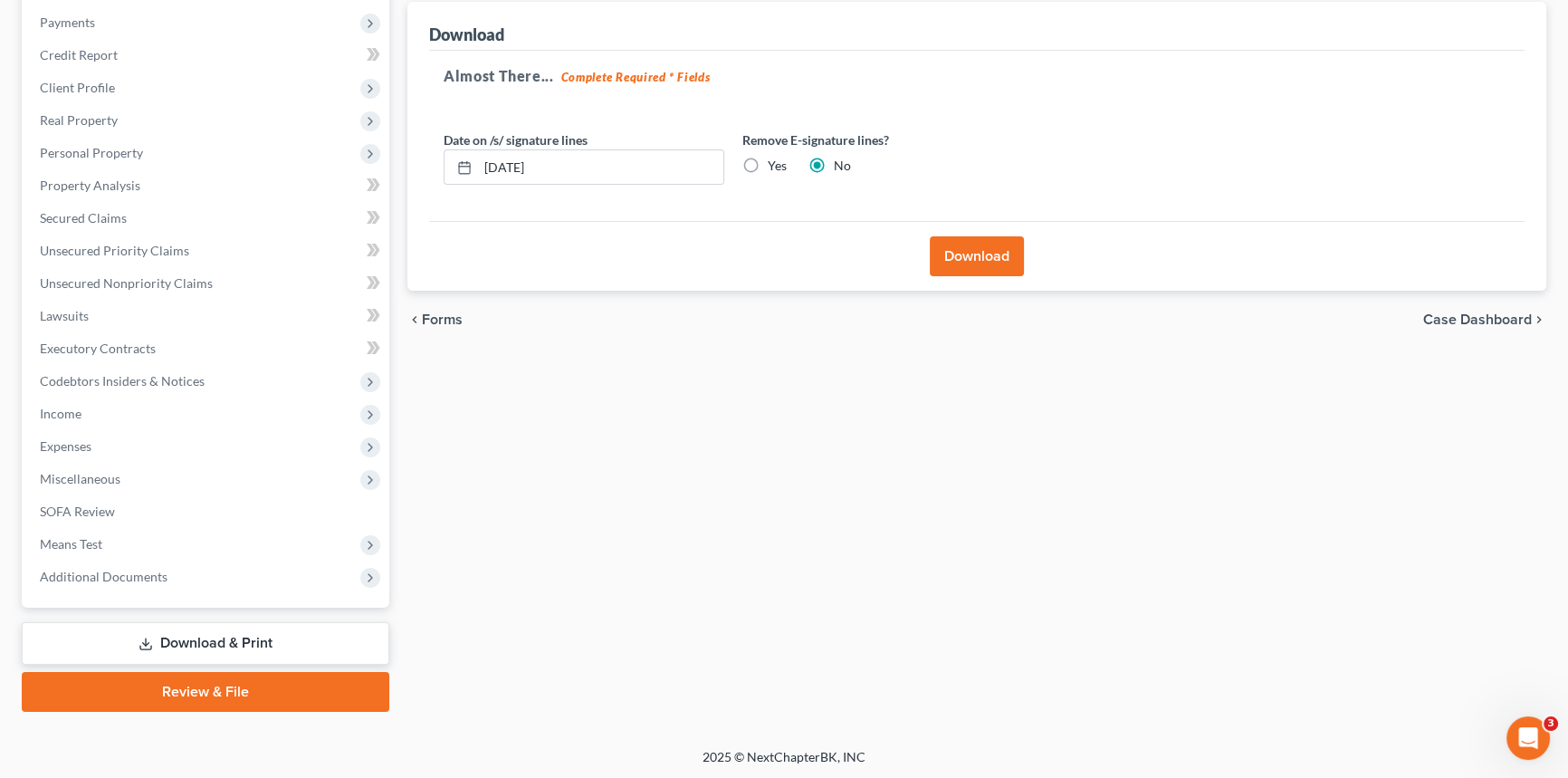
click at [972, 260] on button "Download" at bounding box center [976, 256] width 94 height 40
